Goal: Task Accomplishment & Management: Manage account settings

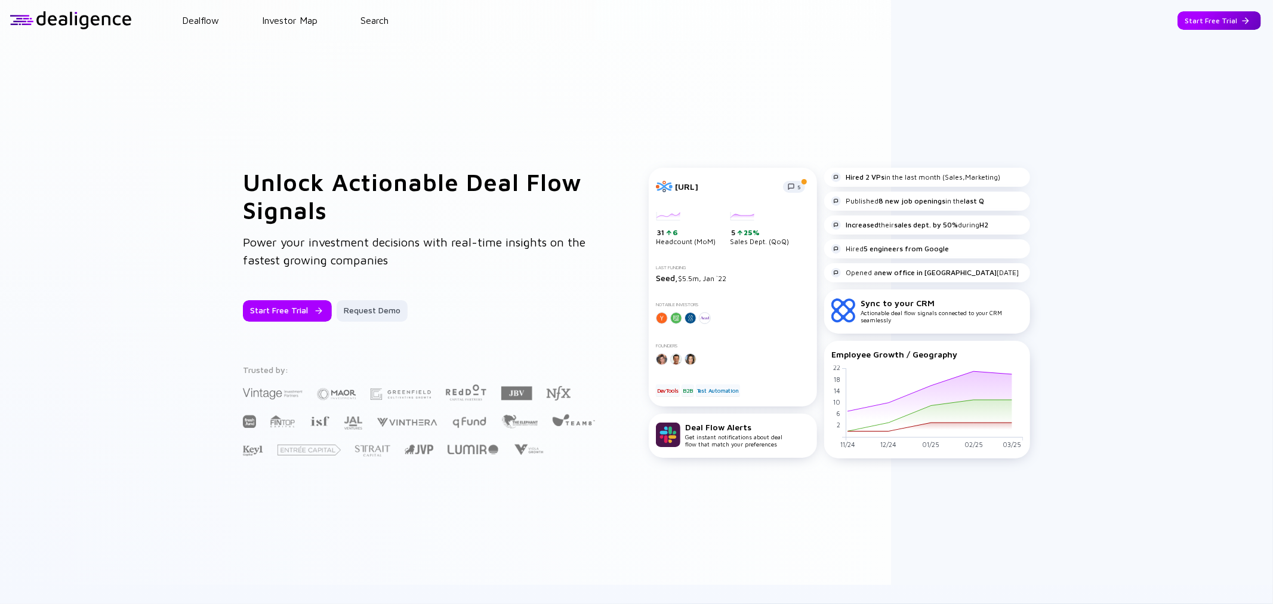
click at [1216, 16] on div "Start Free Trial" at bounding box center [1219, 20] width 84 height 18
click at [1211, 20] on div "Go to App" at bounding box center [1228, 20] width 66 height 18
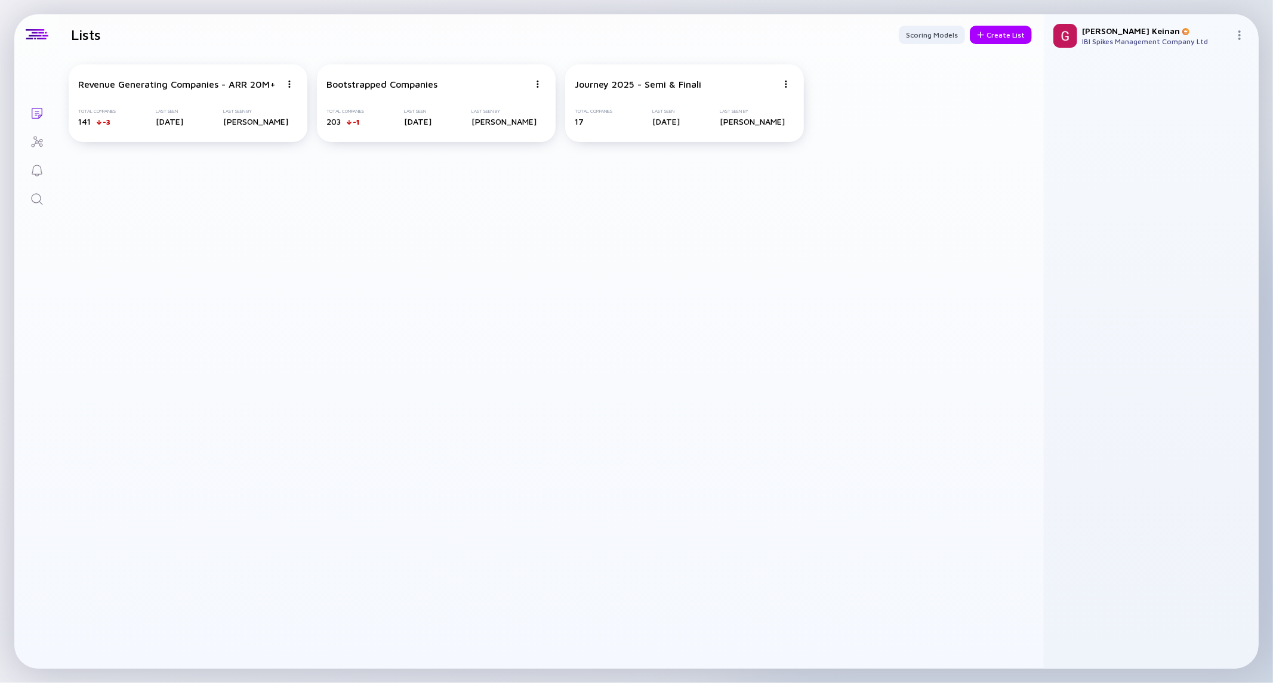
click at [445, 257] on div "Revenue Generating Companies - ARR 20M+ Total Companies 141 -3 Last Seen [DATE]…" at bounding box center [551, 362] width 985 height 614
click at [38, 205] on icon "Search" at bounding box center [37, 199] width 14 height 14
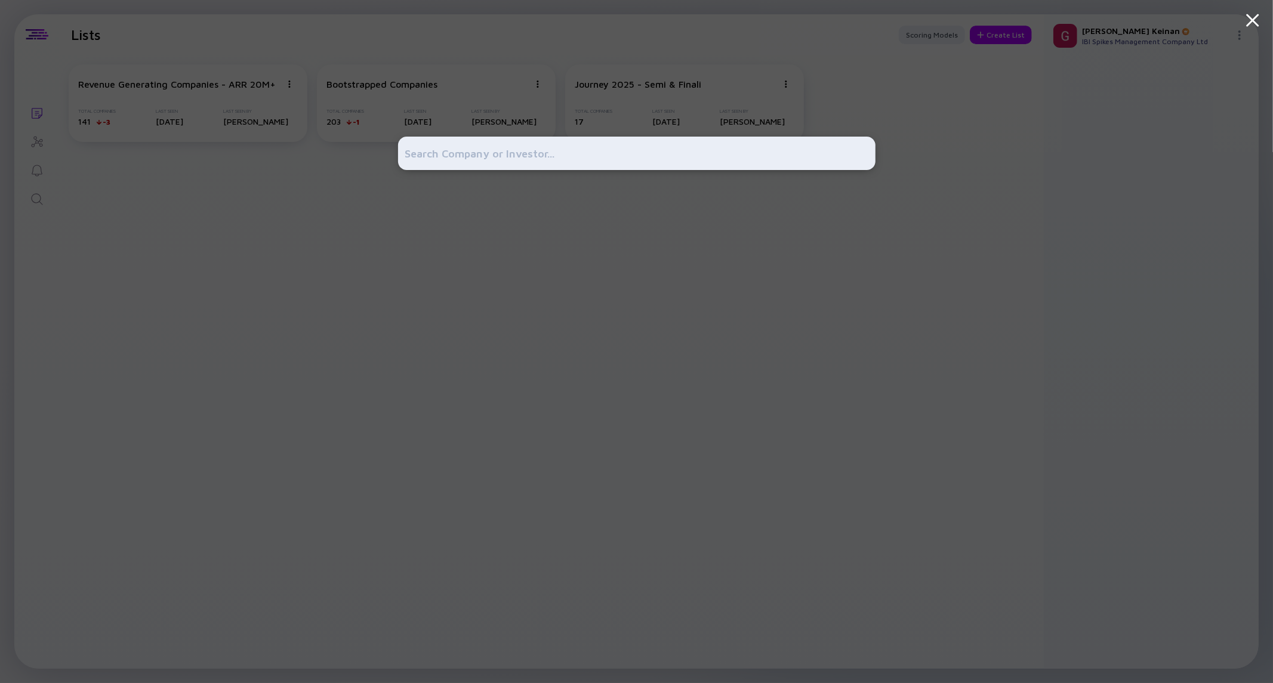
click at [558, 147] on input "text" at bounding box center [636, 153] width 463 height 21
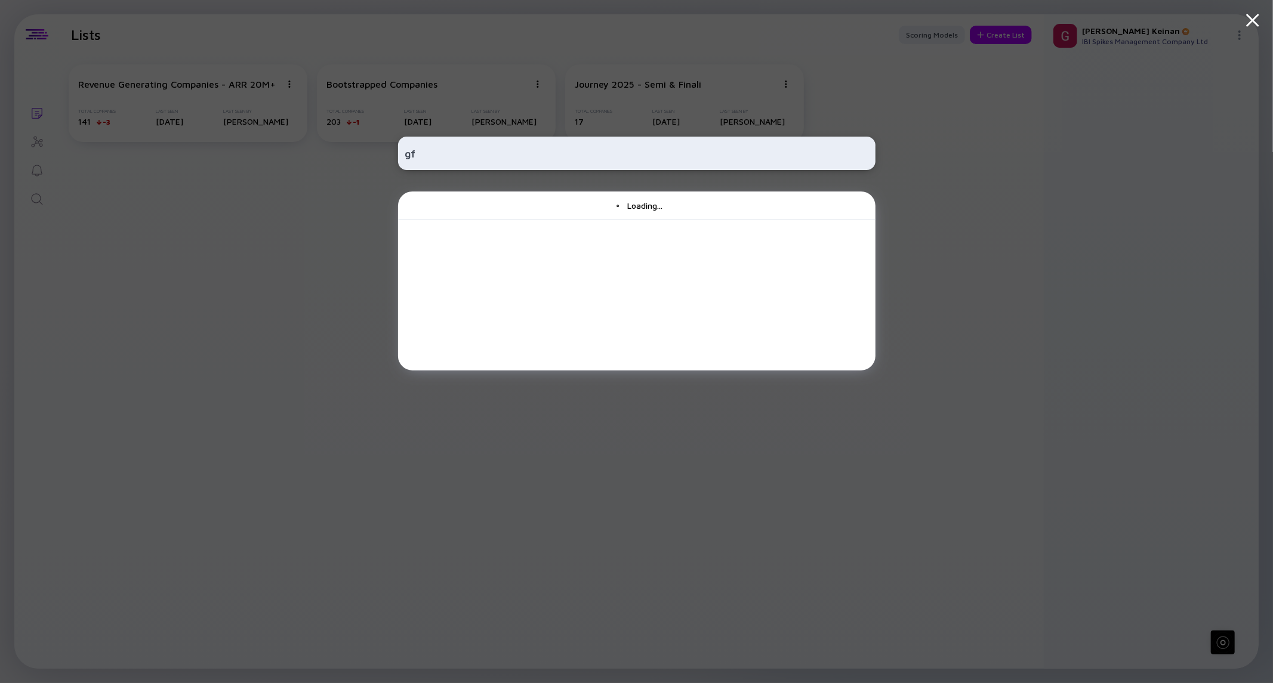
type input "g"
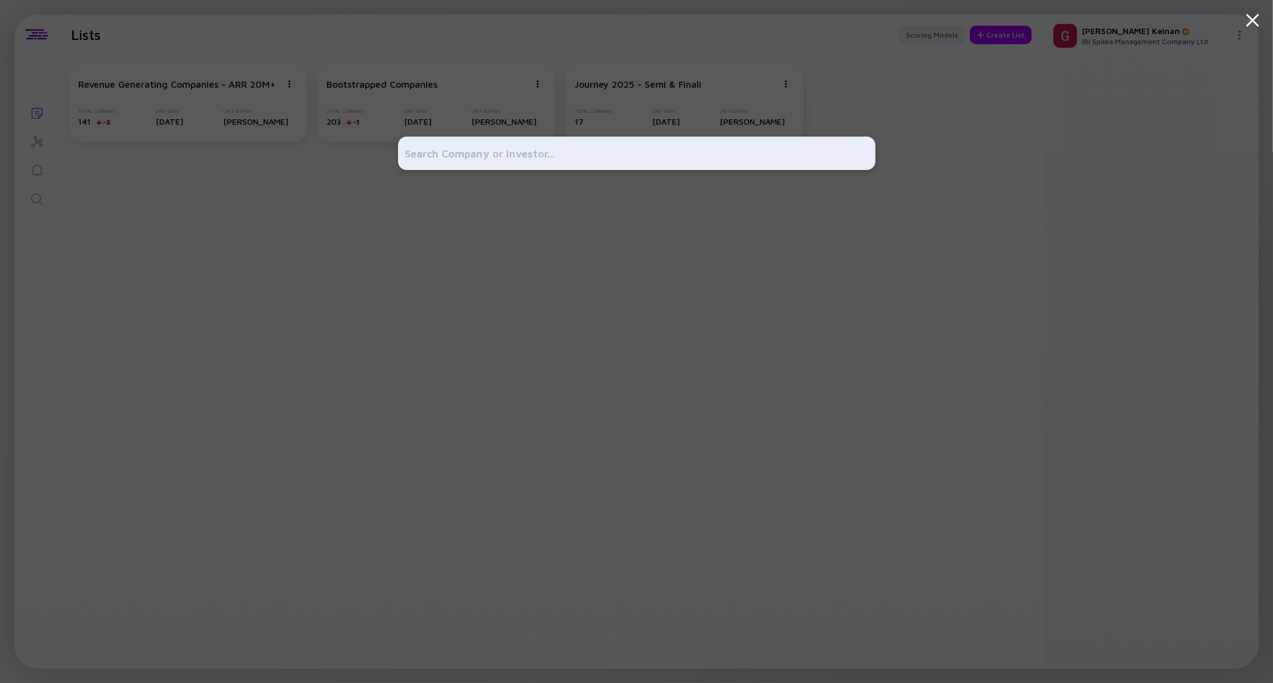
click at [627, 155] on input "text" at bounding box center [636, 153] width 463 height 21
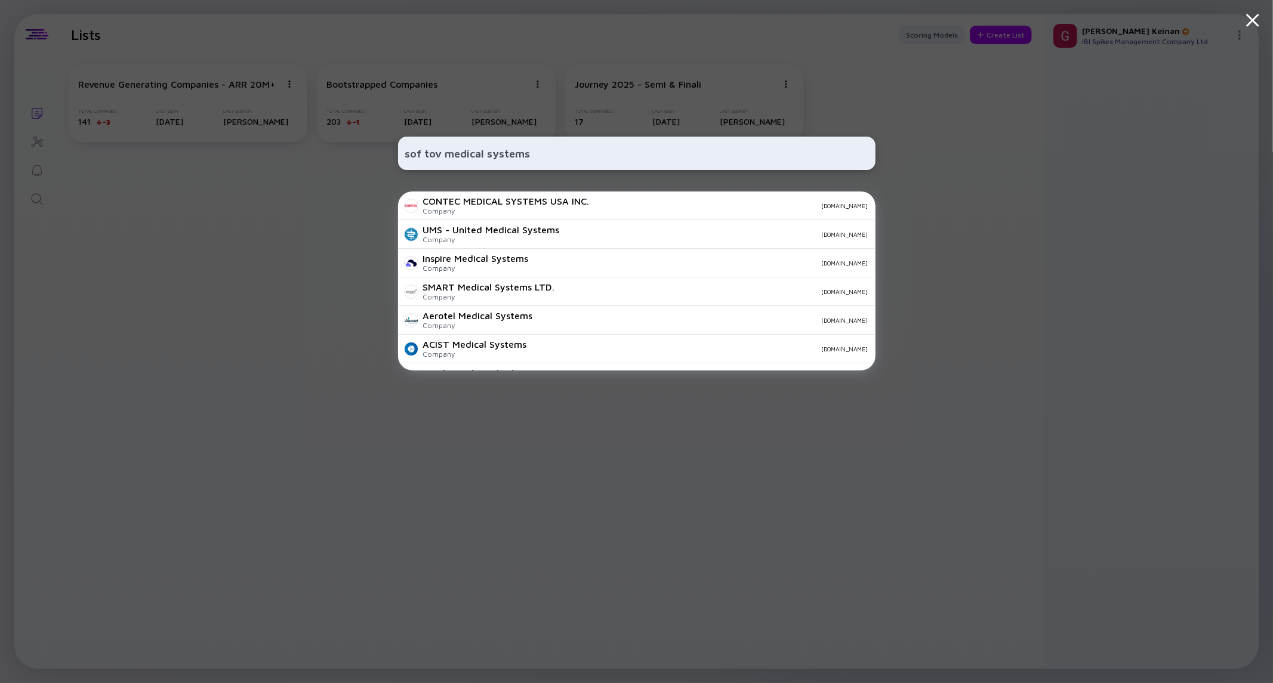
click at [422, 152] on input "sof tov medical systems" at bounding box center [636, 153] width 463 height 21
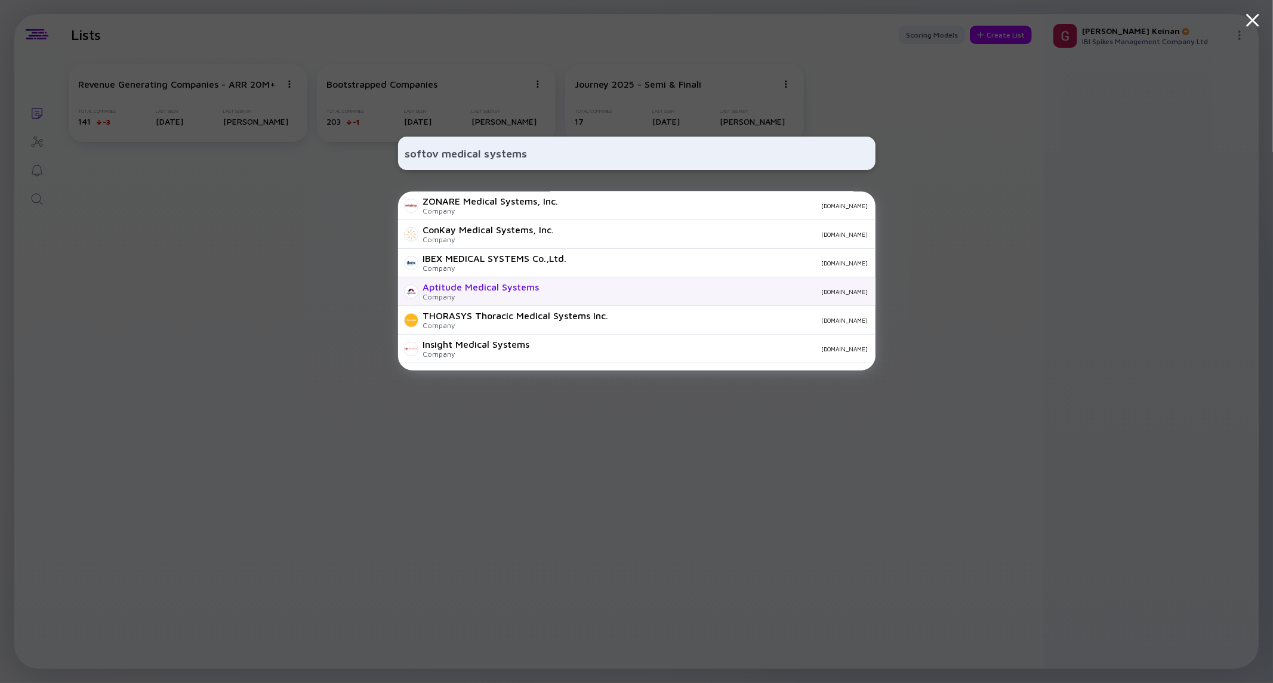
scroll to position [419, 0]
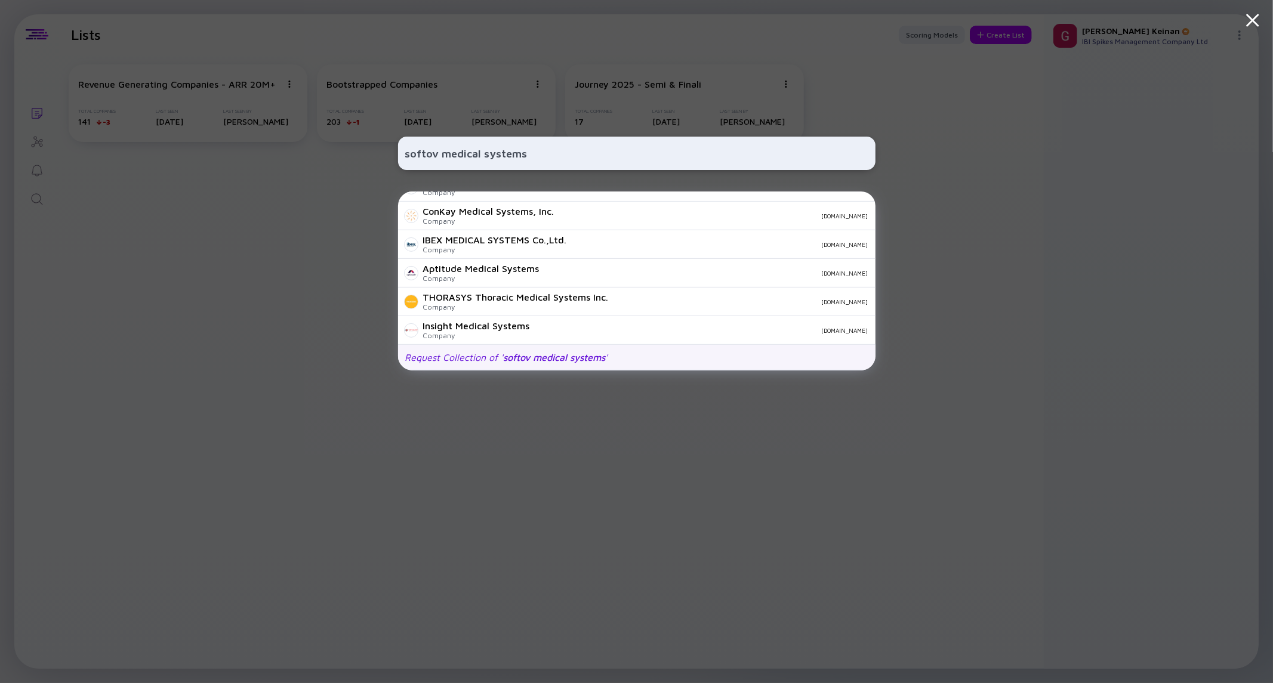
click at [516, 363] on div "Request Collection of ' softov medical systems '" at bounding box center [636, 358] width 477 height 26
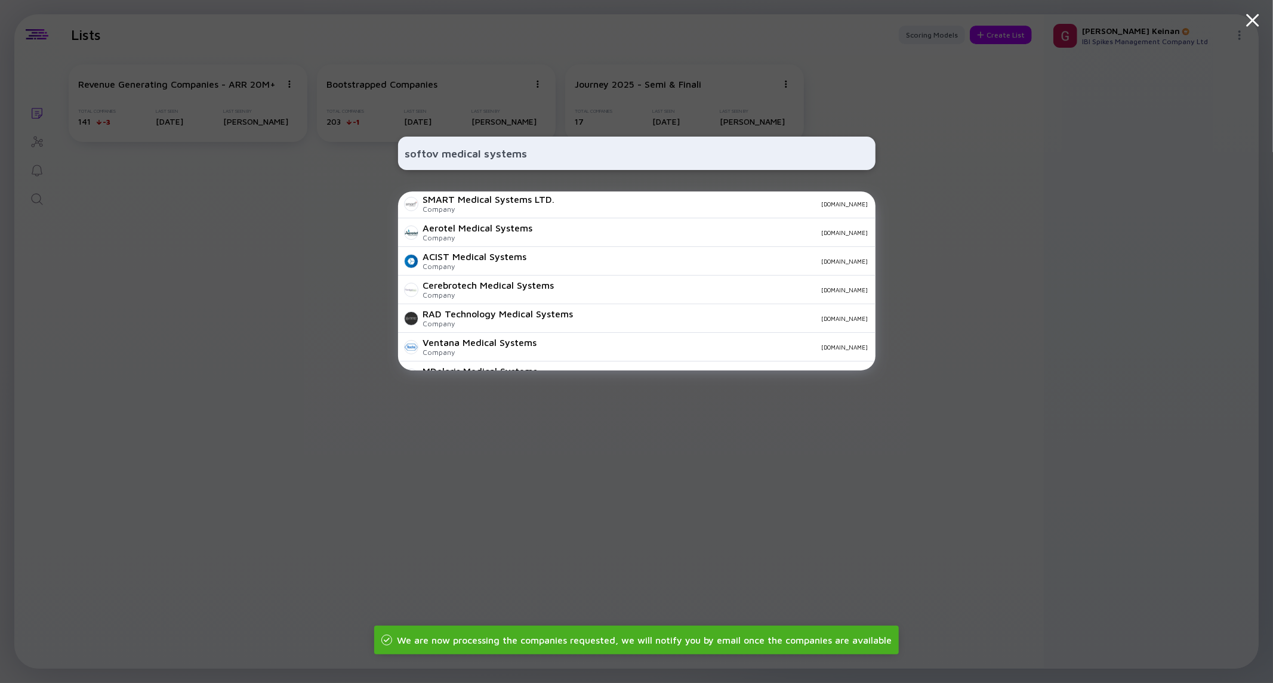
scroll to position [0, 0]
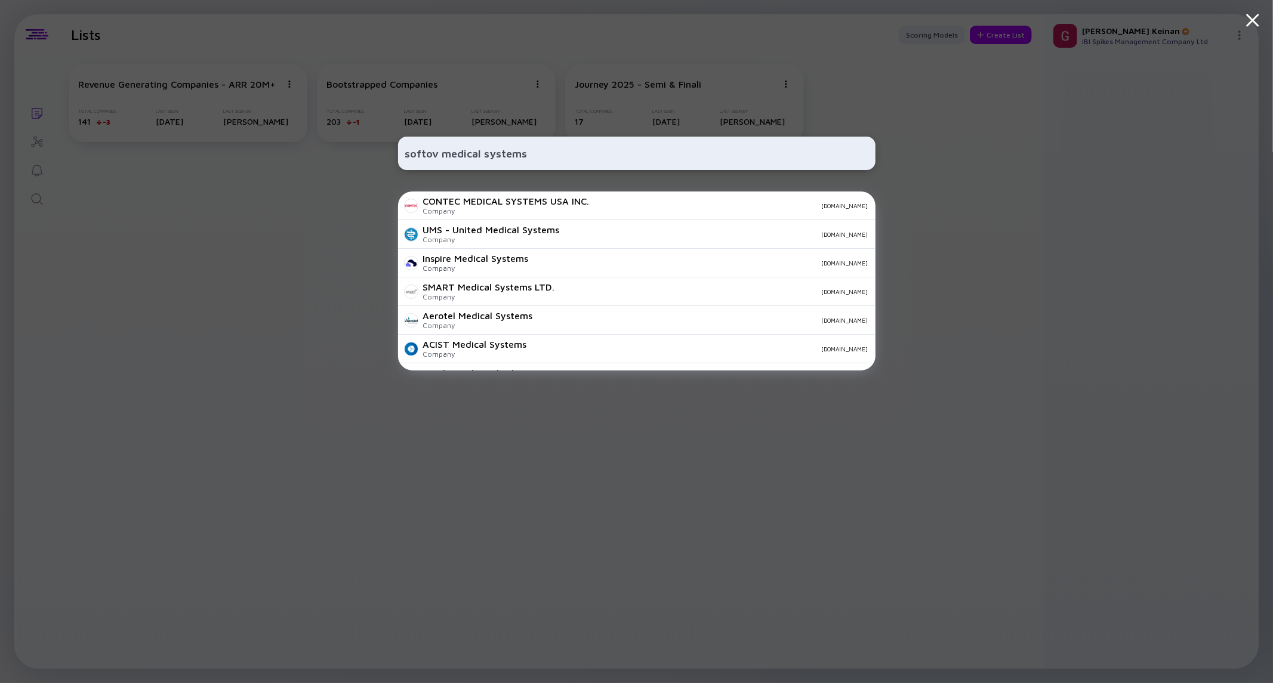
drag, startPoint x: 527, startPoint y: 156, endPoint x: 442, endPoint y: 160, distance: 86.0
click at [442, 160] on input "softov medical systems" at bounding box center [636, 153] width 463 height 21
click at [434, 155] on input "softov medical systems" at bounding box center [636, 153] width 463 height 21
click at [470, 150] on input "softov medical systems" at bounding box center [636, 153] width 463 height 21
click at [470, 150] on input "softov medicAial systems" at bounding box center [636, 153] width 463 height 21
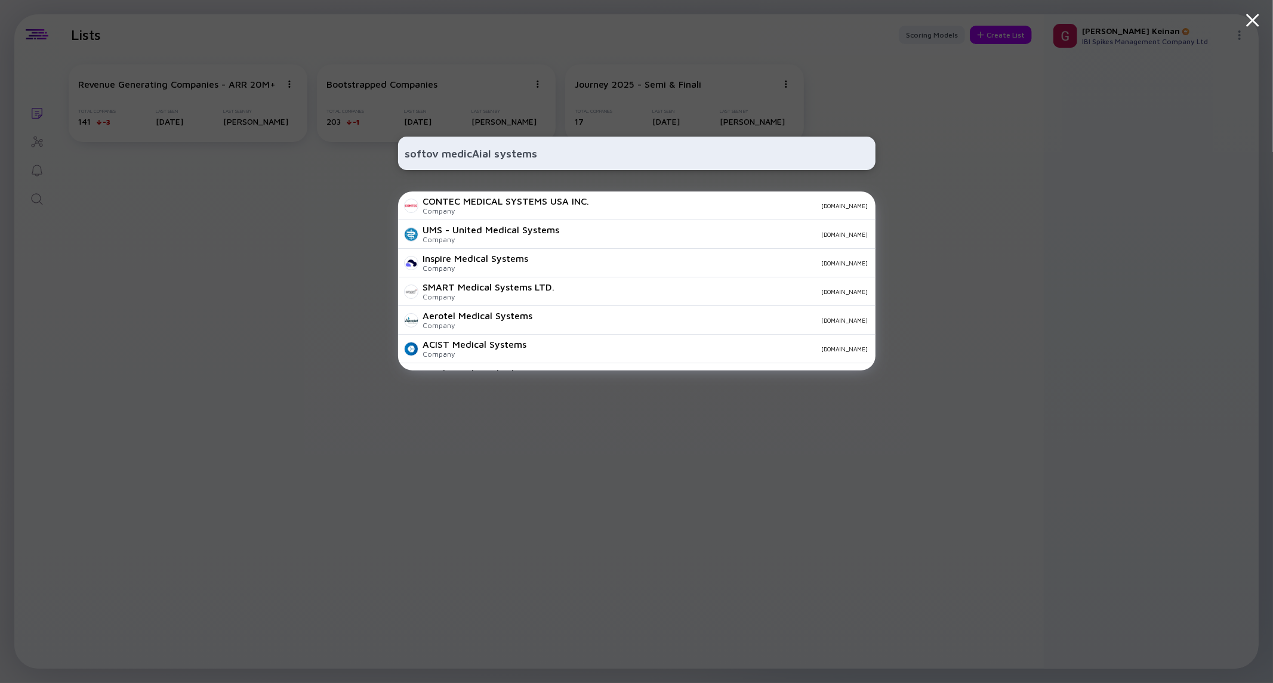
click at [479, 156] on input "softov medicAial systems" at bounding box center [636, 153] width 463 height 21
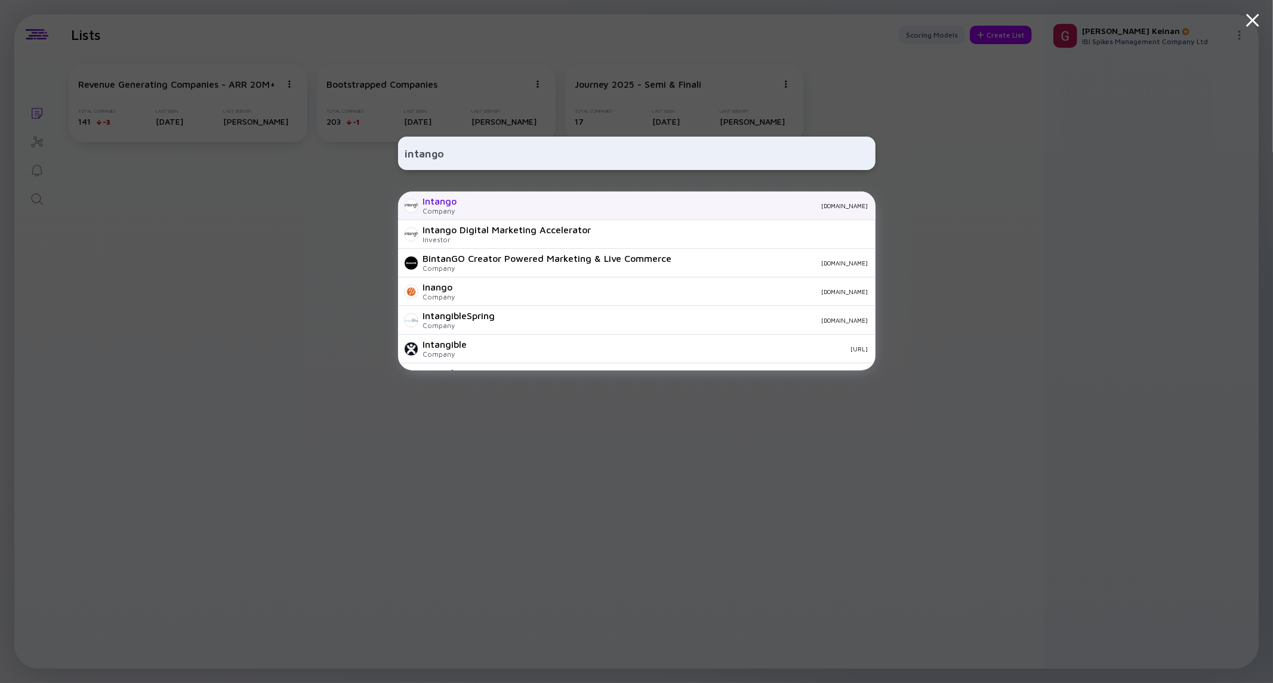
type input "intango"
click at [482, 211] on div "Intango Company [DOMAIN_NAME]" at bounding box center [636, 206] width 477 height 29
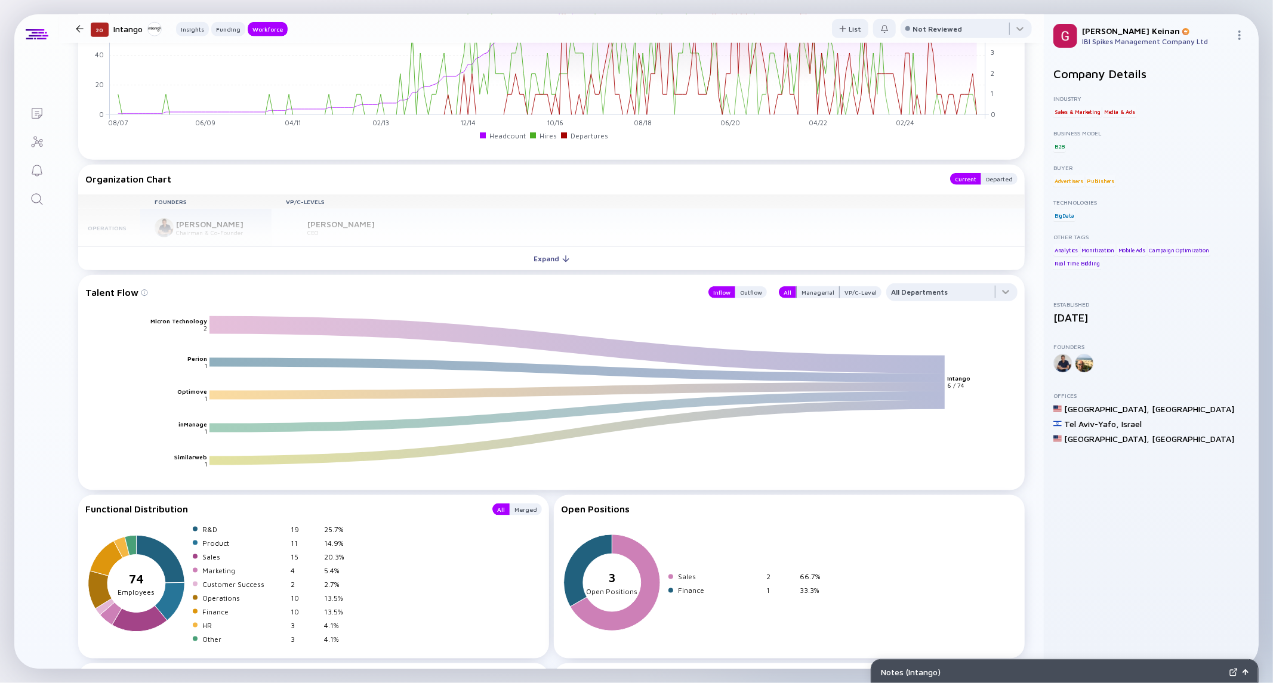
scroll to position [1127, 0]
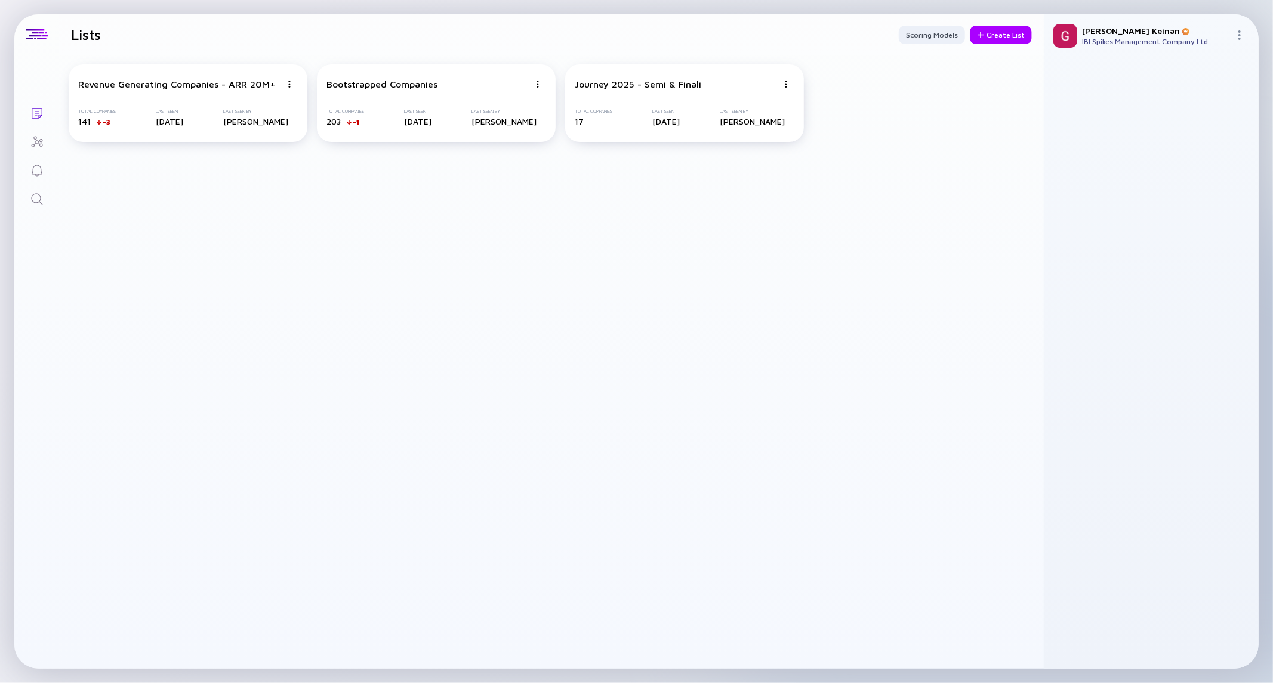
click at [39, 206] on div "Search" at bounding box center [37, 200] width 14 height 16
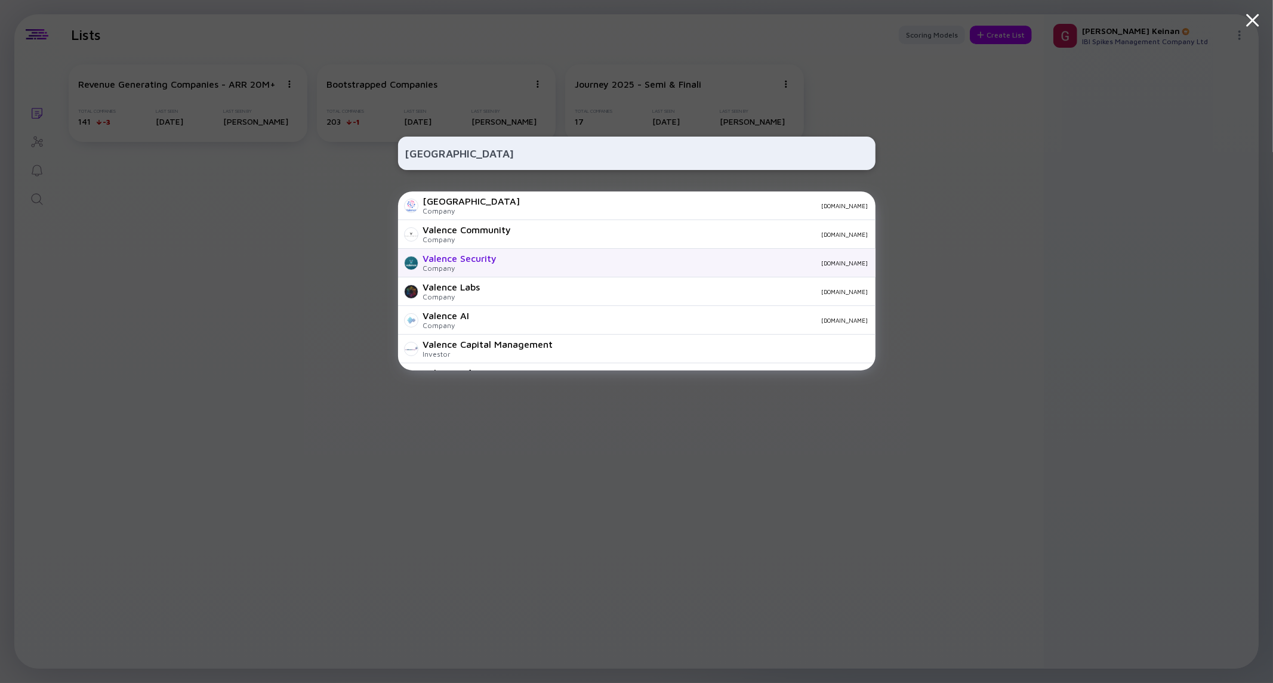
type input "[GEOGRAPHIC_DATA]"
click at [499, 266] on div "Valence Security Company [DOMAIN_NAME]" at bounding box center [636, 263] width 477 height 29
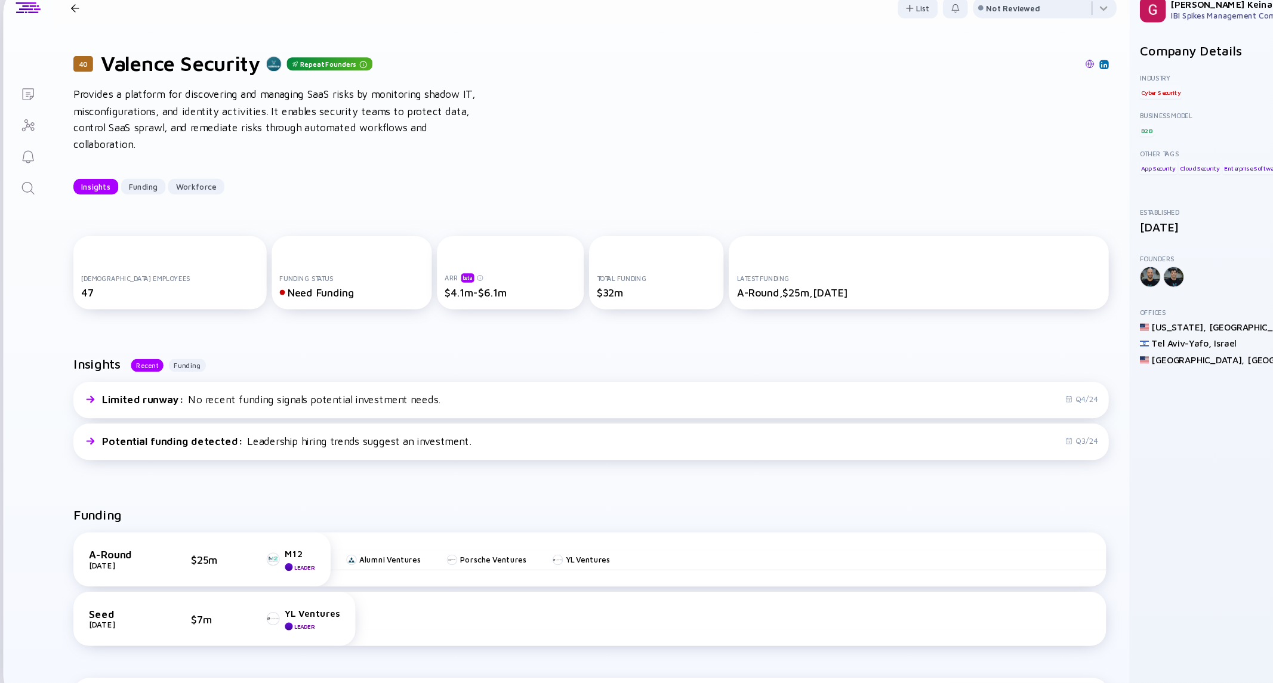
click at [415, 350] on div "Insights Recent Funding Limited runway : No recent funding signals potential in…" at bounding box center [551, 403] width 985 height 138
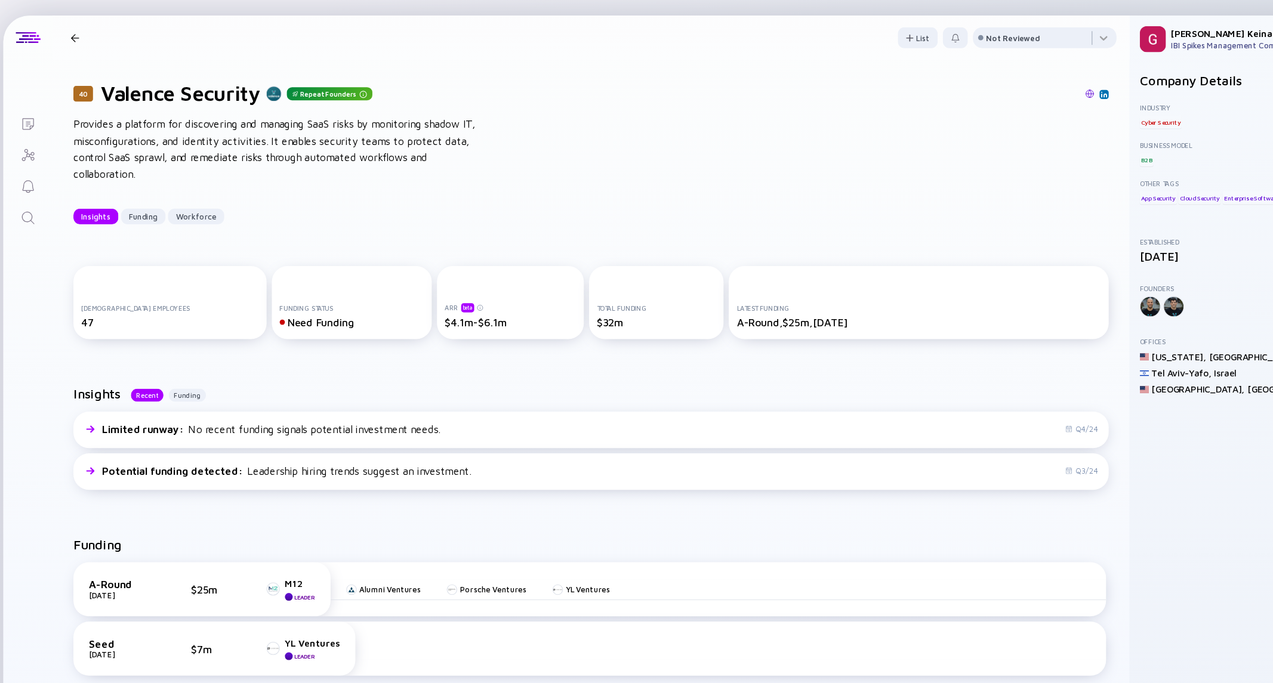
click at [85, 27] on div "40 Valence Security Repeat Founders Insights Funding Workforce" at bounding box center [238, 35] width 334 height 16
click at [82, 32] on div at bounding box center [80, 35] width 8 height 8
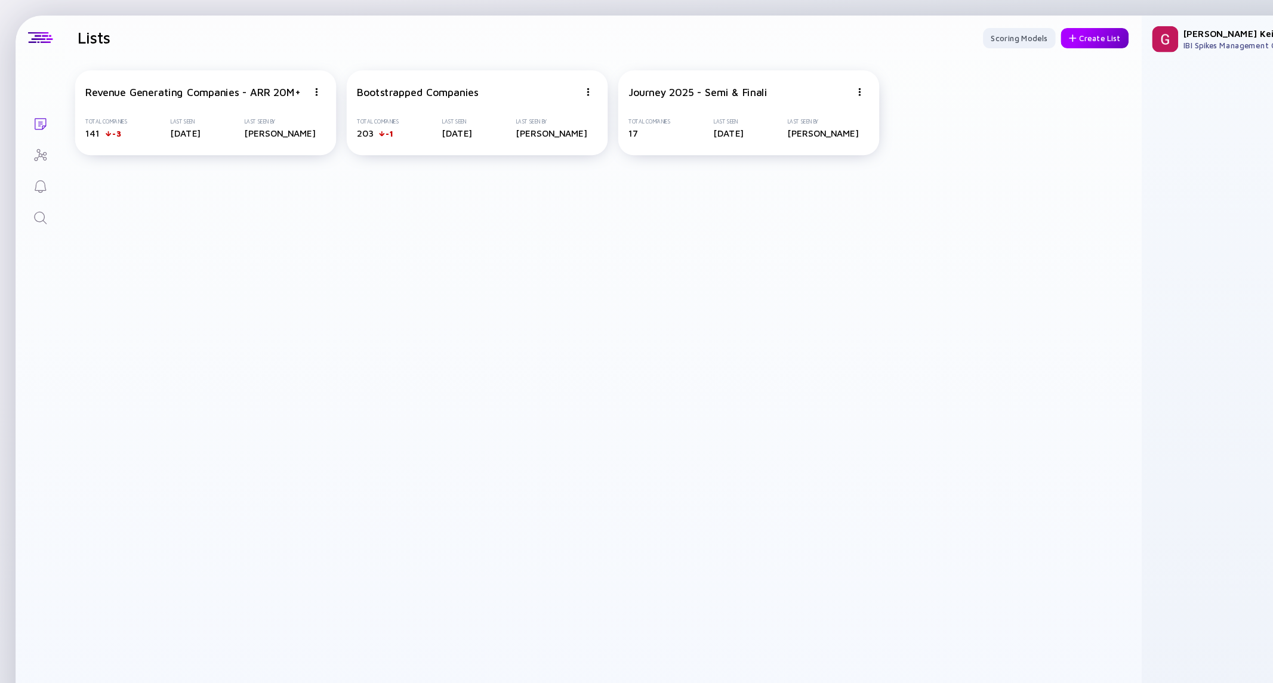
click at [1009, 35] on div "Create List" at bounding box center [1001, 35] width 62 height 18
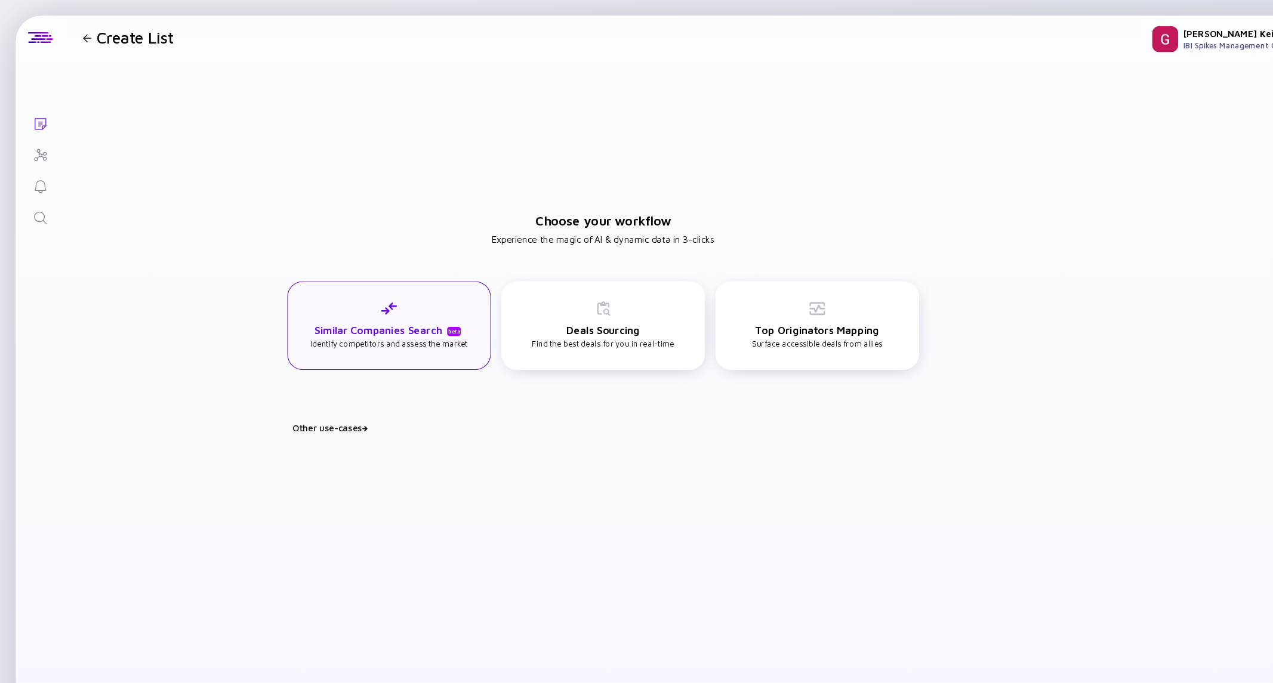
click at [288, 321] on div "Similar Companies Search beta Identify competitors and assess the market" at bounding box center [356, 297] width 186 height 81
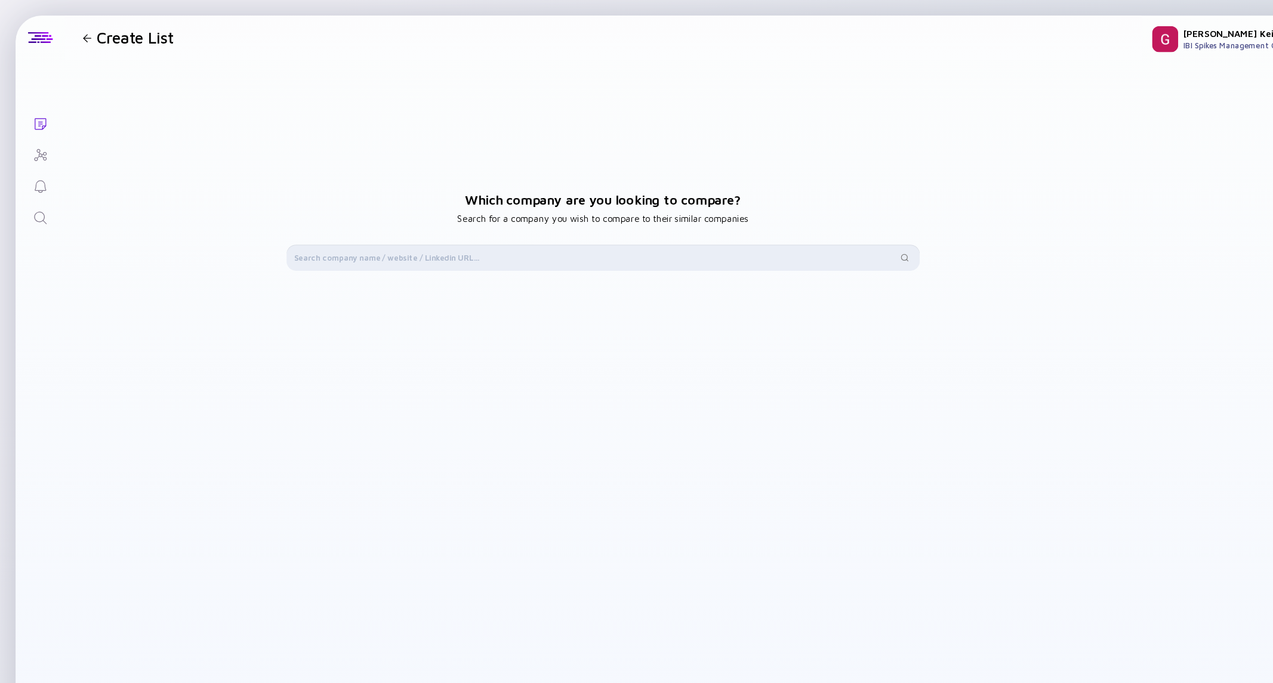
click at [310, 237] on input "text" at bounding box center [544, 236] width 551 height 12
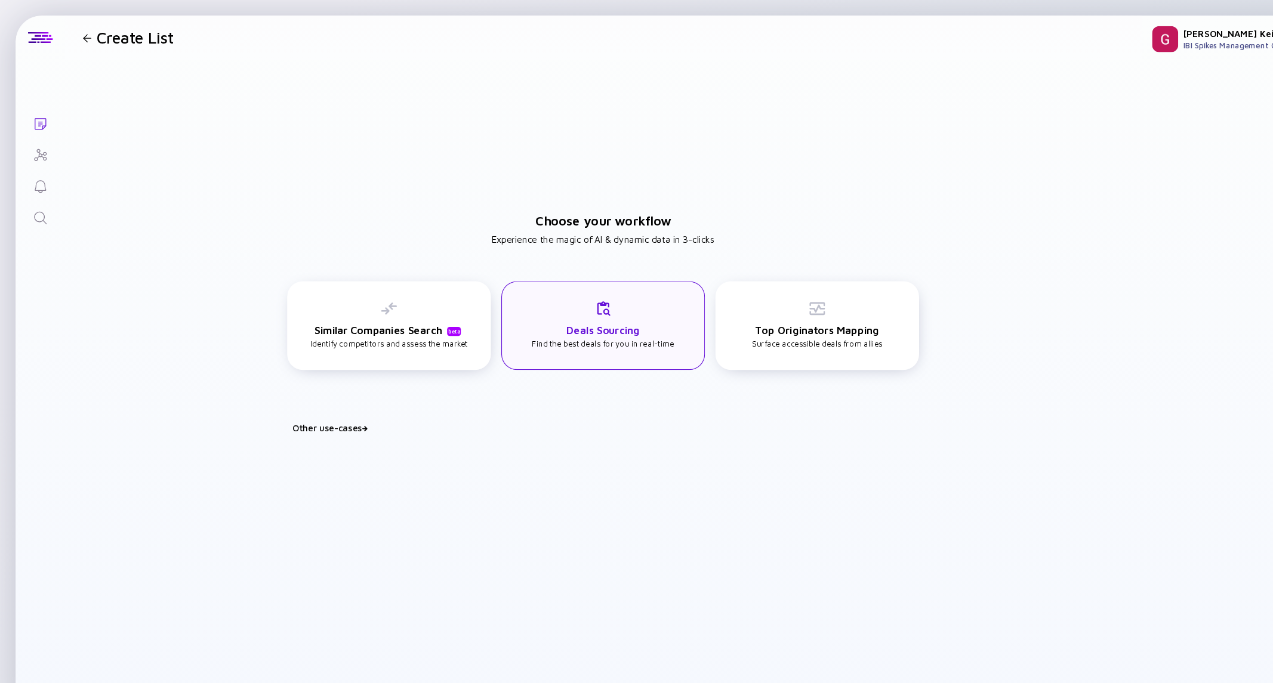
click at [550, 315] on div "Deals Sourcing Find the best deals for you in real-time" at bounding box center [551, 297] width 130 height 44
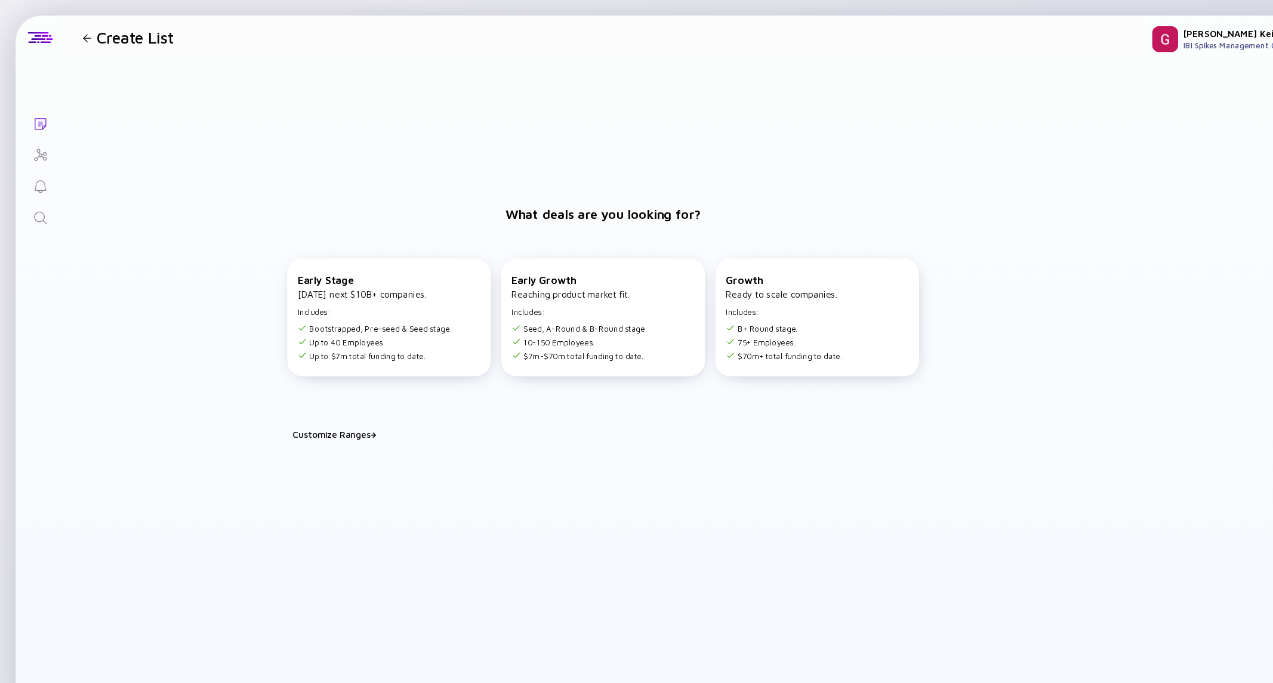
click at [344, 397] on icon at bounding box center [341, 398] width 5 height 5
click at [745, 428] on input "7" at bounding box center [745, 429] width 21 height 12
type input "1"
click at [557, 470] on div at bounding box center [560, 470] width 7 height 7
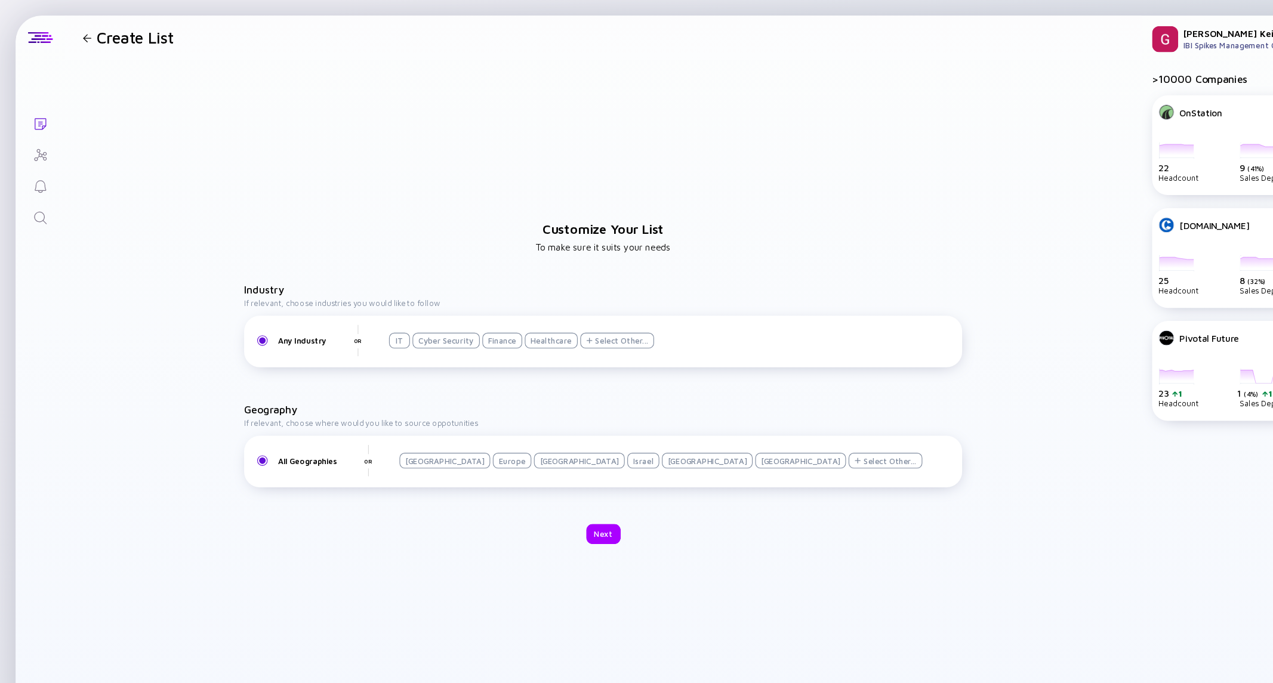
click at [573, 421] on div "Israel" at bounding box center [587, 421] width 29 height 14
click at [555, 485] on div "Next" at bounding box center [552, 488] width 32 height 18
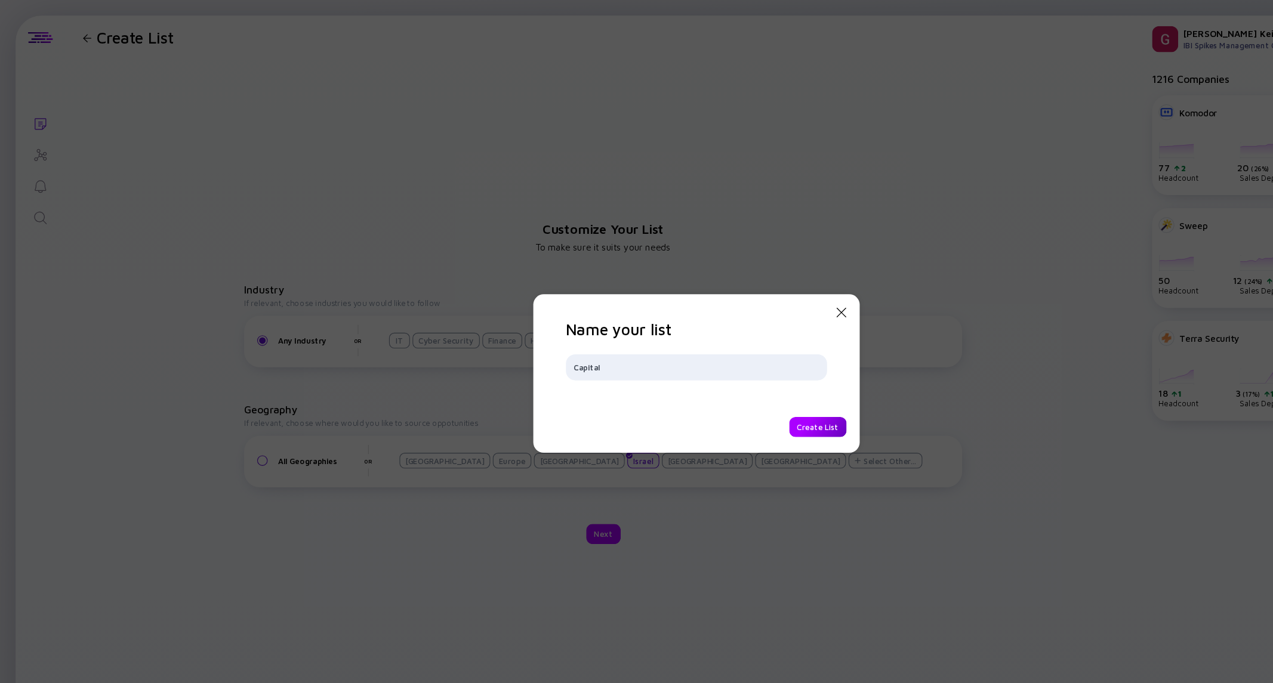
type input "Capital"
click at [733, 391] on div "Create List" at bounding box center [747, 390] width 53 height 18
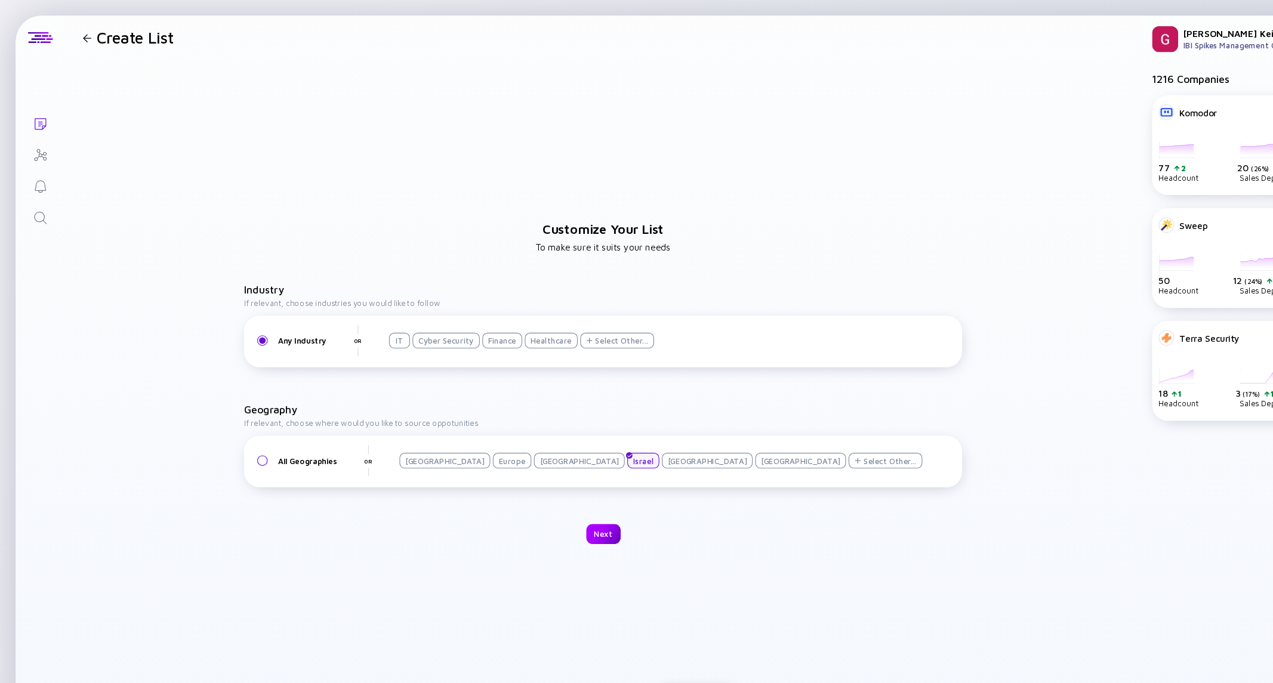
click at [554, 482] on div "Next" at bounding box center [552, 488] width 32 height 18
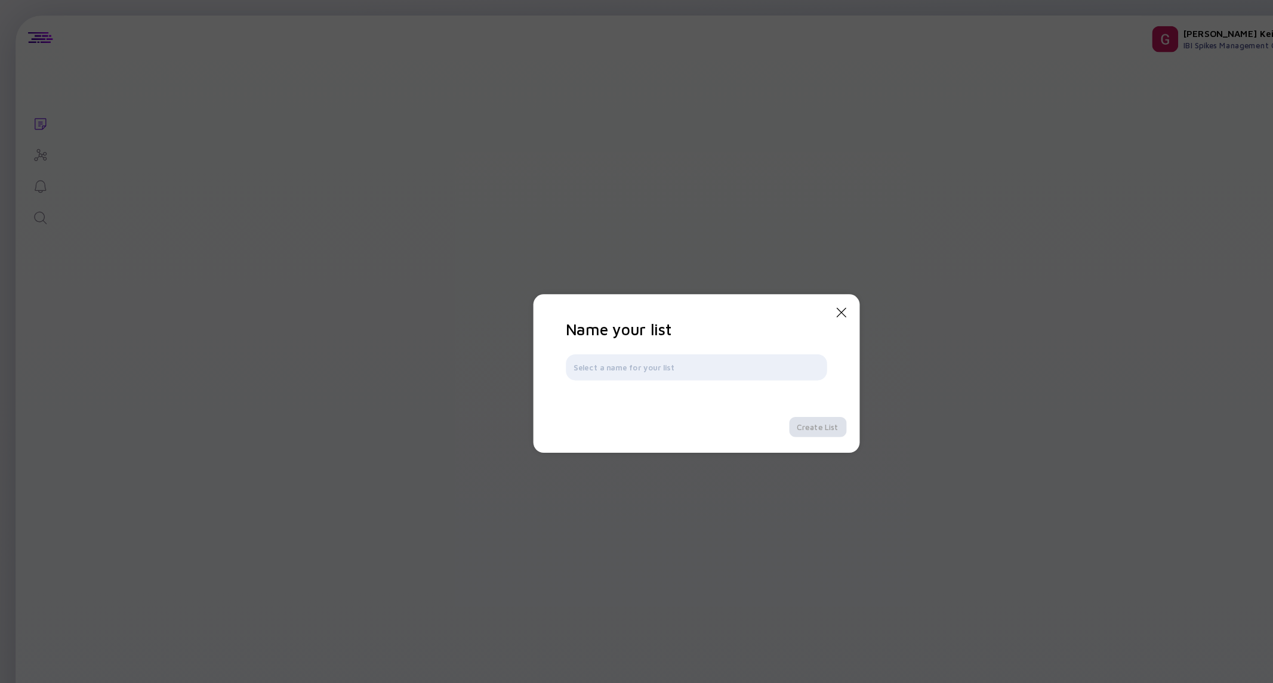
click at [766, 282] on icon "Close Modal" at bounding box center [769, 286] width 14 height 14
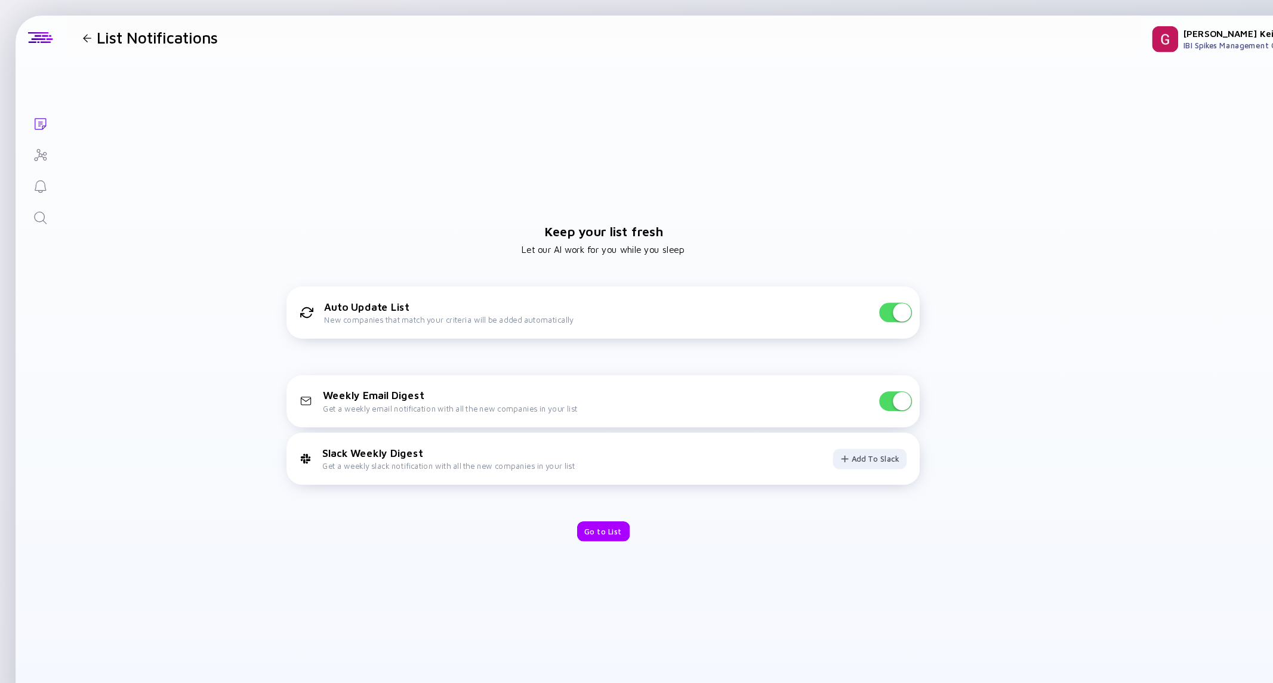
click at [38, 116] on icon "Lists" at bounding box center [37, 113] width 11 height 11
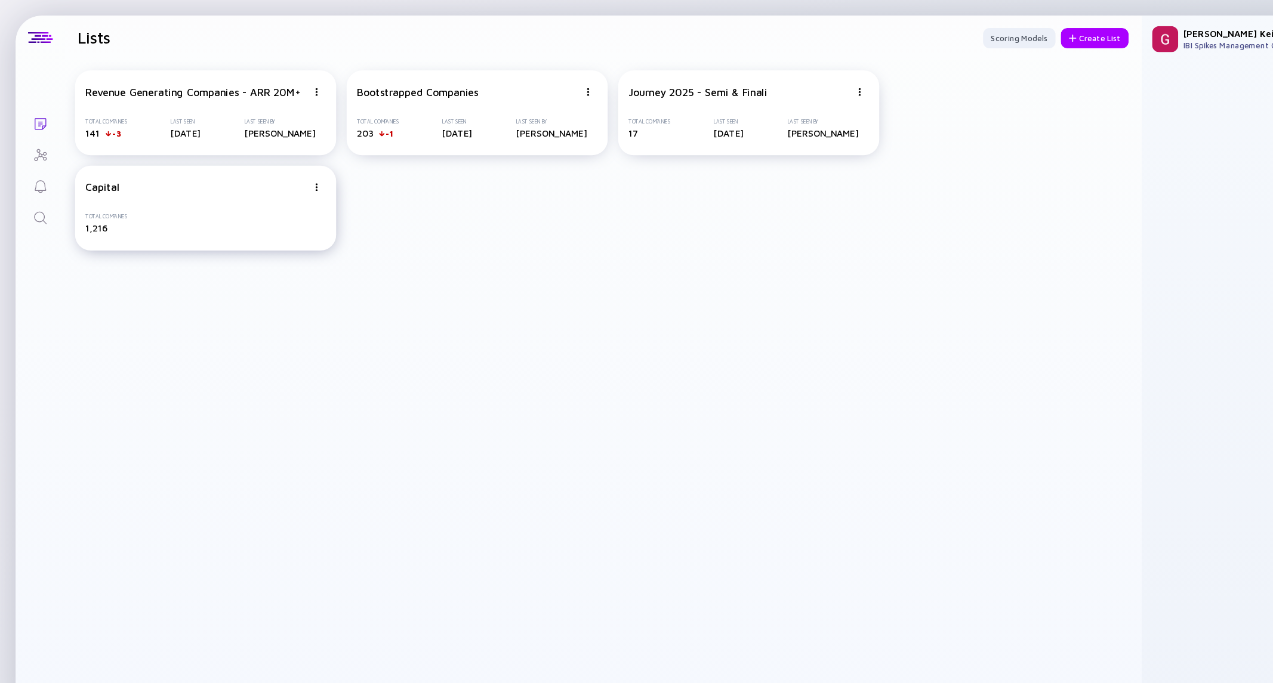
click at [194, 200] on div "Total Companies 1,216" at bounding box center [188, 205] width 220 height 18
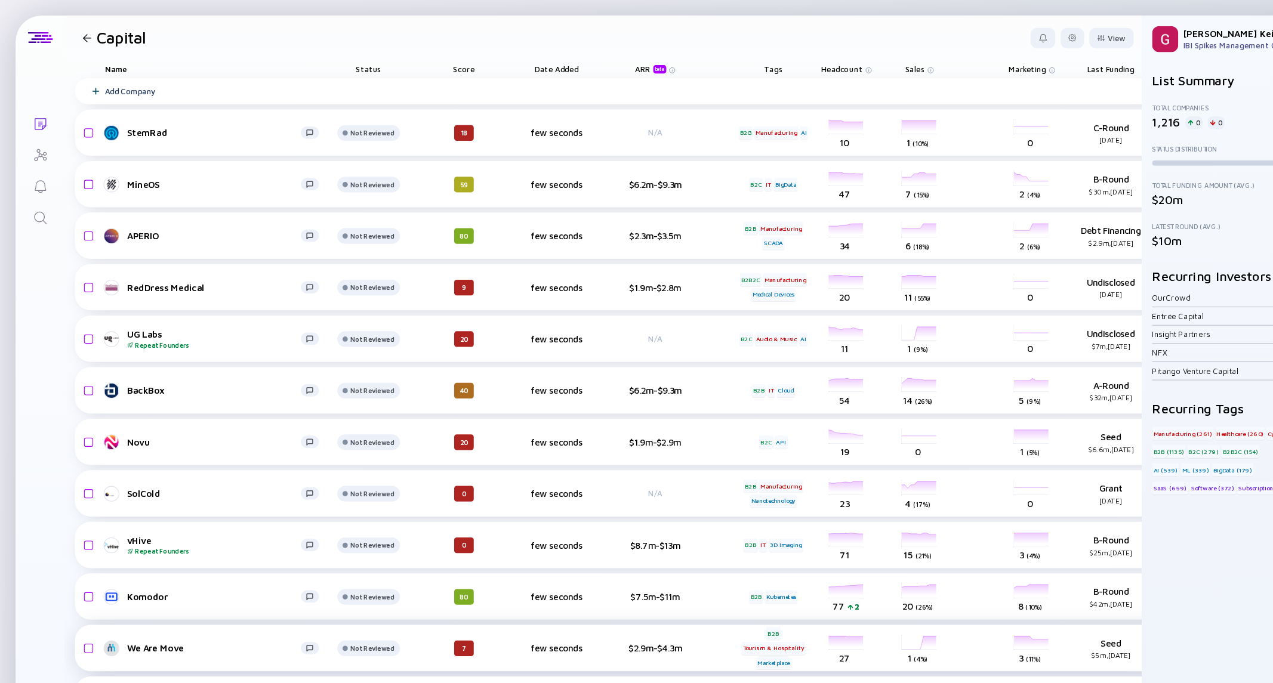
drag, startPoint x: 788, startPoint y: 615, endPoint x: 875, endPoint y: 601, distance: 88.1
click at [875, 601] on div "Add Company StemRad Not Reviewed 18 few seconds N/A B2G Manufacturing AI headco…" at bounding box center [618, 555] width 1099 height 967
click at [1017, 32] on div "View" at bounding box center [1016, 35] width 41 height 18
click at [634, 32] on header "Capital View Name Status Score Tags ARR beta Founders Date Added Headcount Sale…" at bounding box center [551, 34] width 985 height 41
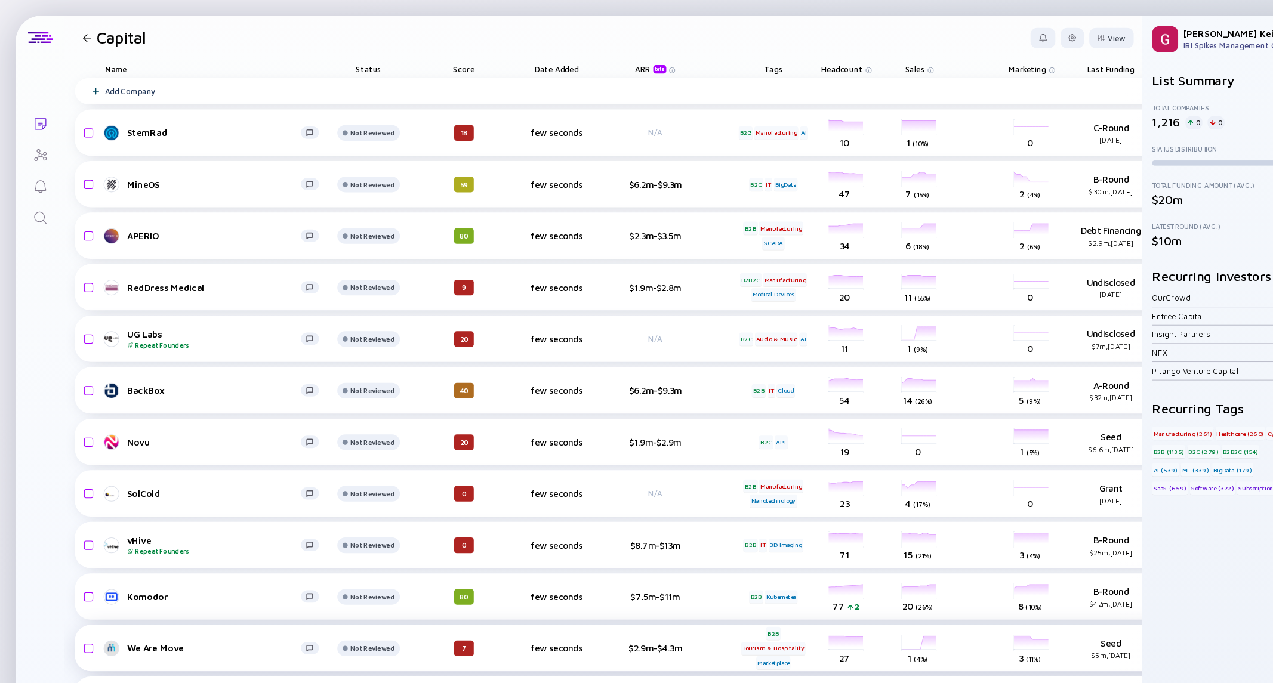
drag, startPoint x: 801, startPoint y: 618, endPoint x: 963, endPoint y: 581, distance: 166.3
click at [1001, 61] on span "Last Funding" at bounding box center [1015, 63] width 43 height 9
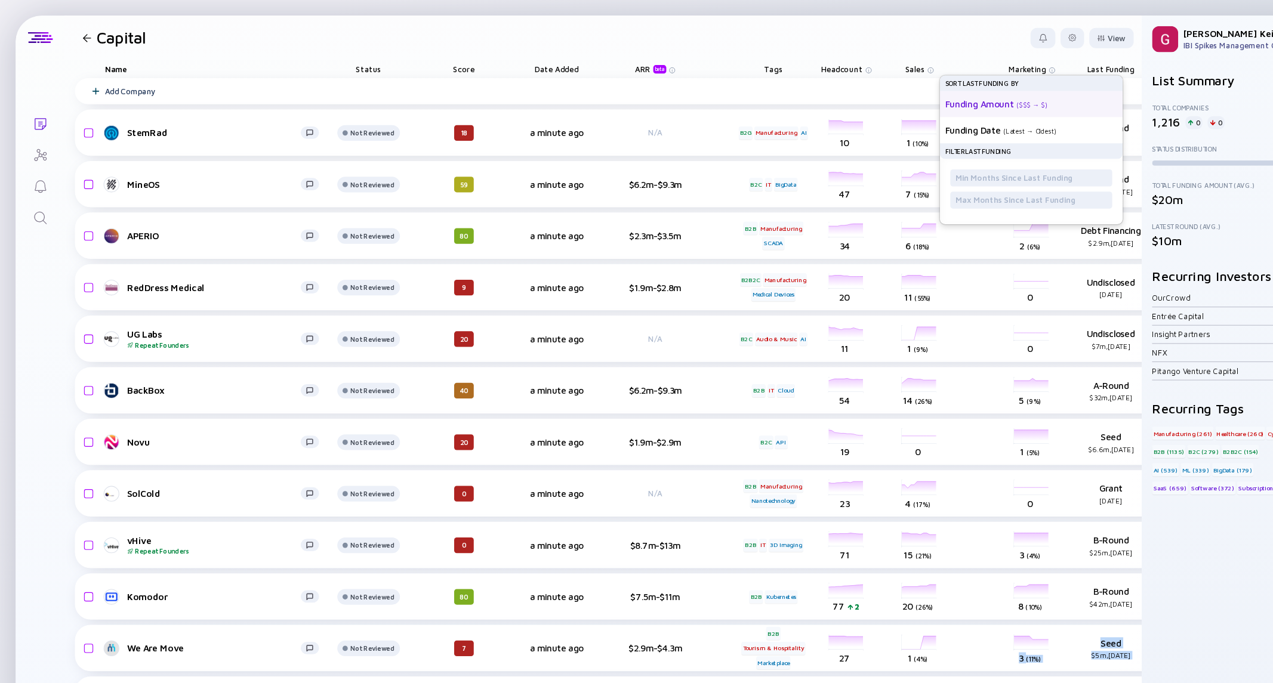
click at [917, 98] on div "Funding Amount" at bounding box center [895, 95] width 63 height 10
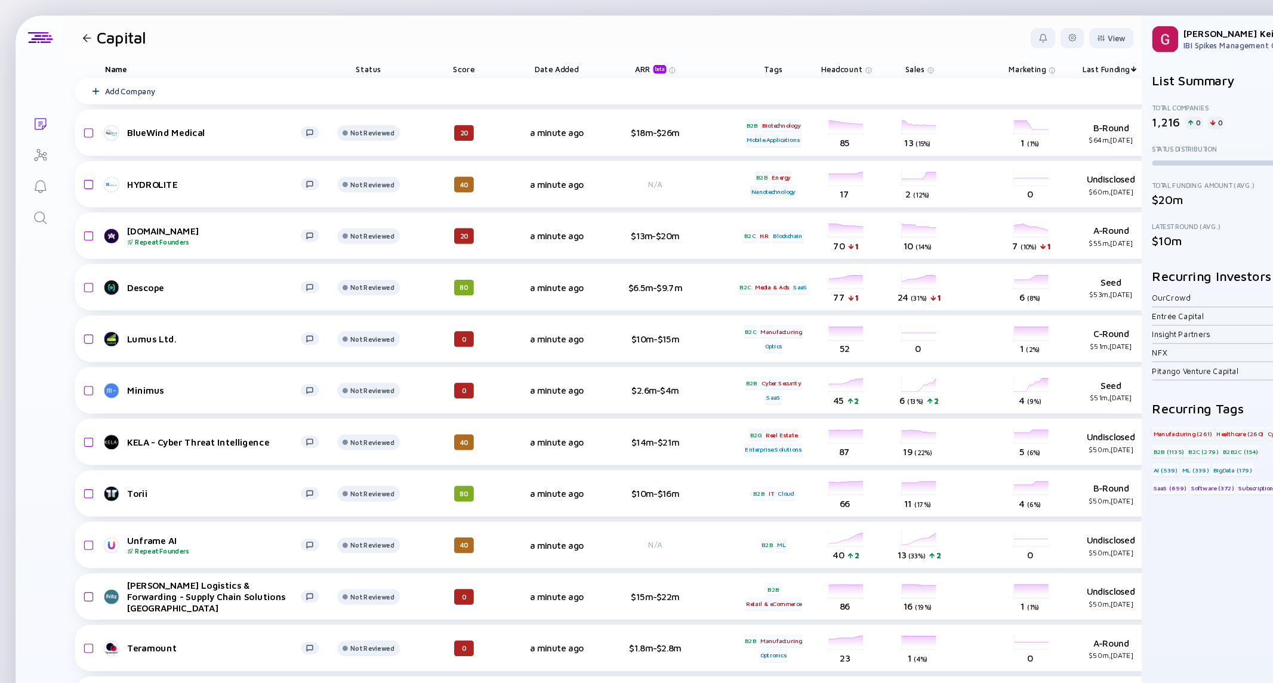
click at [1011, 69] on div "Last Funding" at bounding box center [1016, 63] width 78 height 17
click at [1010, 63] on span "Last Funding" at bounding box center [1011, 63] width 43 height 9
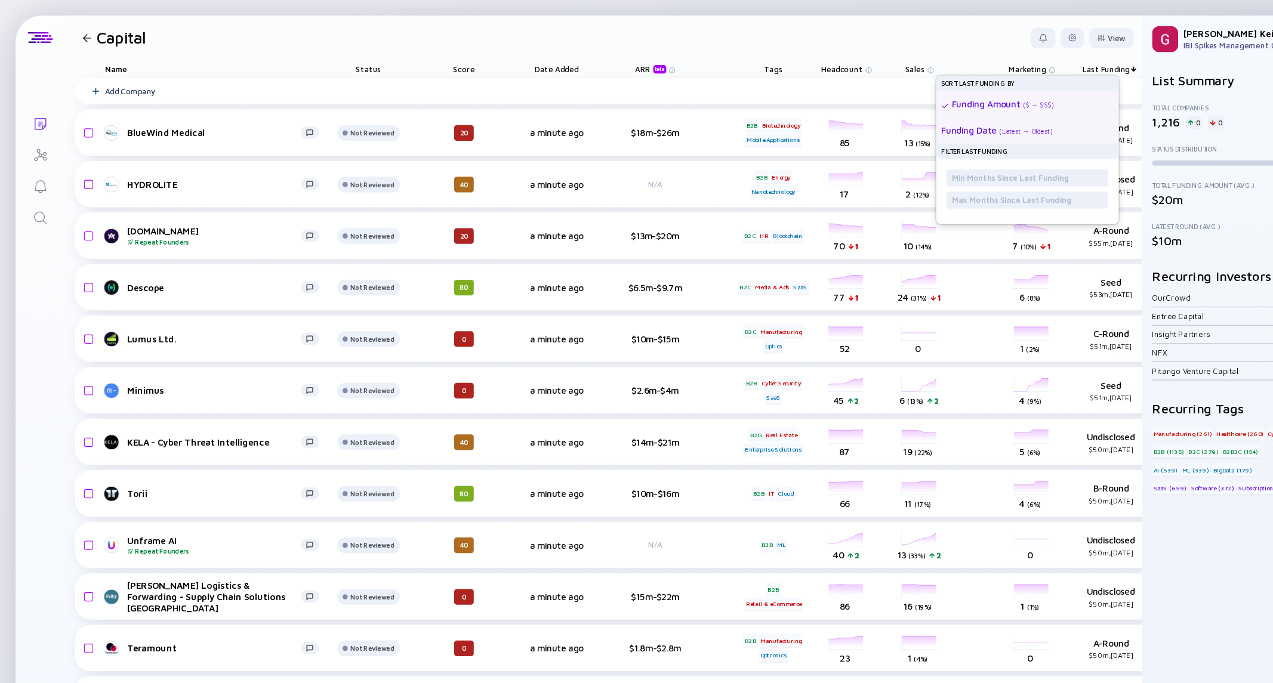
click at [920, 121] on div "( Latest → Oldest )" at bounding box center [938, 119] width 49 height 7
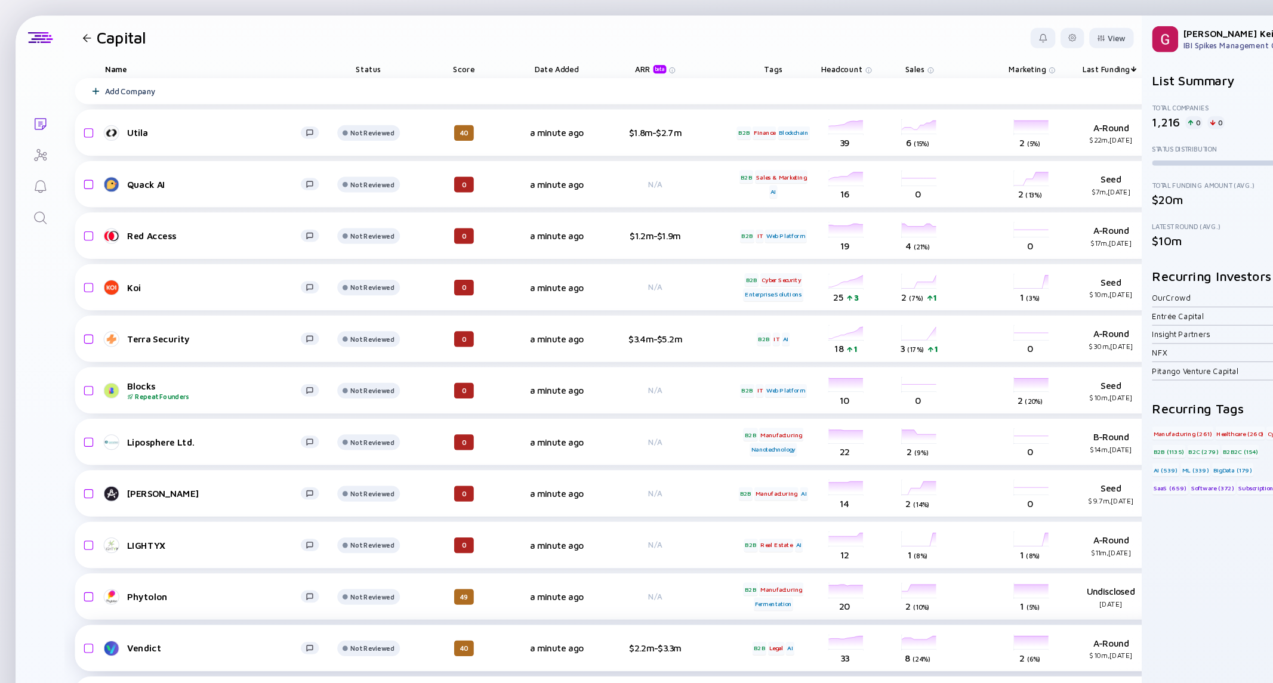
drag, startPoint x: 808, startPoint y: 621, endPoint x: 909, endPoint y: 607, distance: 101.8
click at [909, 603] on div "Add Company Utila Not Reviewed 40 a minute ago $1.8m-$2.7m B2B Finance Blockcha…" at bounding box center [618, 555] width 1099 height 967
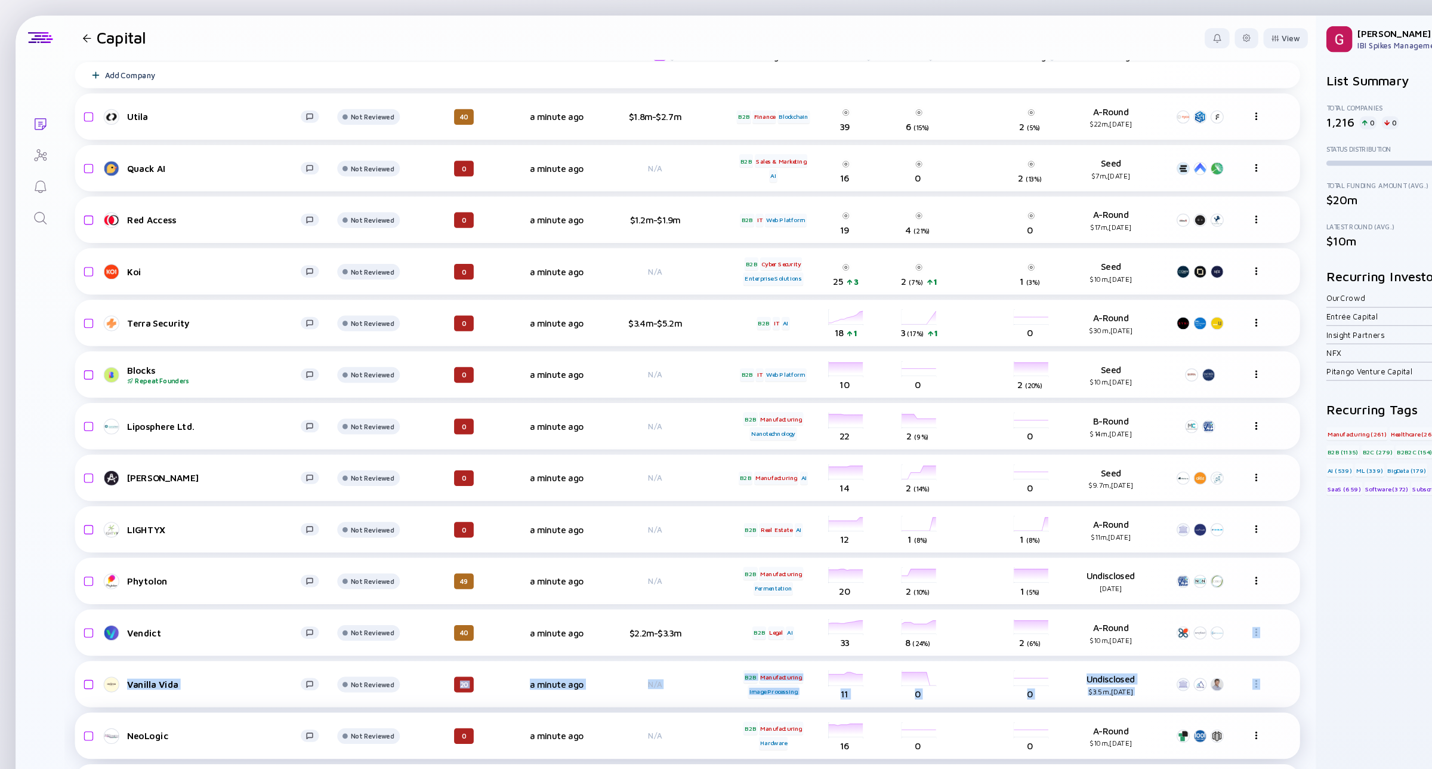
scroll to position [0, 0]
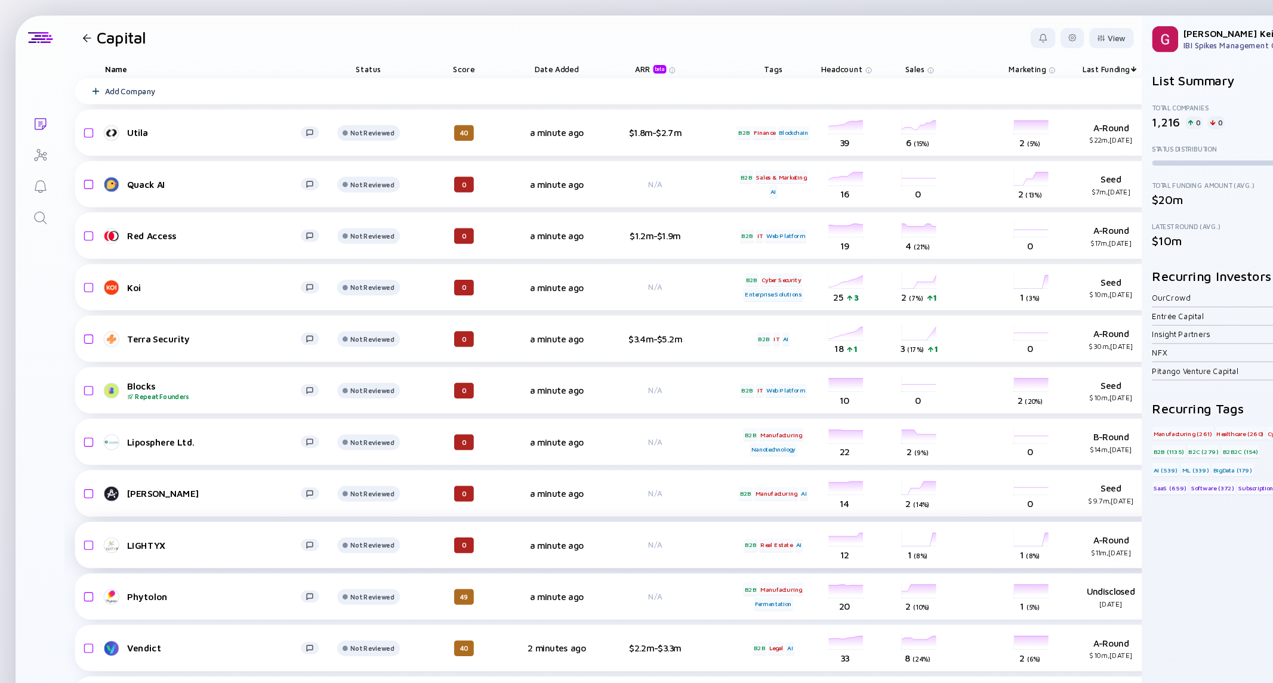
drag, startPoint x: 681, startPoint y: 621, endPoint x: 820, endPoint y: 502, distance: 183.3
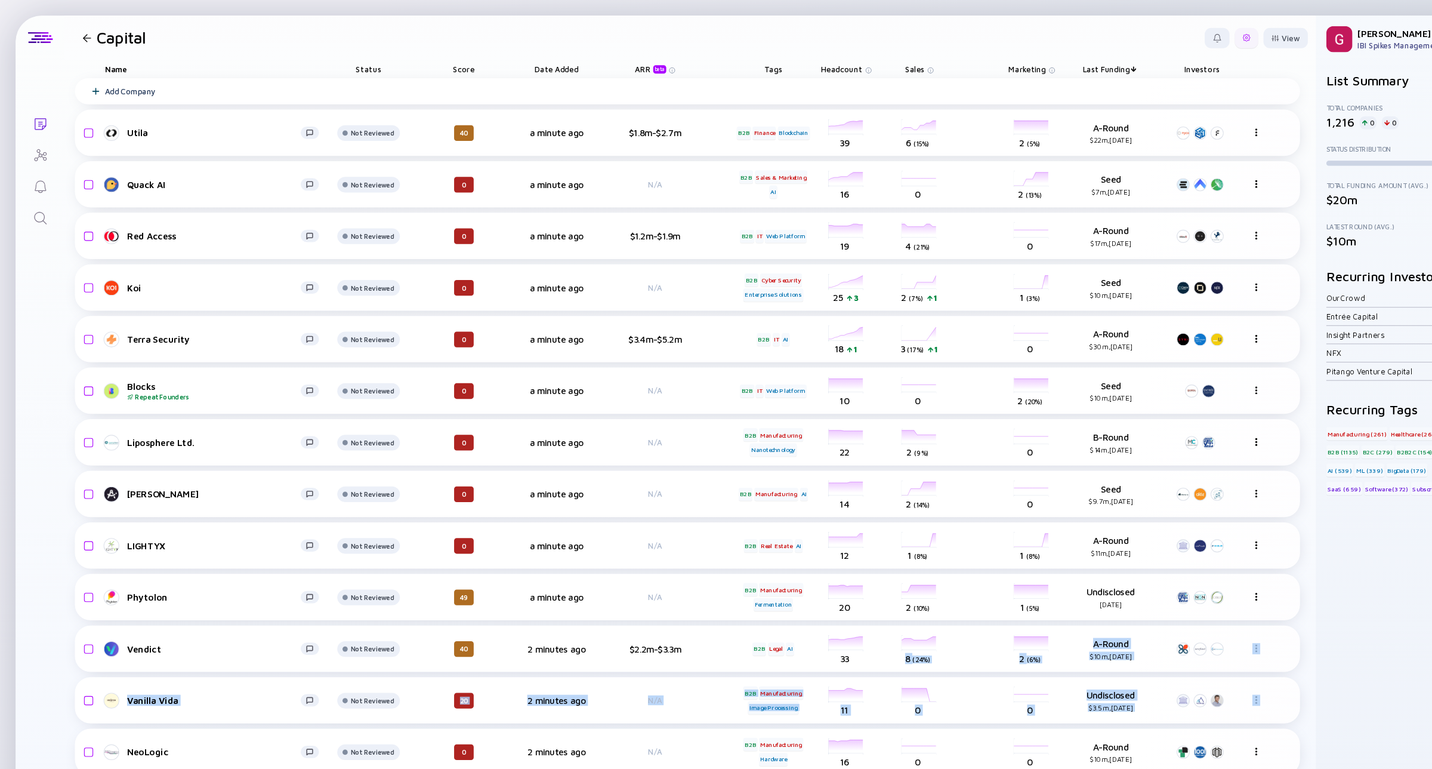
click at [1129, 41] on div at bounding box center [1139, 35] width 21 height 18
click at [1081, 64] on div "Export" at bounding box center [1103, 59] width 75 height 24
click at [41, 118] on icon "Lists" at bounding box center [37, 113] width 14 height 14
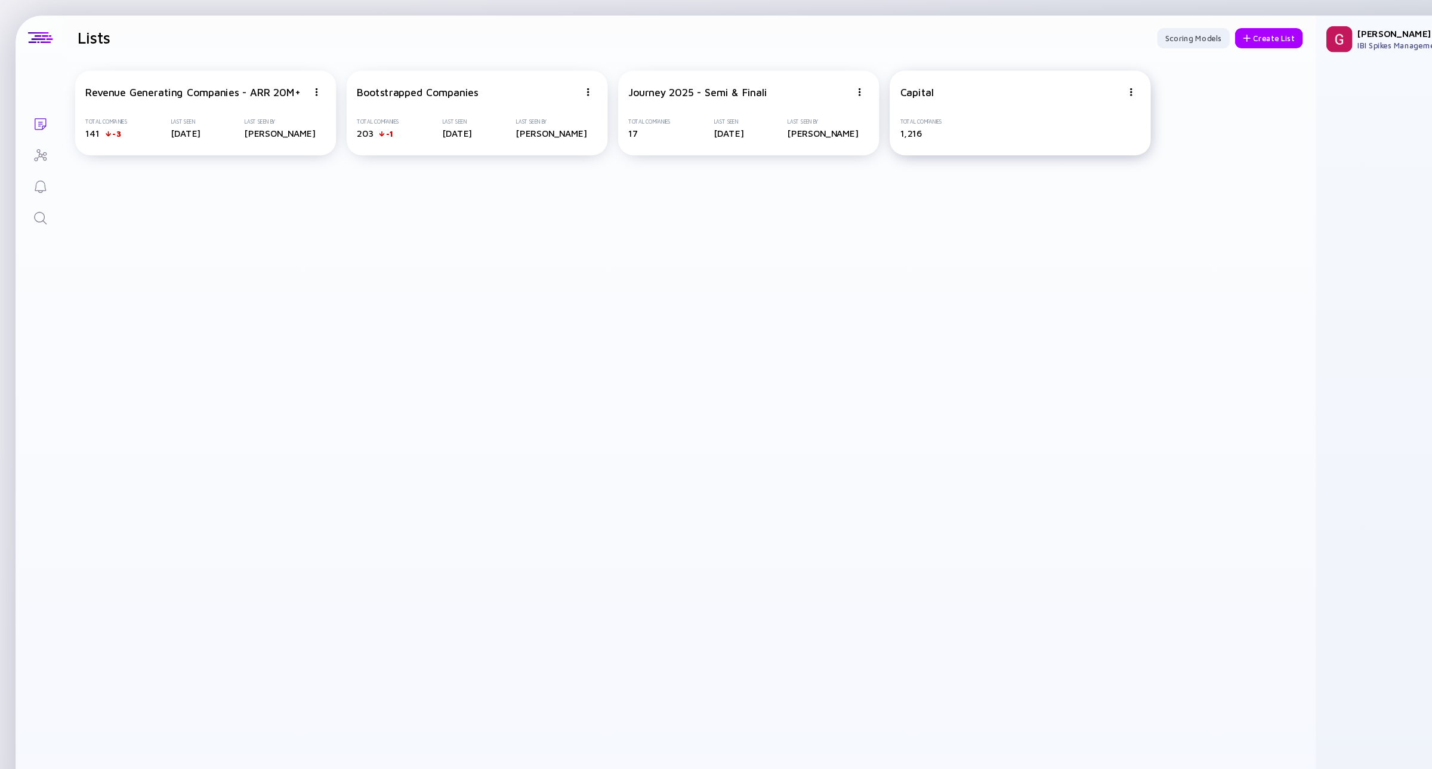
click at [914, 103] on div "Capital Total Companies 1,216" at bounding box center [932, 103] width 239 height 78
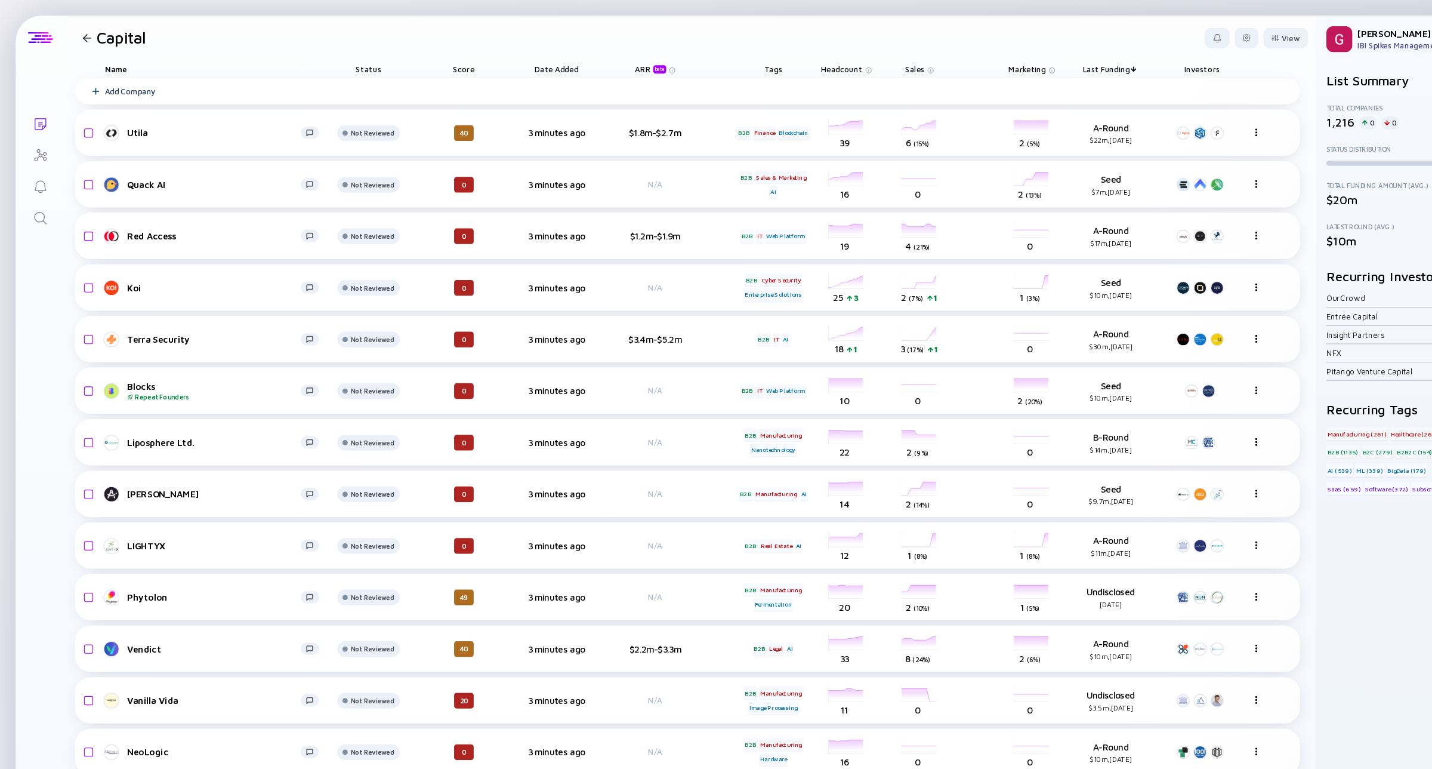
click at [41, 29] on div at bounding box center [37, 34] width 23 height 11
click at [91, 37] on h1 "Capital" at bounding box center [110, 34] width 45 height 17
click at [81, 32] on div at bounding box center [80, 35] width 8 height 8
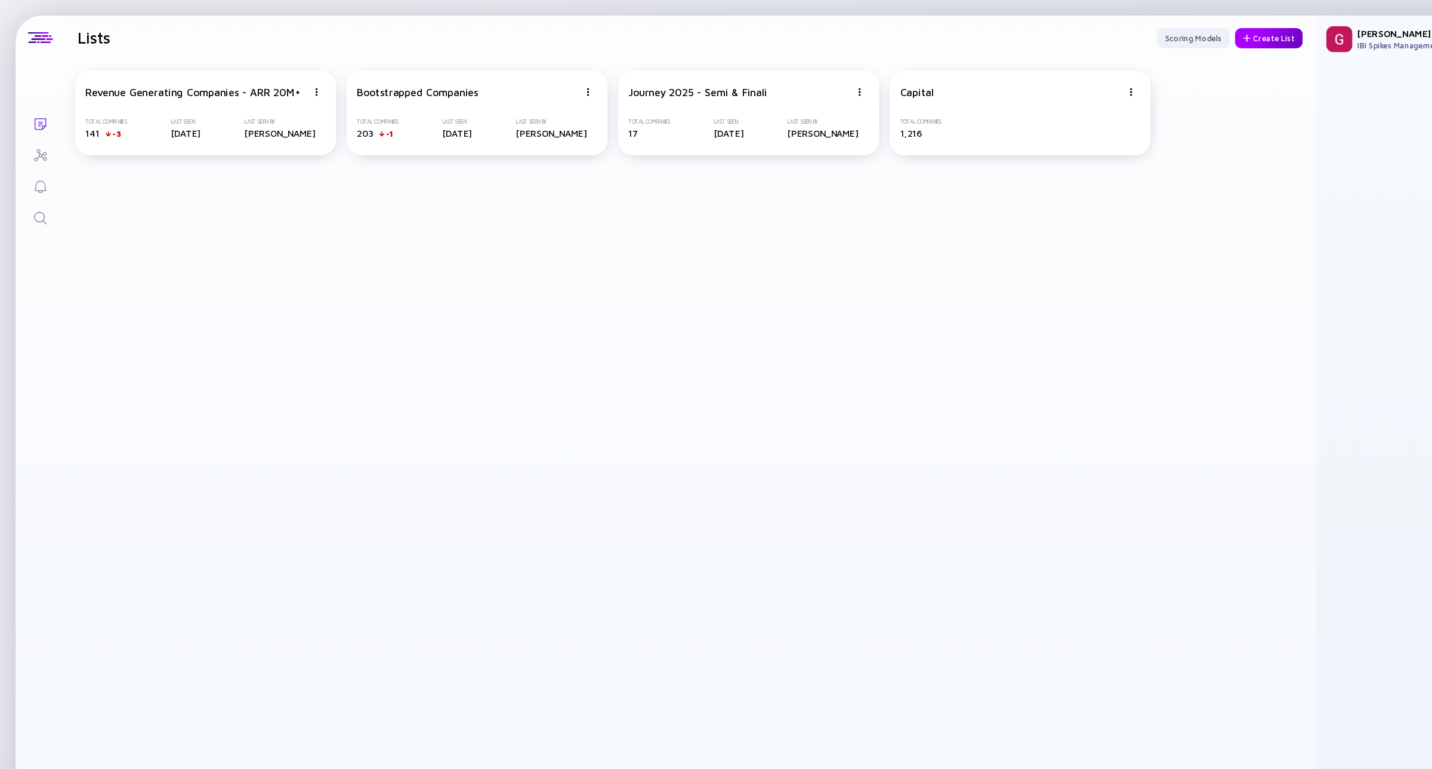
click at [1176, 34] on div "Create List" at bounding box center [1160, 35] width 62 height 18
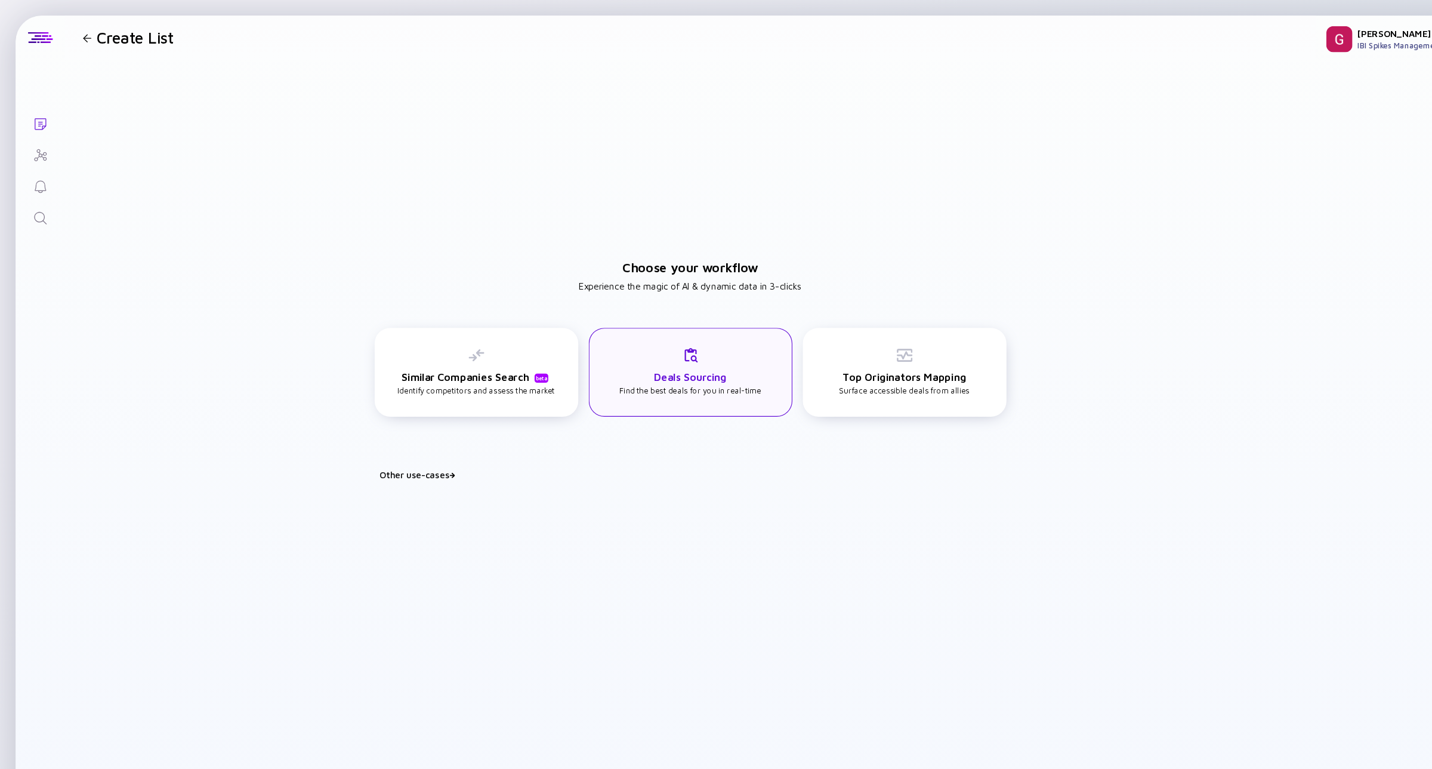
click at [610, 348] on h3 "Deals Sourcing" at bounding box center [631, 344] width 67 height 11
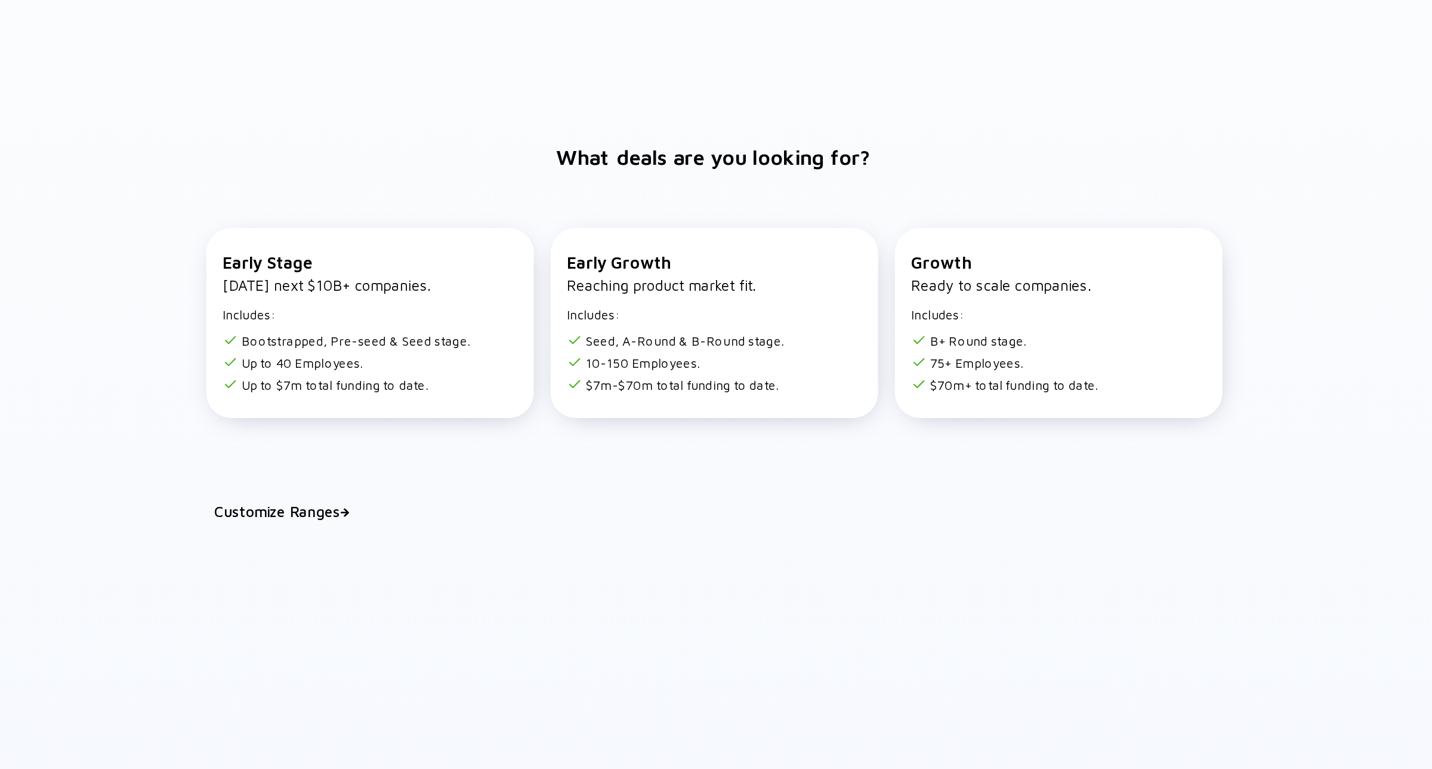
click at [401, 442] on div "Customize Ranges" at bounding box center [638, 439] width 582 height 10
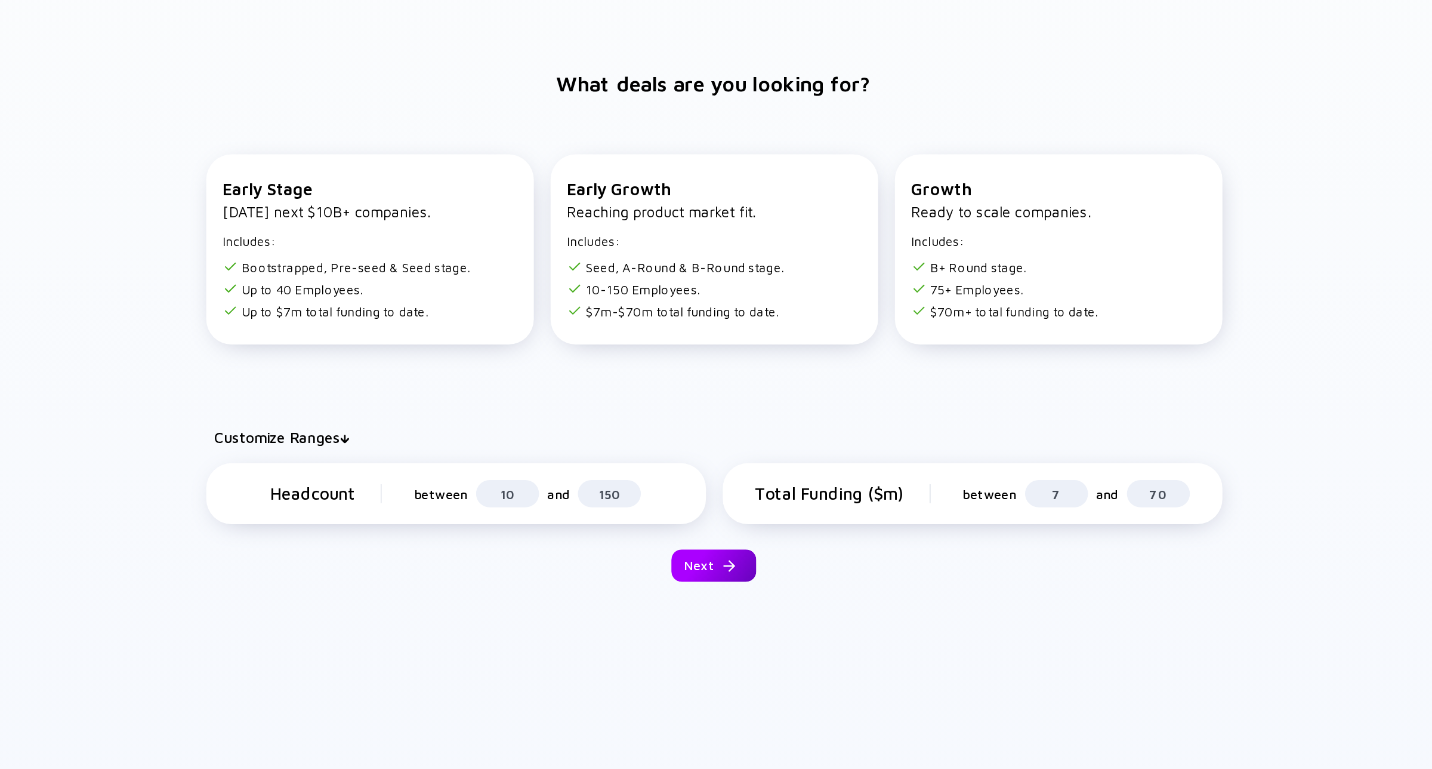
click at [625, 514] on div "Next" at bounding box center [631, 512] width 48 height 18
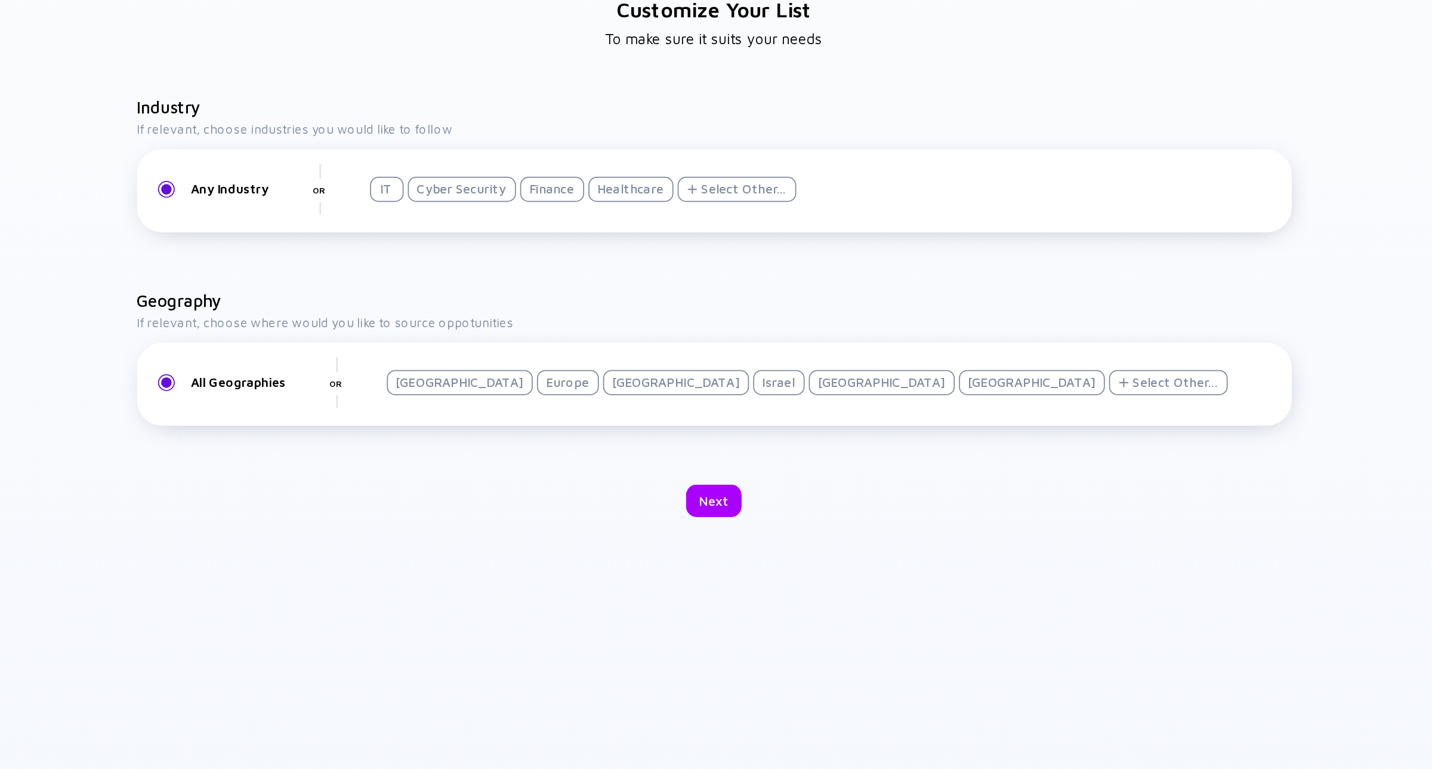
click at [653, 460] on div "Israel" at bounding box center [667, 464] width 29 height 14
click at [638, 529] on div "Next" at bounding box center [631, 531] width 32 height 18
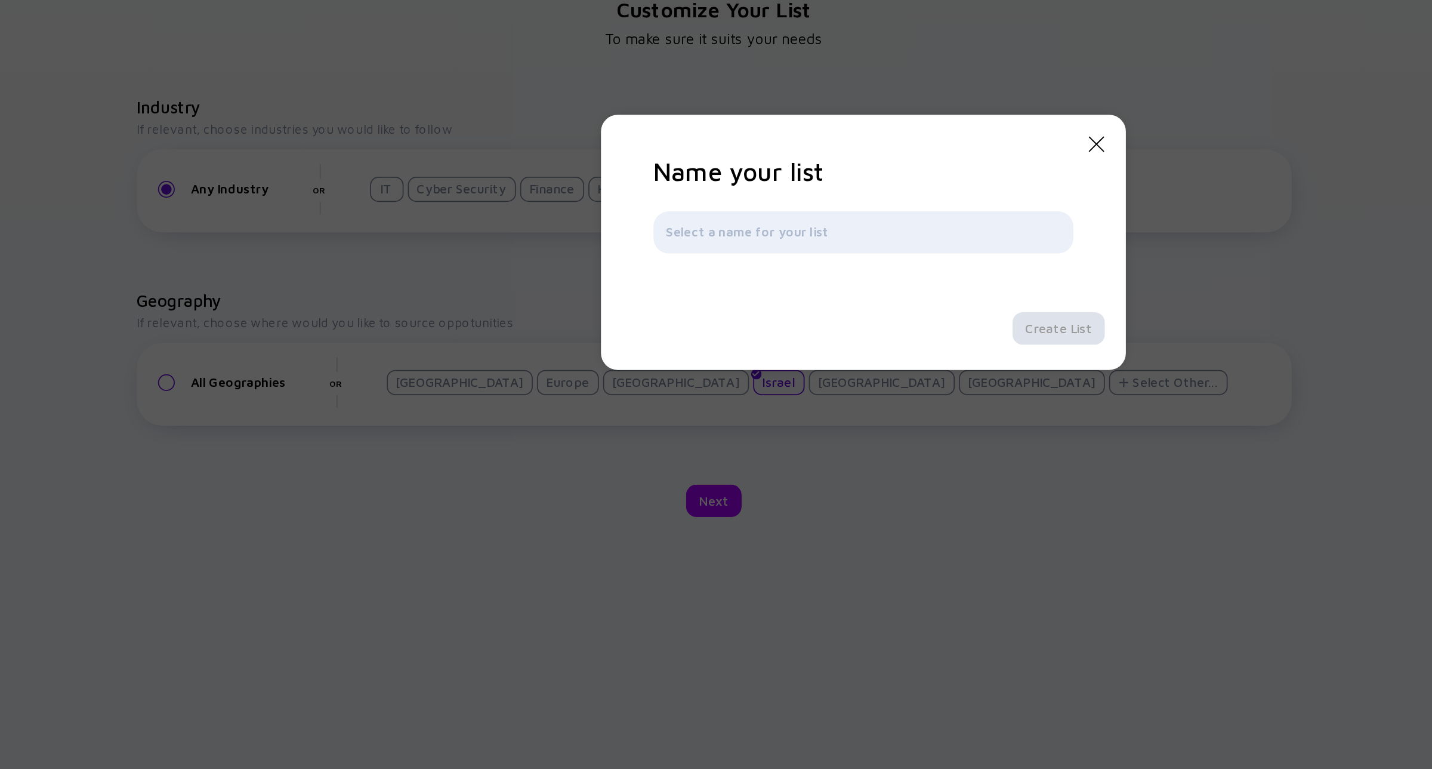
click at [848, 327] on icon "Close Modal" at bounding box center [848, 329] width 14 height 14
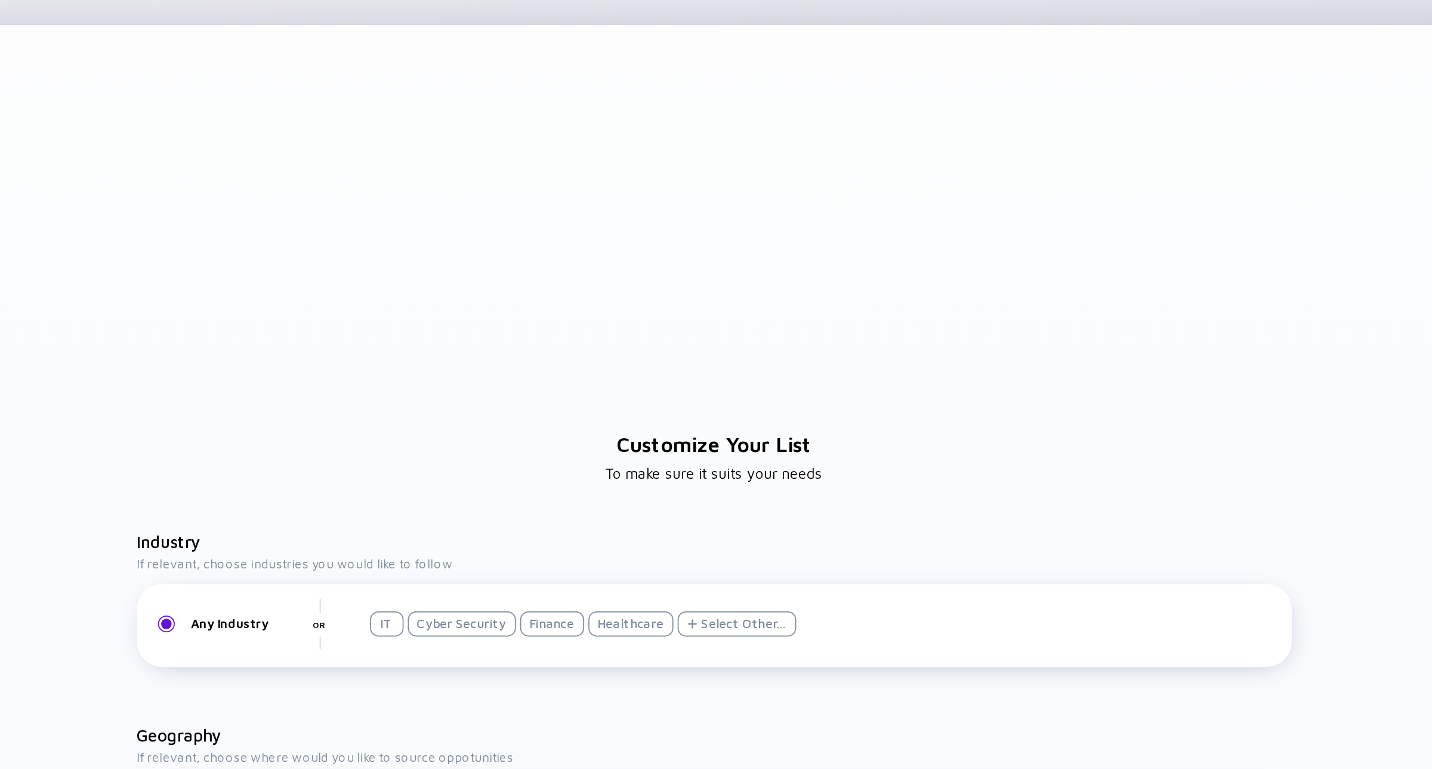
click at [788, 158] on div "Customize Your List To make sure it suits your needs Industry If relevant, choo…" at bounding box center [631, 392] width 1144 height 675
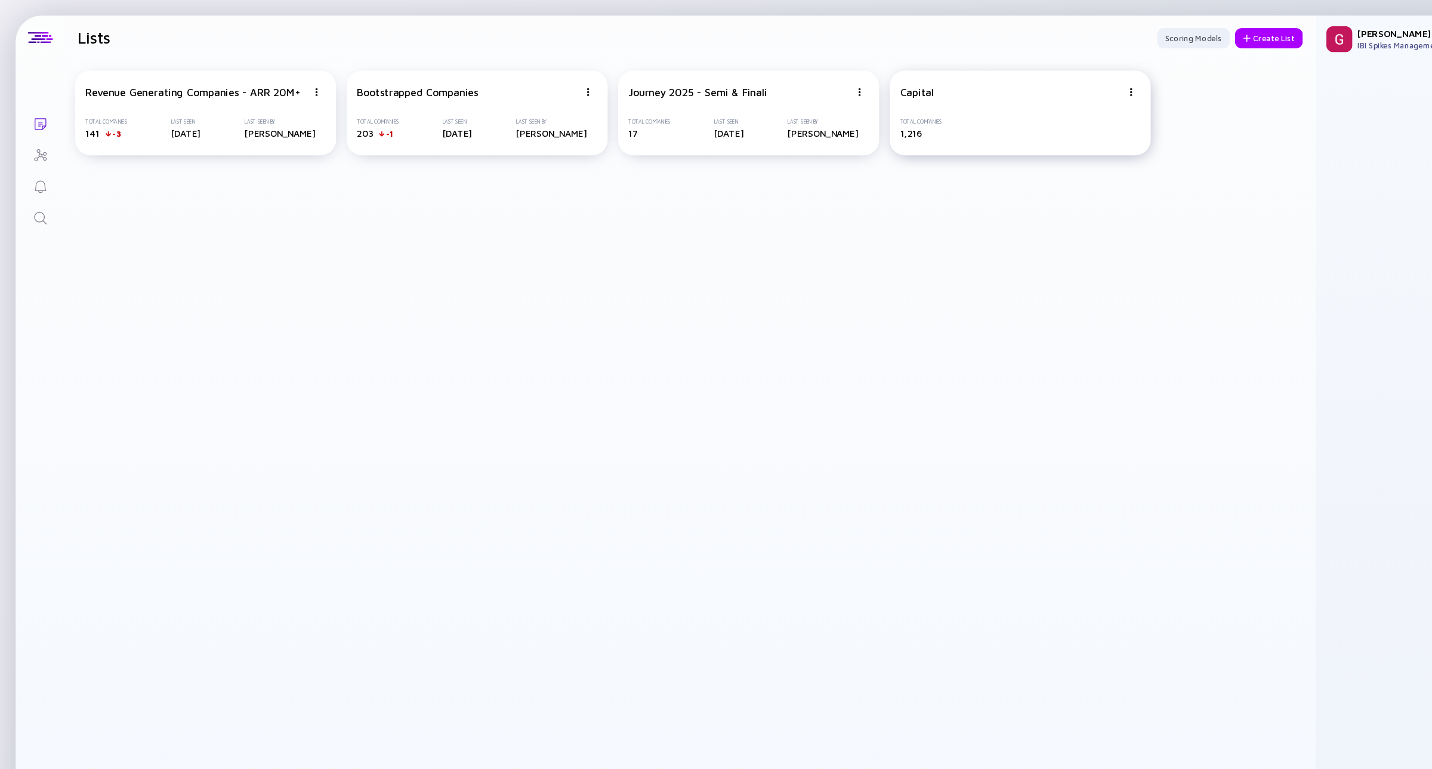
click at [963, 97] on div "Capital Total Companies 1,216" at bounding box center [932, 103] width 239 height 78
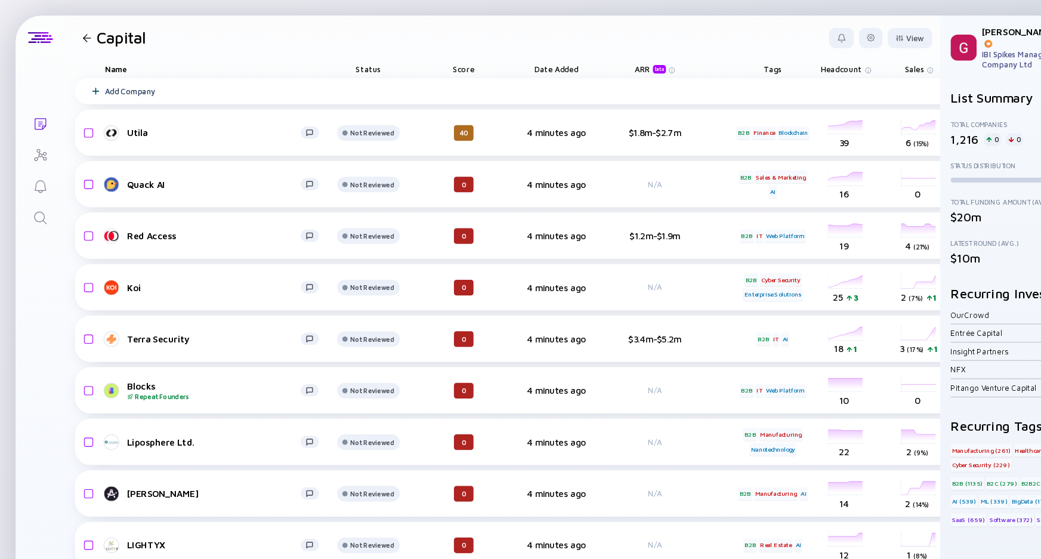
click at [569, 27] on header "Capital View" at bounding box center [459, 34] width 801 height 41
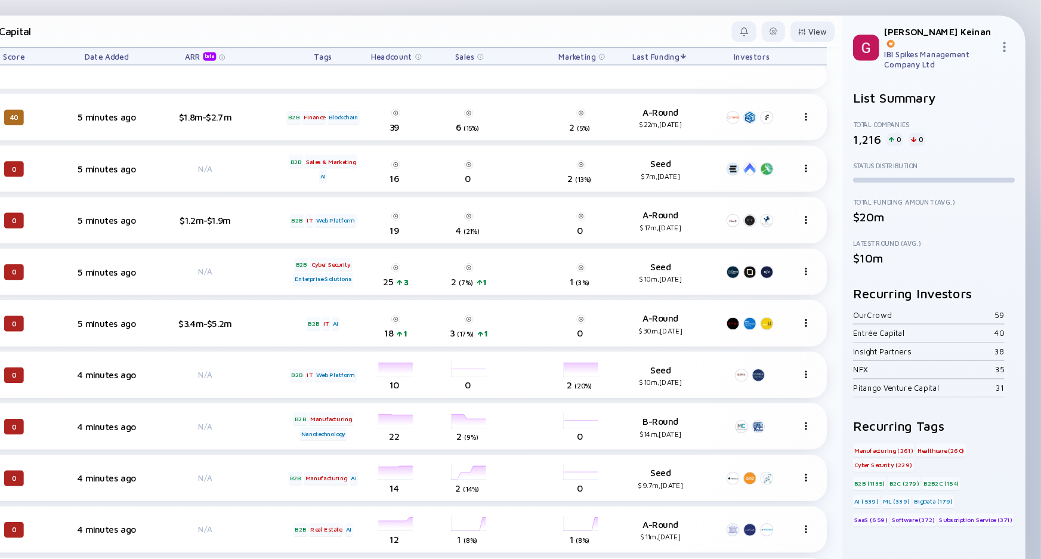
scroll to position [0, 329]
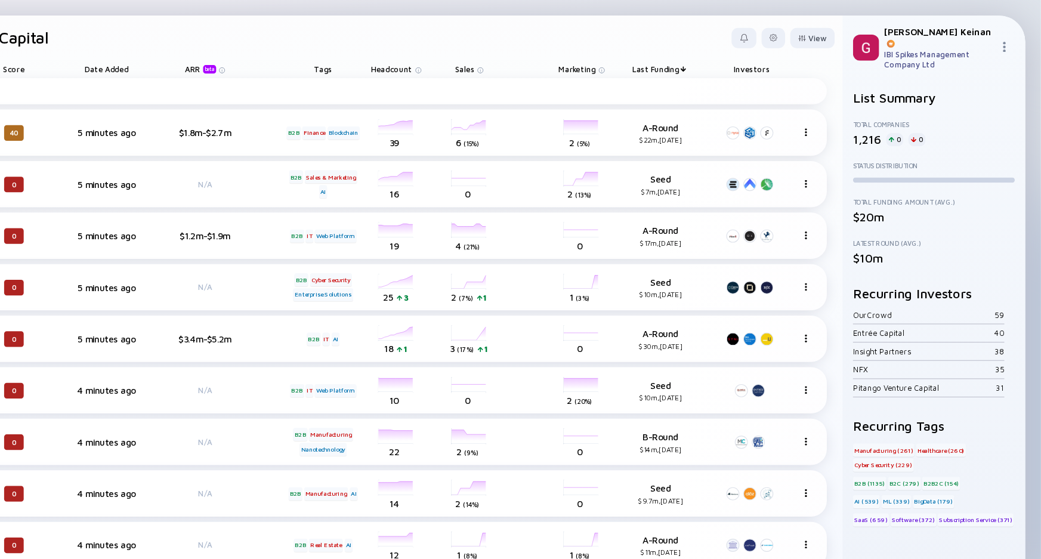
click at [453, 60] on span "Headcount" at bounding box center [448, 63] width 38 height 9
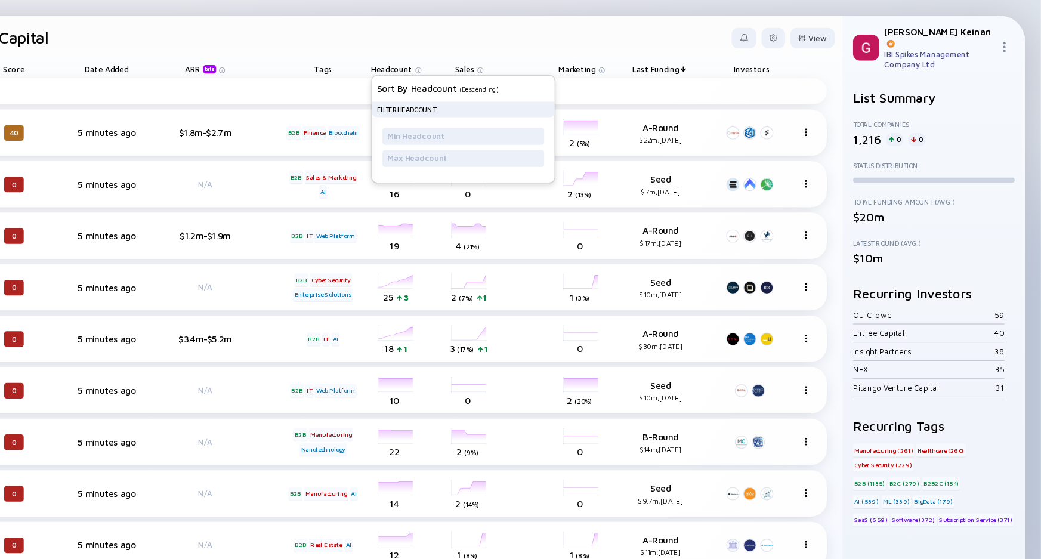
click at [356, 36] on header "Capital View" at bounding box center [459, 34] width 801 height 41
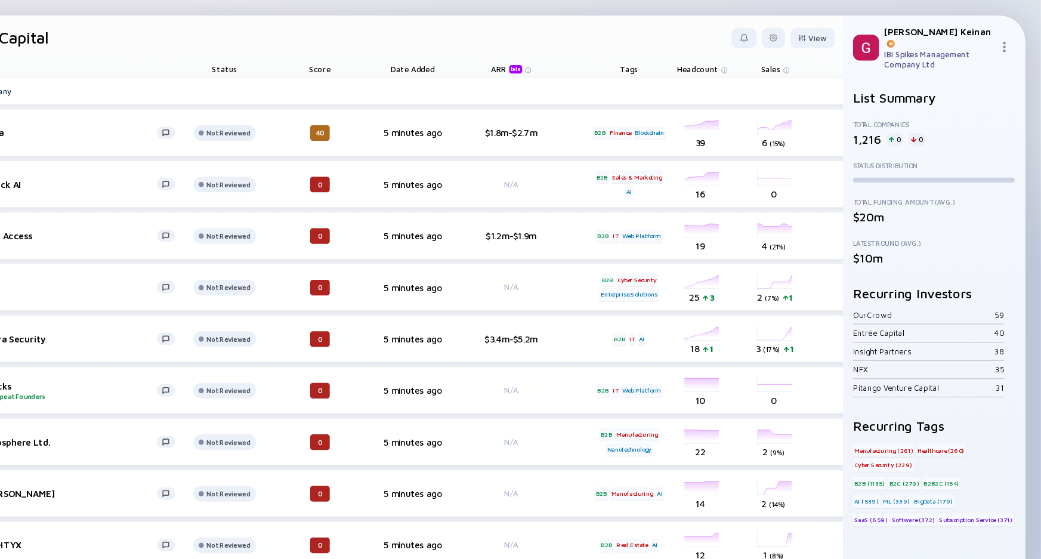
scroll to position [0, 0]
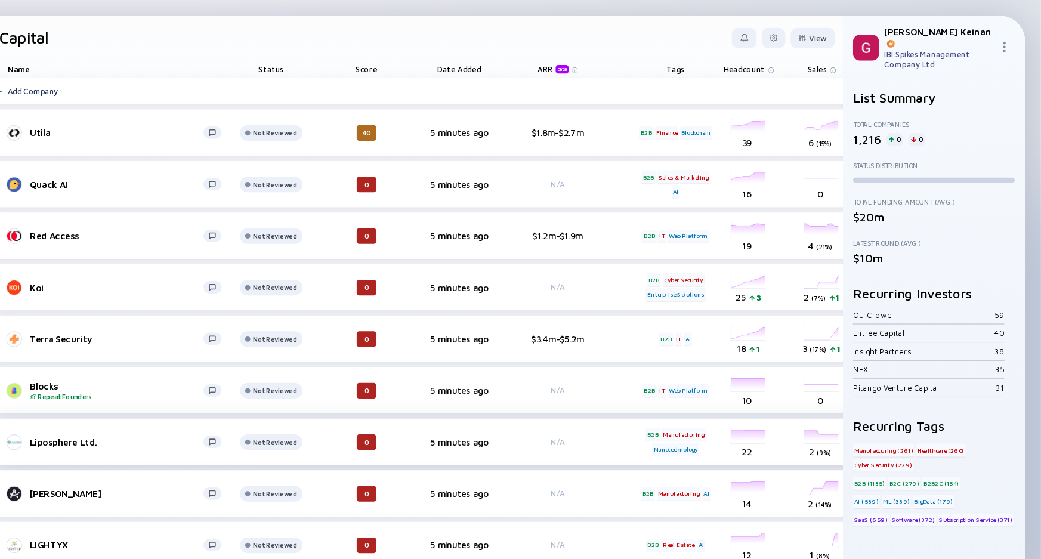
click at [427, 424] on div "Liposphere Ltd. Not Reviewed 0 5 minutes ago N/A B2B Manufacturing Nanotechnolo…" at bounding box center [618, 404] width 1099 height 42
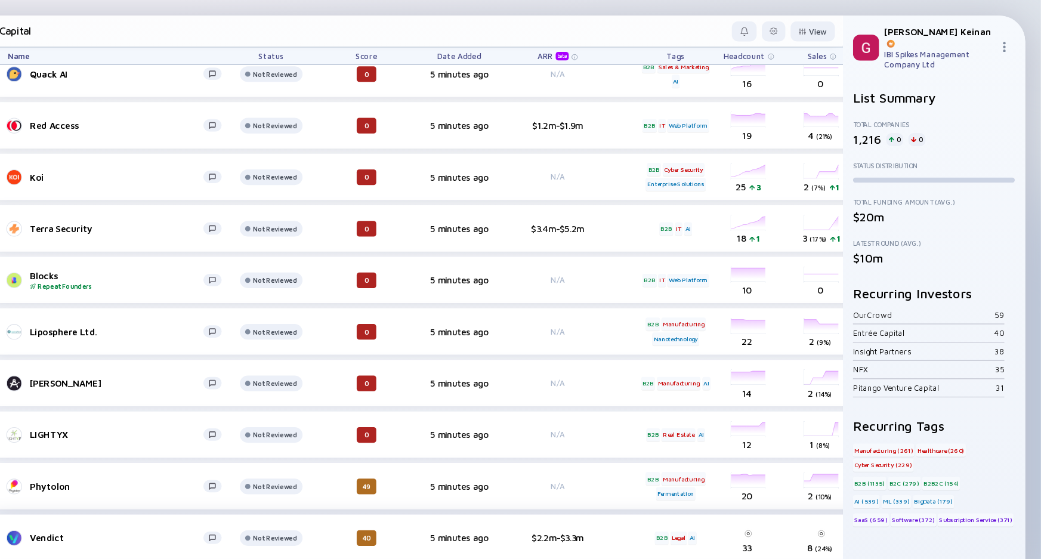
click at [471, 471] on div "Vendict Not Reviewed 40 5 minutes ago $2.2m-$3.3m B2B Legal AI 33 Headcount 8 (…" at bounding box center [618, 492] width 1099 height 42
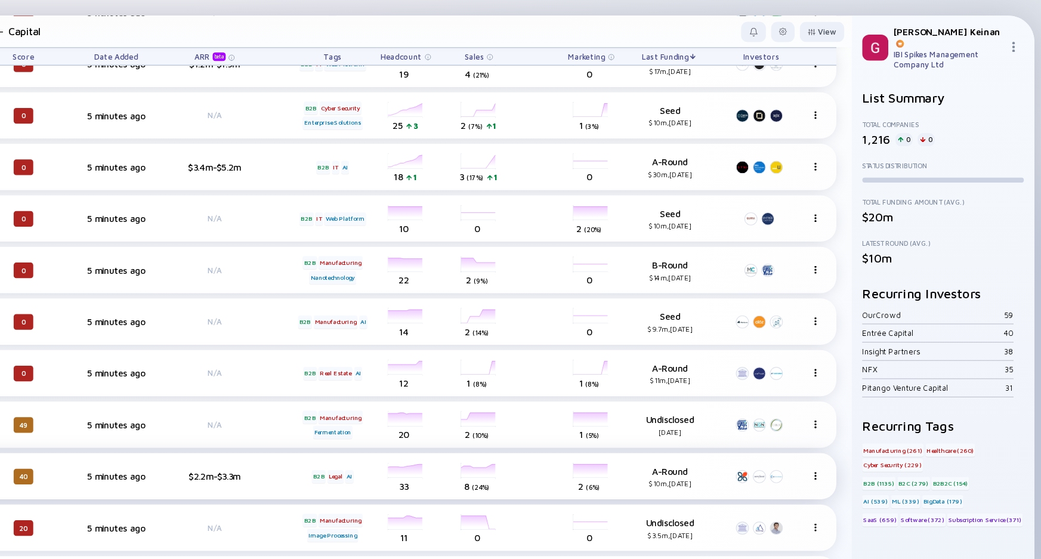
scroll to position [0, 0]
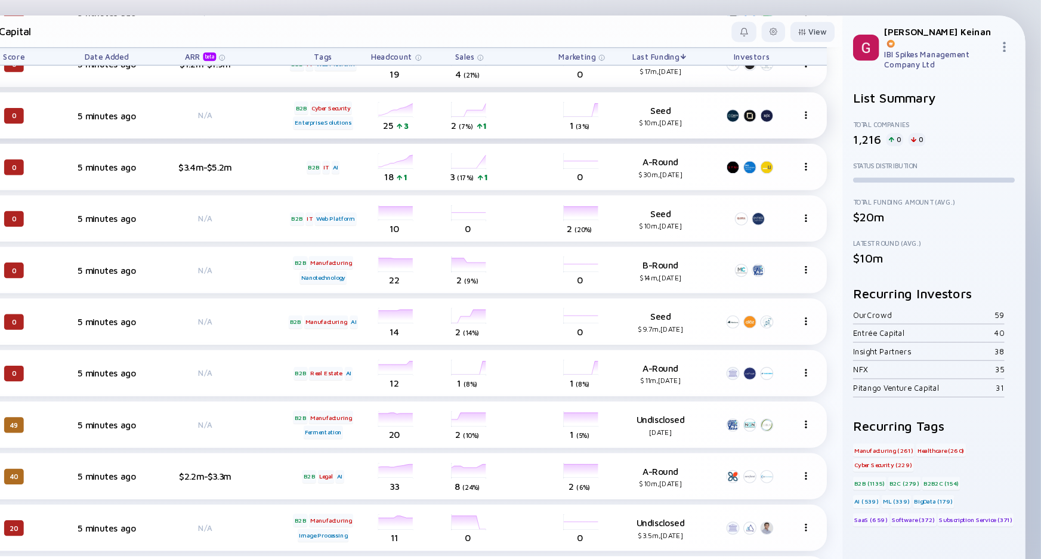
drag, startPoint x: 180, startPoint y: 171, endPoint x: 485, endPoint y: 125, distance: 309.0
click at [550, 171] on div "Terra Security Not Reviewed 0 5 minutes ago $3.4m-$5.2m B2B IT AI headcount-ter…" at bounding box center [295, 152] width 1099 height 42
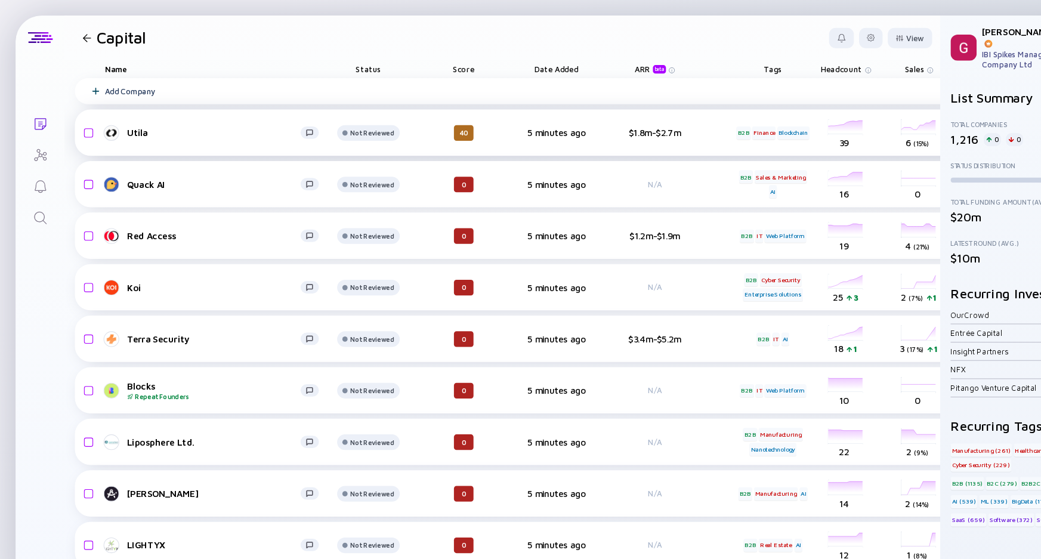
click at [118, 122] on div "Utila" at bounding box center [195, 121] width 159 height 10
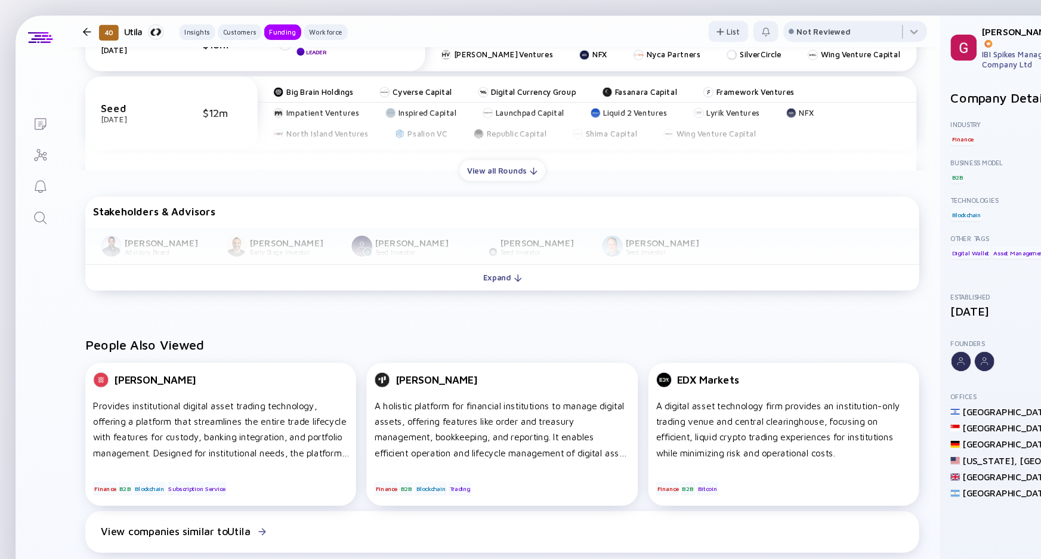
scroll to position [724, 0]
click at [458, 149] on div "View all Rounds" at bounding box center [460, 155] width 78 height 18
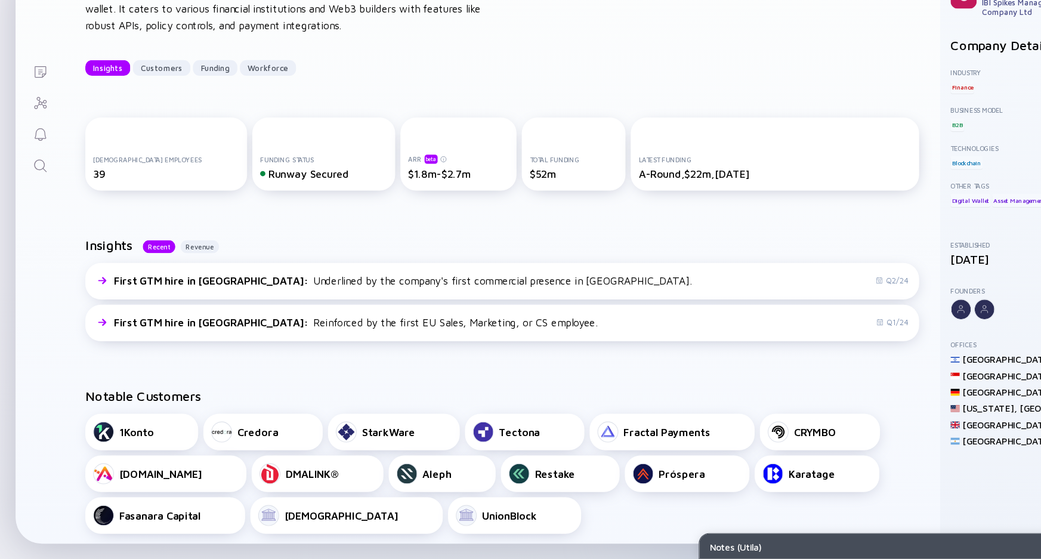
scroll to position [0, 0]
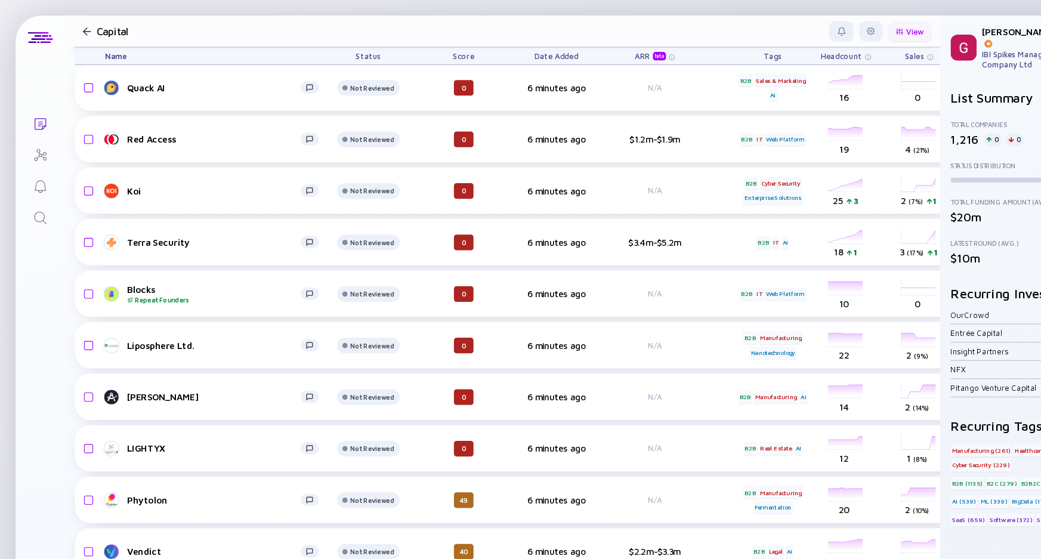
click at [825, 26] on div "View" at bounding box center [832, 29] width 41 height 18
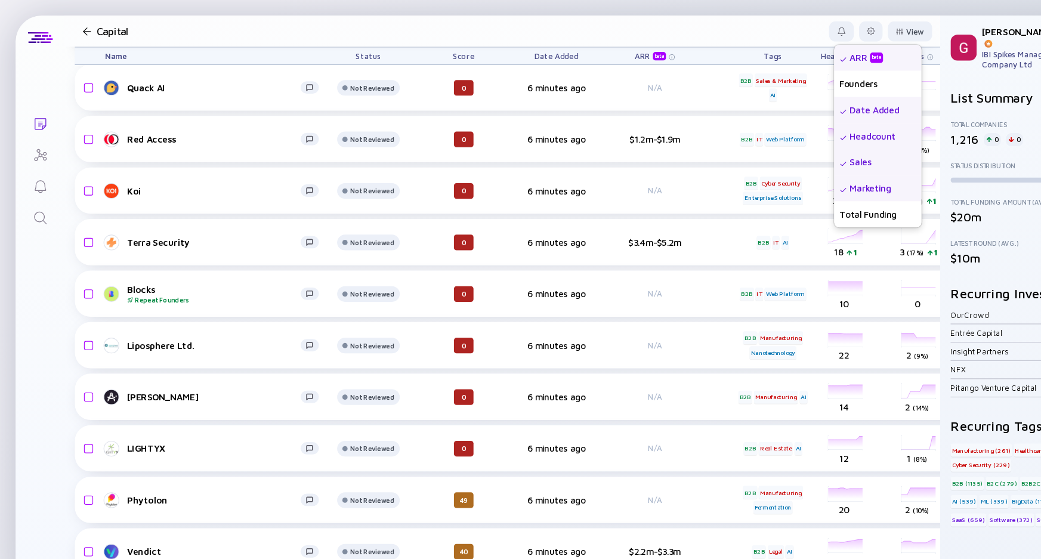
scroll to position [99, 0]
click at [684, 20] on header "Capital View Name Status Score Tags ARR beta Founders Date Added Headcount Sale…" at bounding box center [459, 28] width 801 height 29
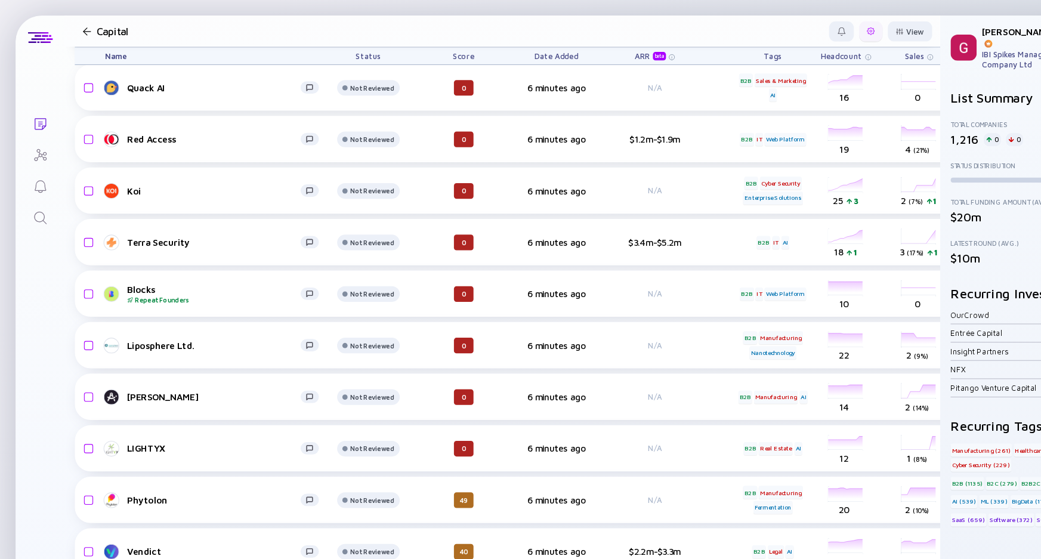
click at [786, 35] on div at bounding box center [796, 29] width 21 height 18
click at [738, 126] on div "Edit Filter" at bounding box center [760, 124] width 75 height 24
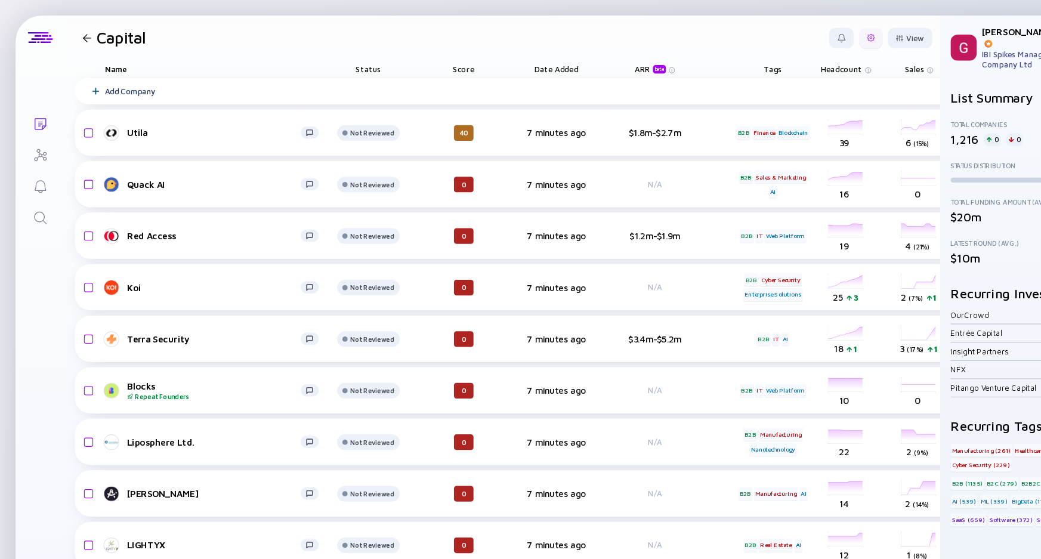
click at [786, 35] on div at bounding box center [796, 35] width 21 height 18
click at [579, 28] on header "Capital Export Share Duplicate List Edit Filter Edit List Name View" at bounding box center [459, 34] width 801 height 41
click at [812, 35] on div "View" at bounding box center [832, 35] width 41 height 18
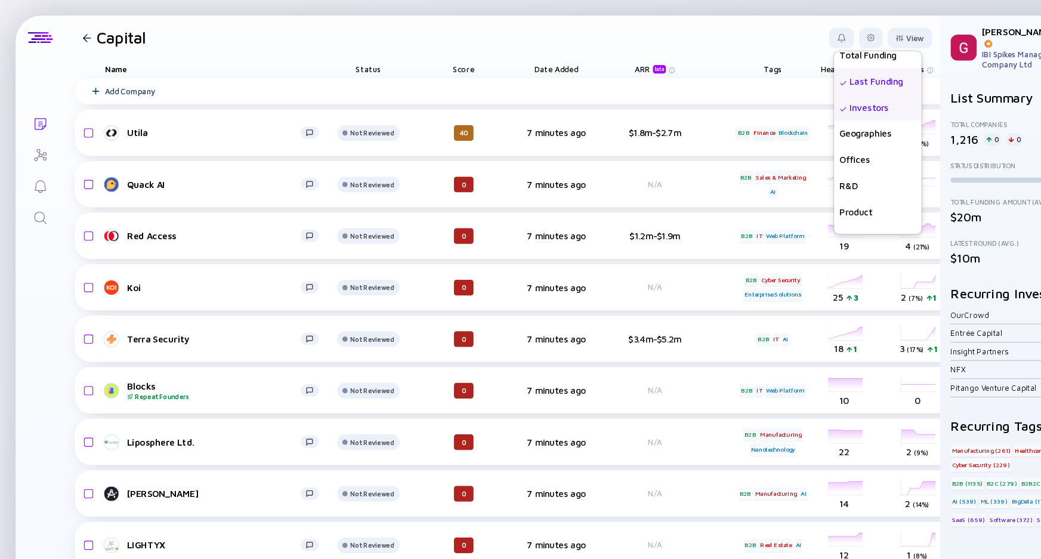
scroll to position [248, 0]
click at [675, 10] on div "Exporting List... Lists Capital View Name Status Score Tags ARR beta Founders D…" at bounding box center [520, 279] width 1041 height 559
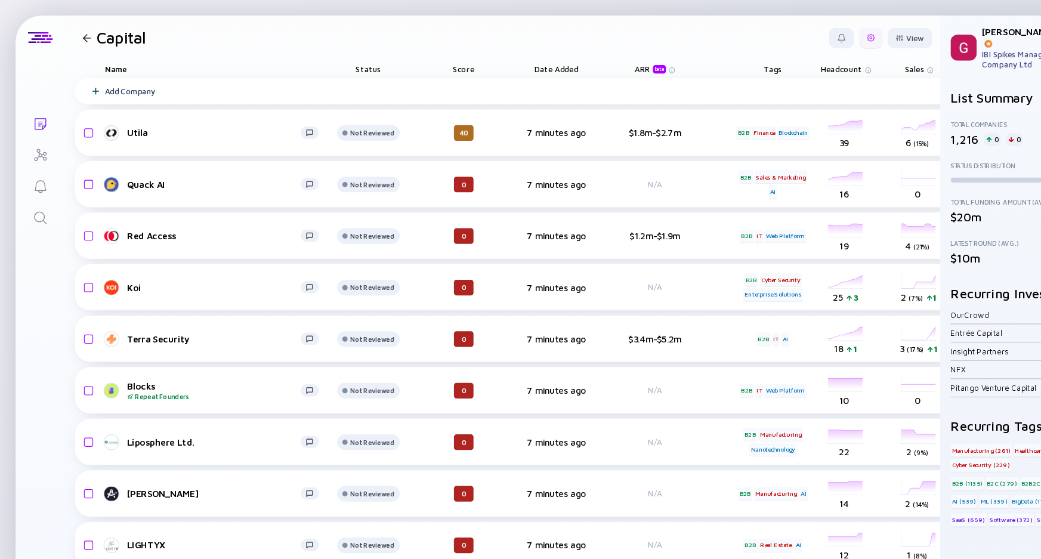
click at [793, 33] on div at bounding box center [796, 34] width 7 height 7
click at [819, 35] on div at bounding box center [822, 35] width 7 height 7
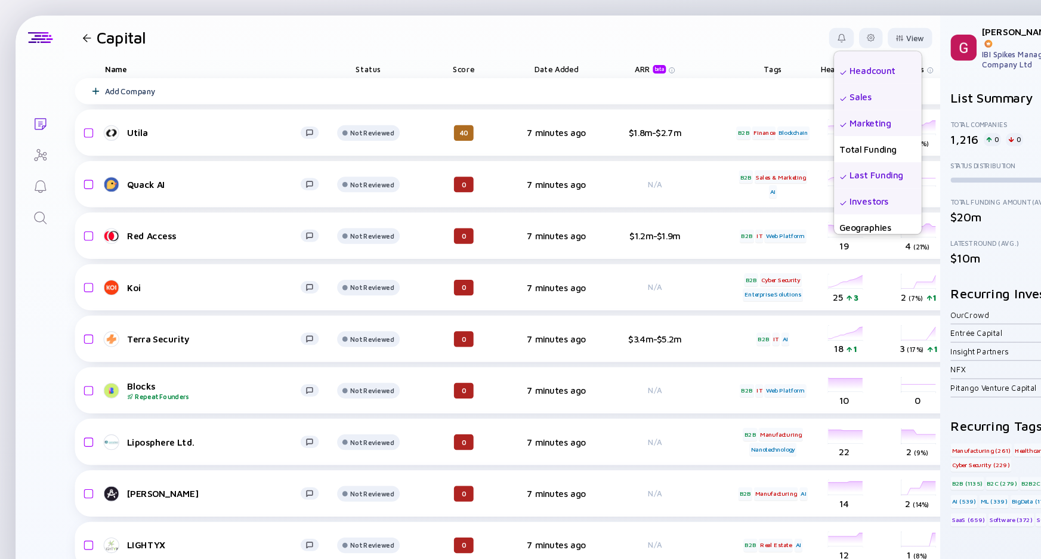
click at [681, 23] on header "Capital View Name Status Score Tags ARR beta Founders Date Added Headcount Sale…" at bounding box center [459, 34] width 801 height 41
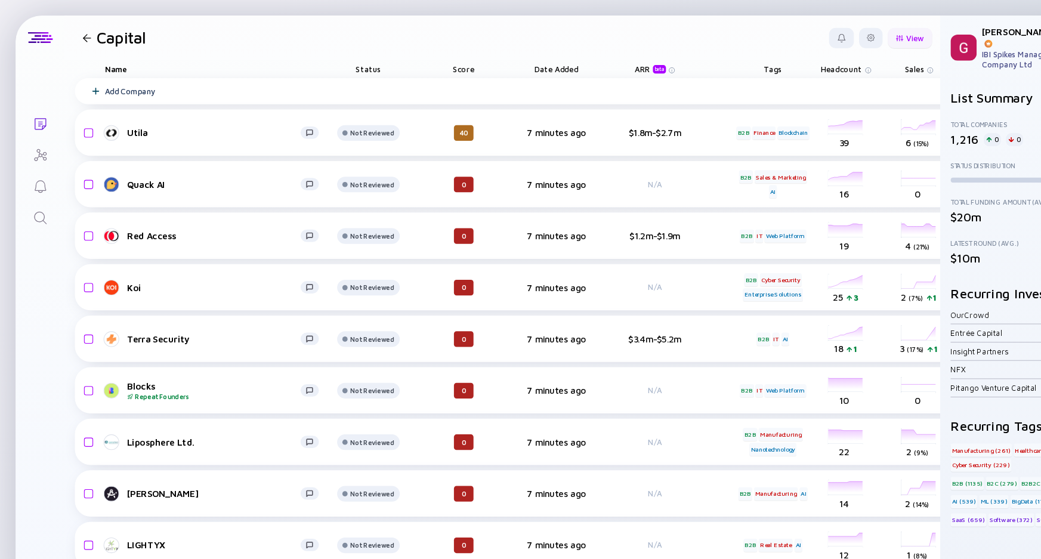
click at [819, 35] on div at bounding box center [822, 35] width 7 height 7
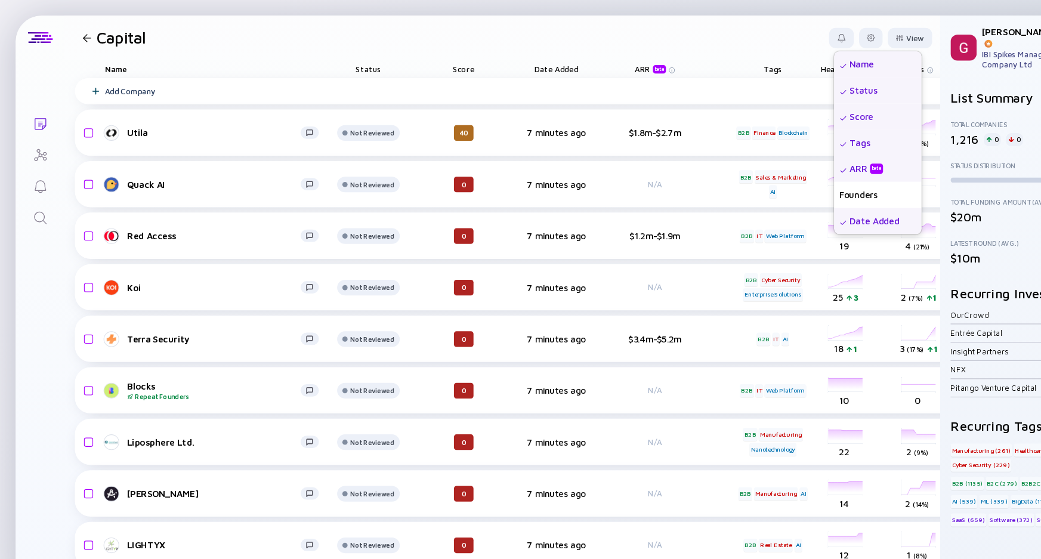
click at [698, 26] on header "Capital View Name Status Score Tags ARR beta Founders Date Added Headcount Sale…" at bounding box center [459, 34] width 801 height 41
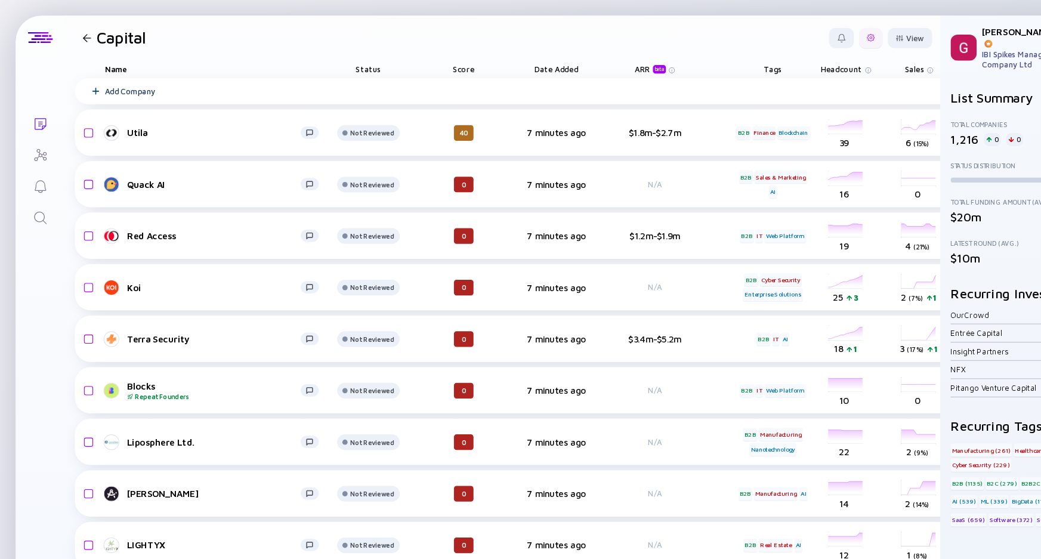
click at [793, 33] on div at bounding box center [796, 34] width 7 height 7
click at [761, 161] on div "Edit List Name" at bounding box center [760, 154] width 75 height 24
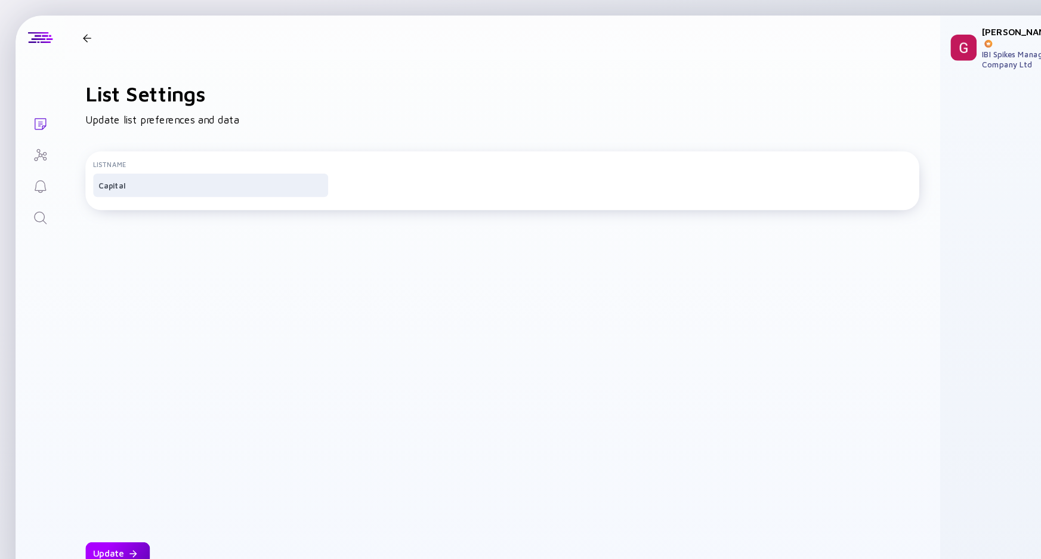
click at [104, 506] on div "Update" at bounding box center [107, 506] width 59 height 20
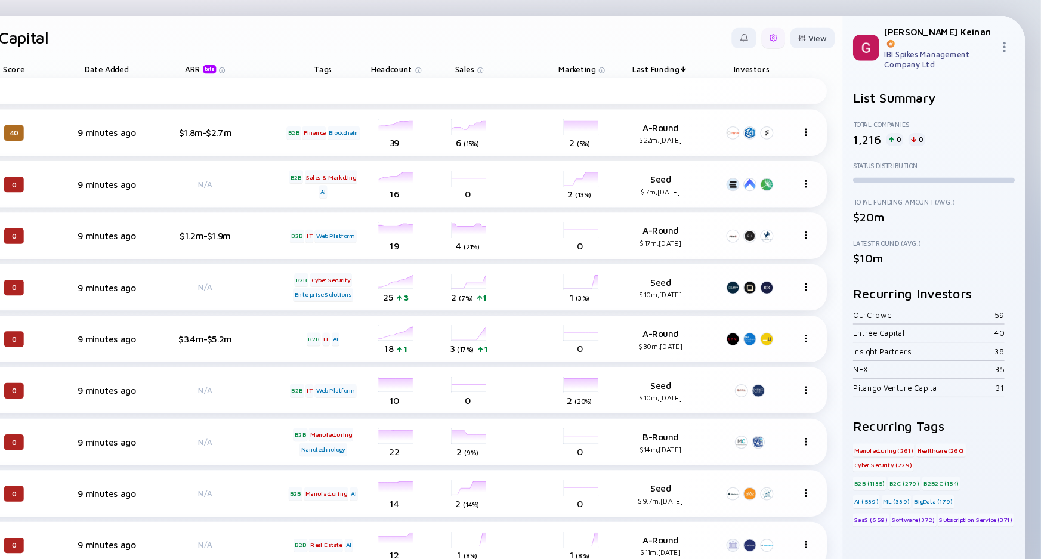
click at [786, 42] on div at bounding box center [796, 35] width 21 height 18
click at [818, 29] on div "View" at bounding box center [832, 35] width 41 height 18
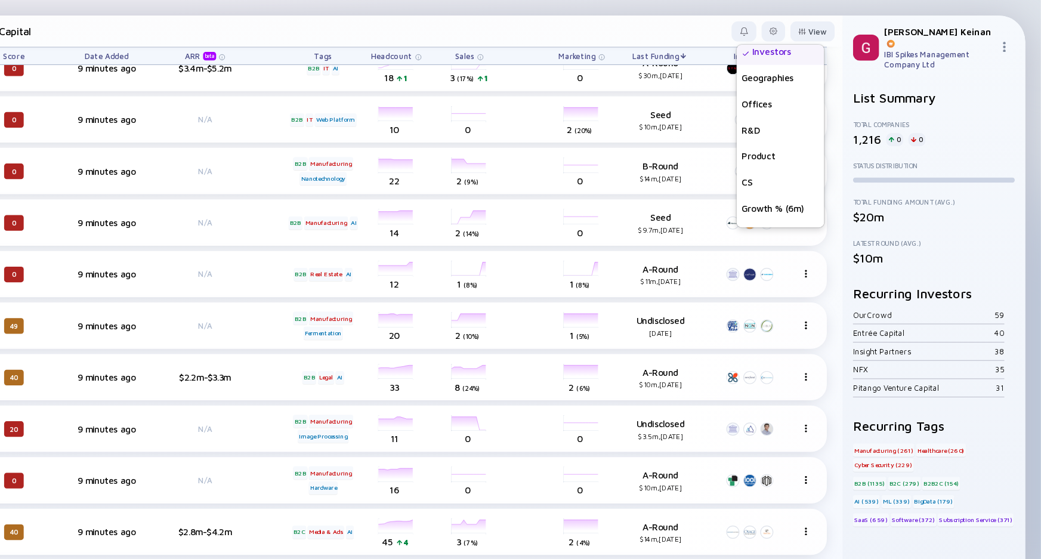
scroll to position [310, 0]
click at [794, 196] on div "Growth % (12m)" at bounding box center [803, 196] width 80 height 24
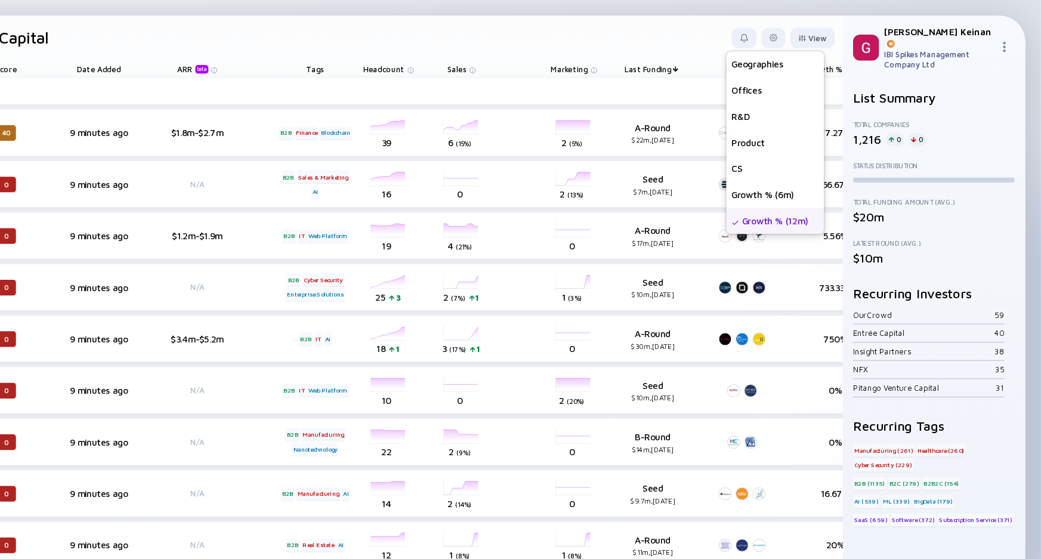
click at [677, 14] on header "Capital View Name Status Score Tags ARR beta Founders Date Added Headcount Sale…" at bounding box center [459, 34] width 801 height 41
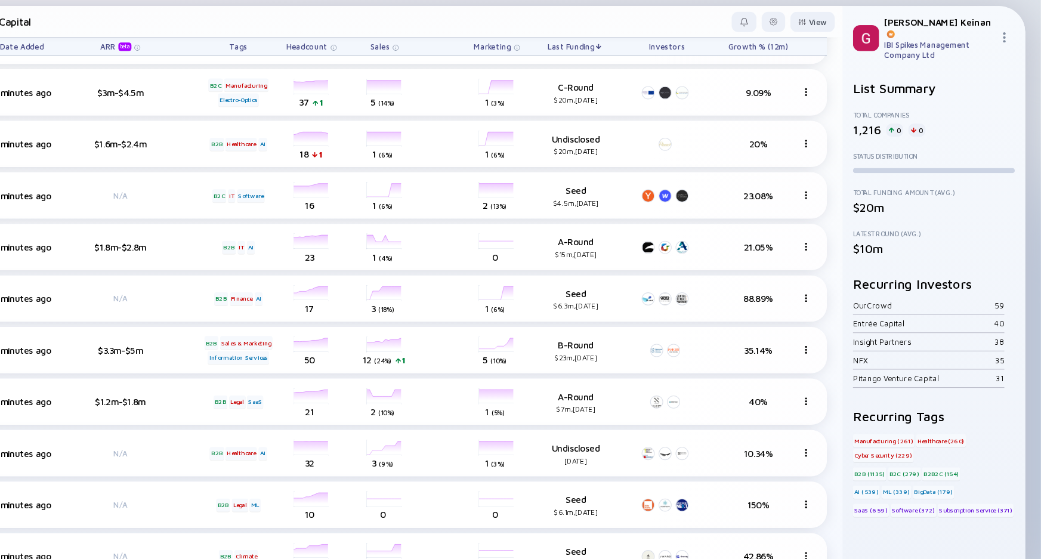
scroll to position [3243, 407]
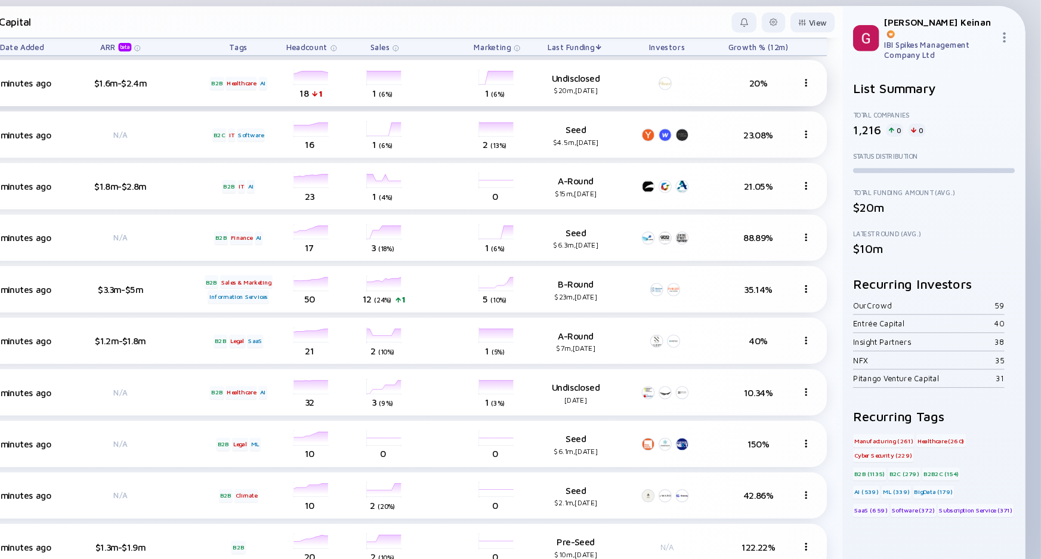
click at [823, 81] on img at bounding box center [826, 84] width 7 height 7
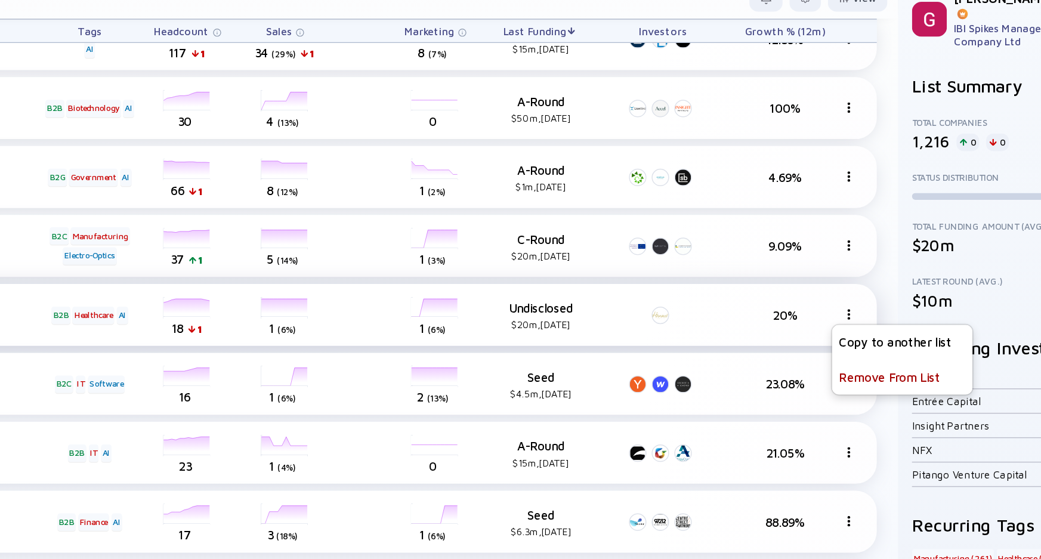
scroll to position [3075, 406]
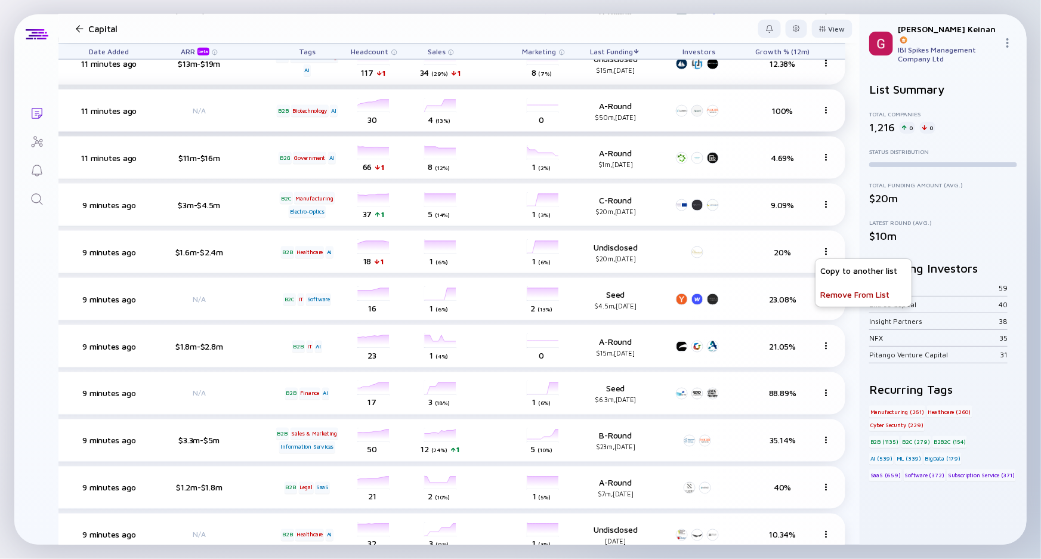
click at [823, 107] on img at bounding box center [826, 110] width 7 height 7
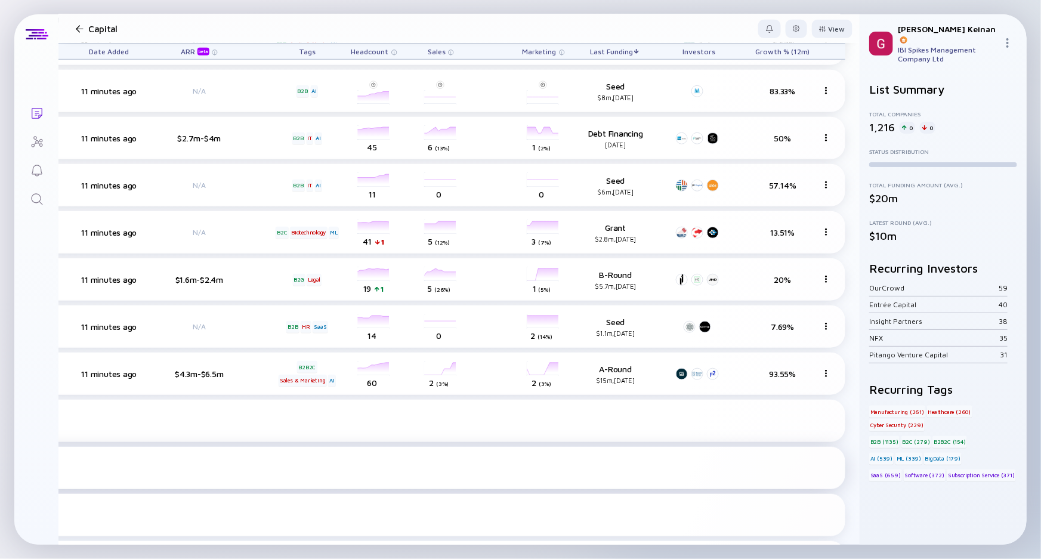
scroll to position [2532, 406]
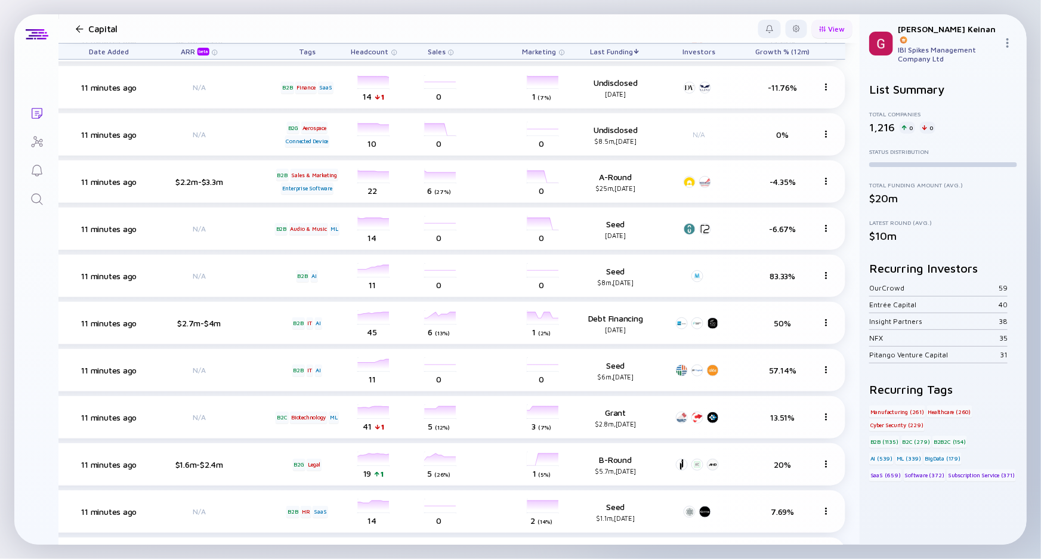
click at [838, 29] on div "View" at bounding box center [832, 29] width 41 height 18
click at [799, 72] on div "Offices" at bounding box center [799, 76] width 90 height 24
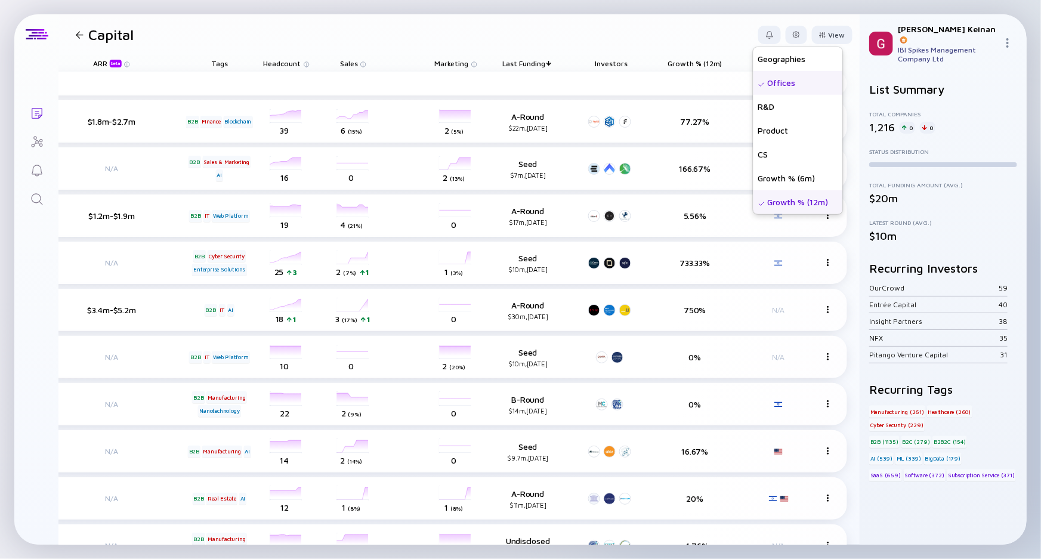
scroll to position [0, 496]
click at [754, 180] on div "Growth % (6m)" at bounding box center [799, 178] width 90 height 24
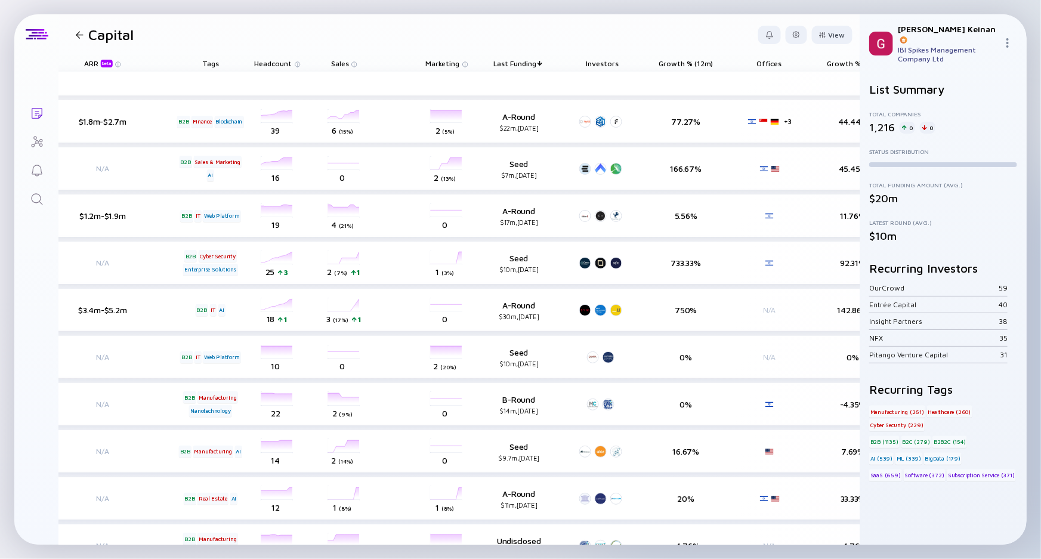
click at [354, 545] on div "Updating List... Lists Capital View Name Status Score Date Added ARR beta Tags …" at bounding box center [520, 279] width 1041 height 559
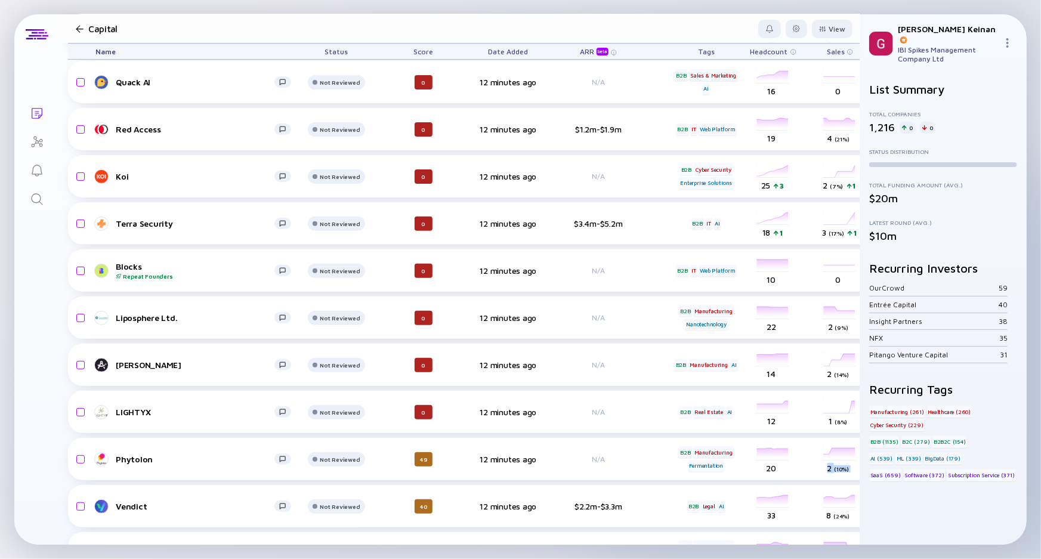
scroll to position [87, 0]
drag, startPoint x: 355, startPoint y: 544, endPoint x: 54, endPoint y: 504, distance: 304.0
click at [54, 504] on div "Lists Capital View Name Status Score Date Added ARR beta Tags Headcount Sales M…" at bounding box center [520, 279] width 1013 height 530
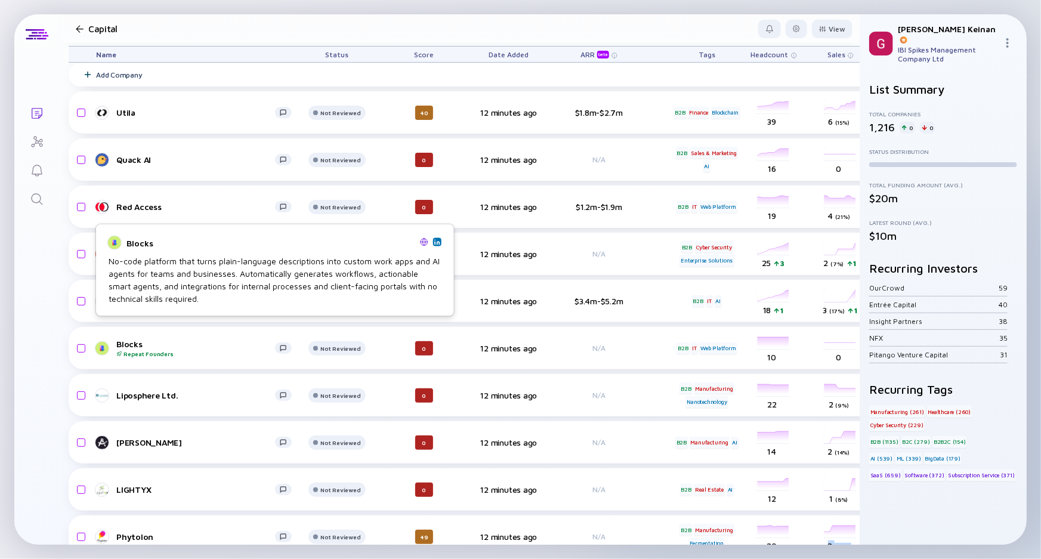
scroll to position [0, 0]
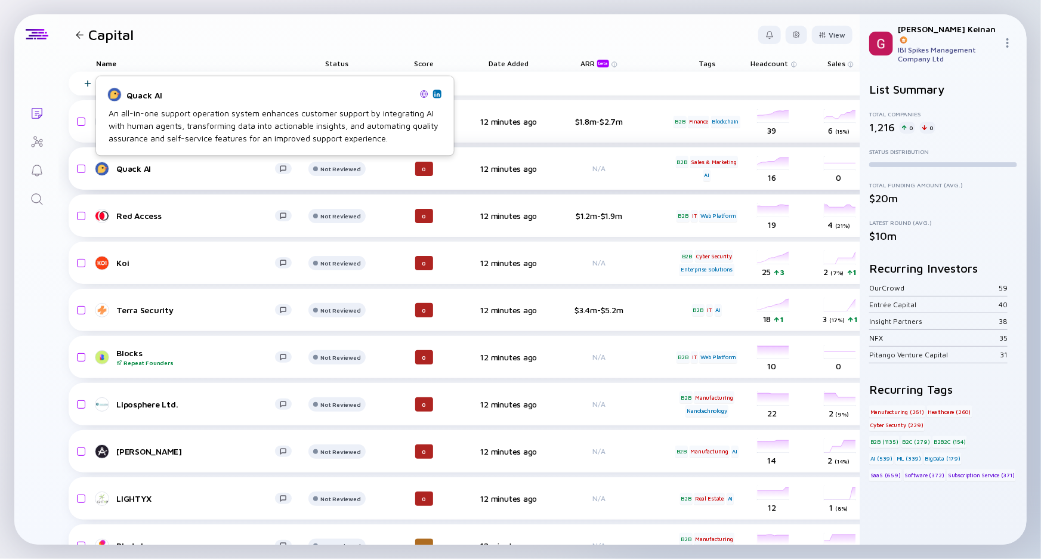
click at [131, 168] on div "Quack AI" at bounding box center [195, 168] width 159 height 10
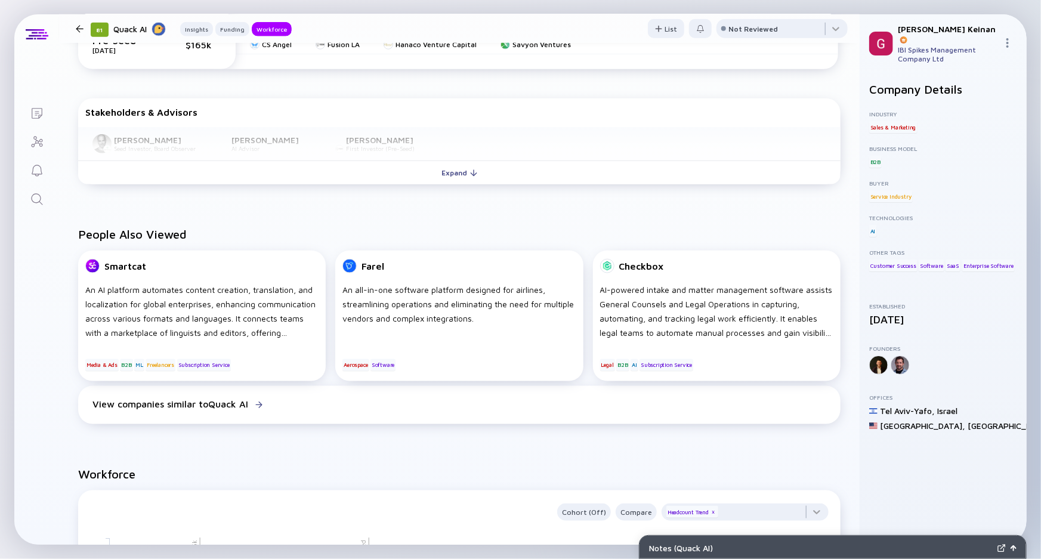
scroll to position [585, 0]
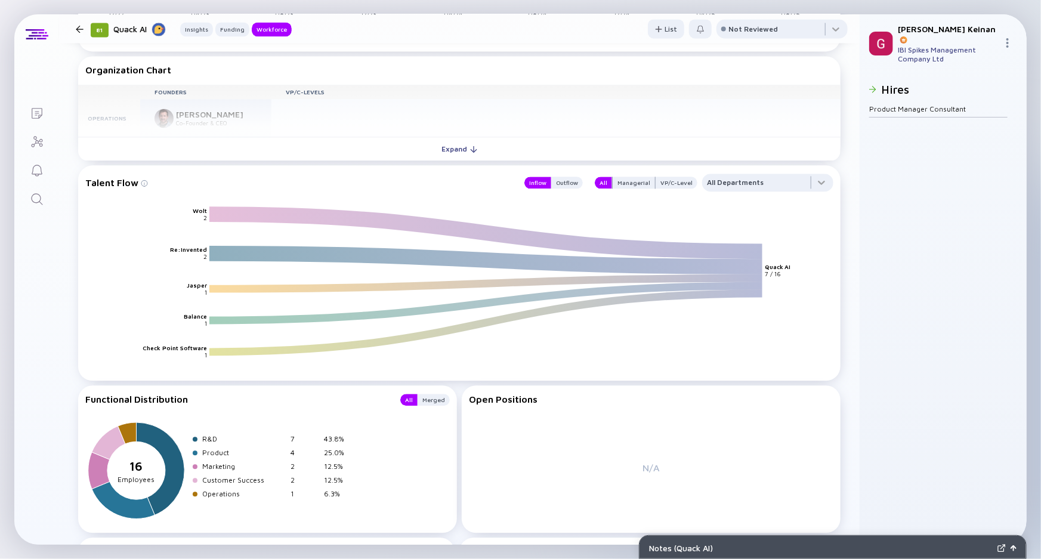
drag, startPoint x: 149, startPoint y: 113, endPoint x: 112, endPoint y: 171, distance: 67.9
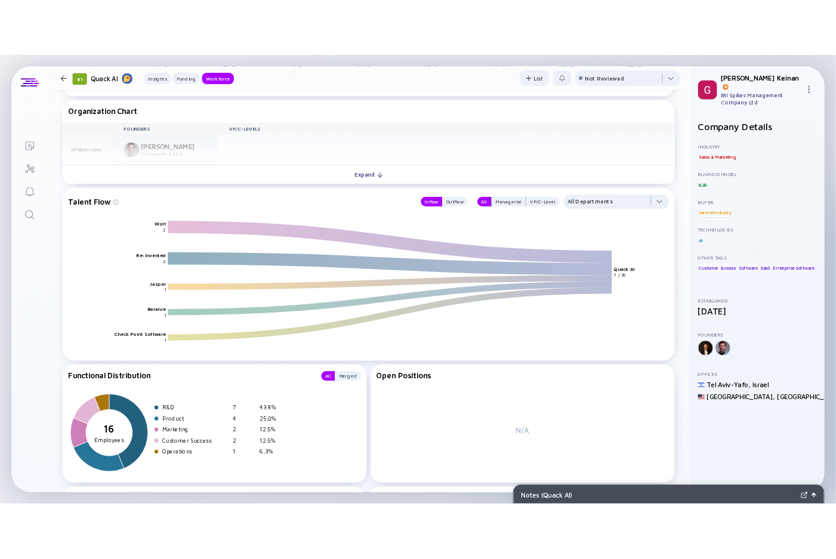
scroll to position [1301, 0]
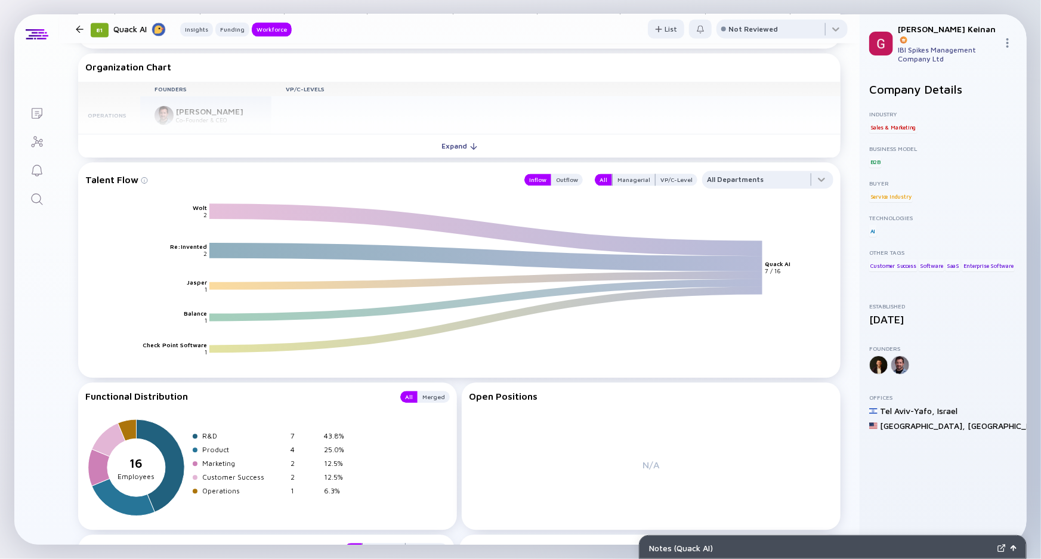
click at [533, 317] on icon "Wolt Re:Invented Jasper Balance Check Point Software Quack AI 2 2 1 1 1 7 / 16" at bounding box center [464, 290] width 748 height 175
